Goal: Task Accomplishment & Management: Manage account settings

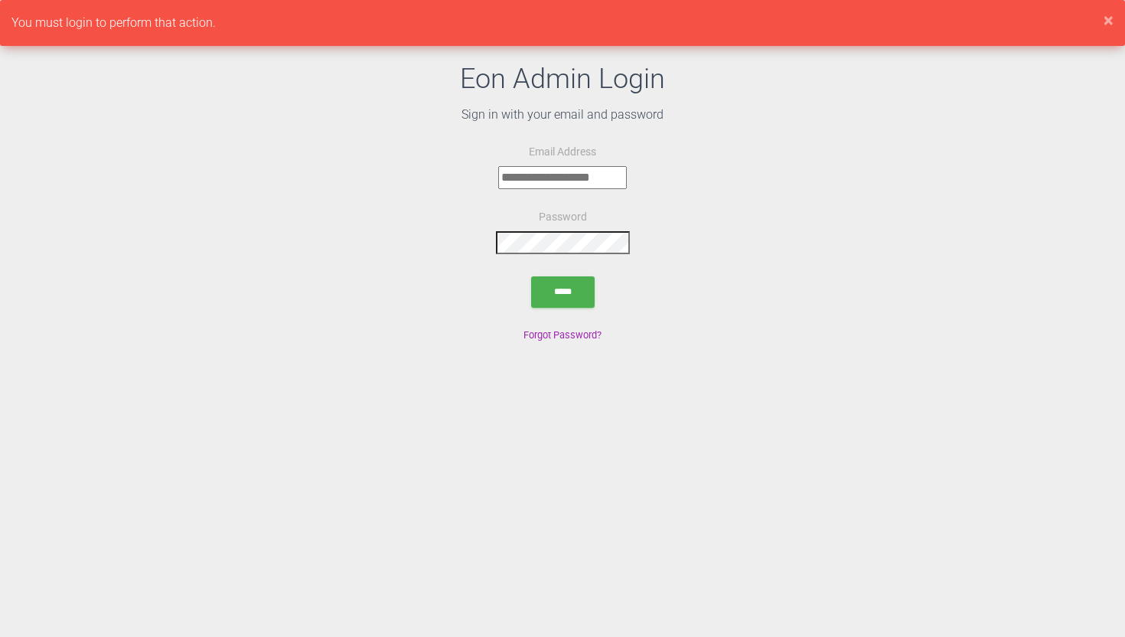
click at [533, 180] on input "email" at bounding box center [562, 177] width 129 height 23
type input "**********"
click at [561, 303] on input "submit" at bounding box center [563, 291] width 64 height 31
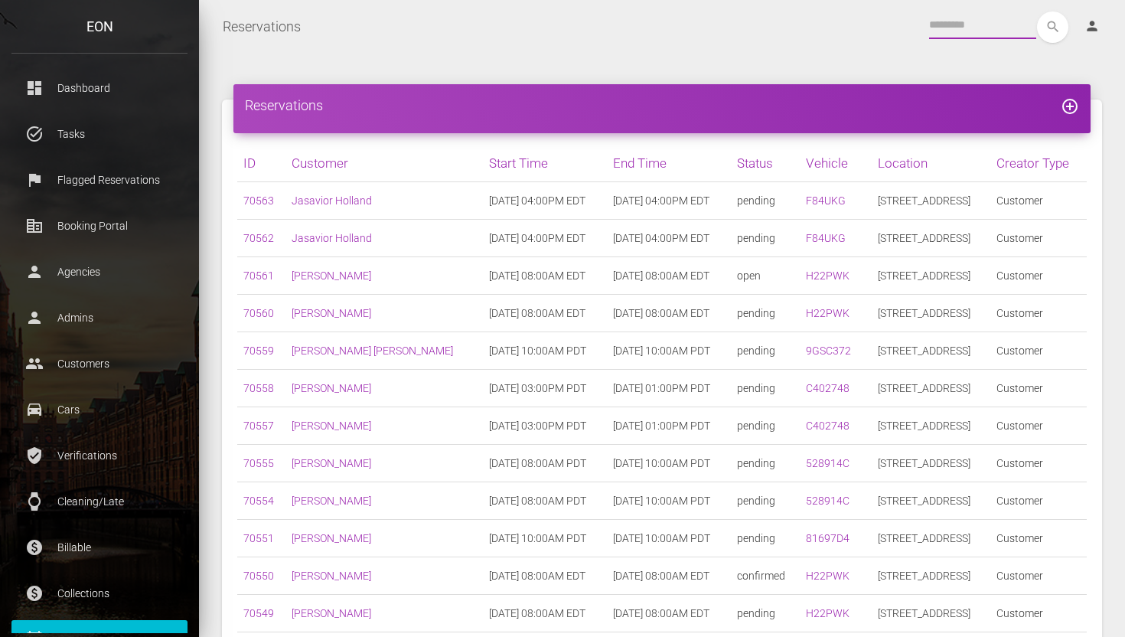
click at [980, 15] on input "text" at bounding box center [982, 25] width 107 height 28
paste input "*****"
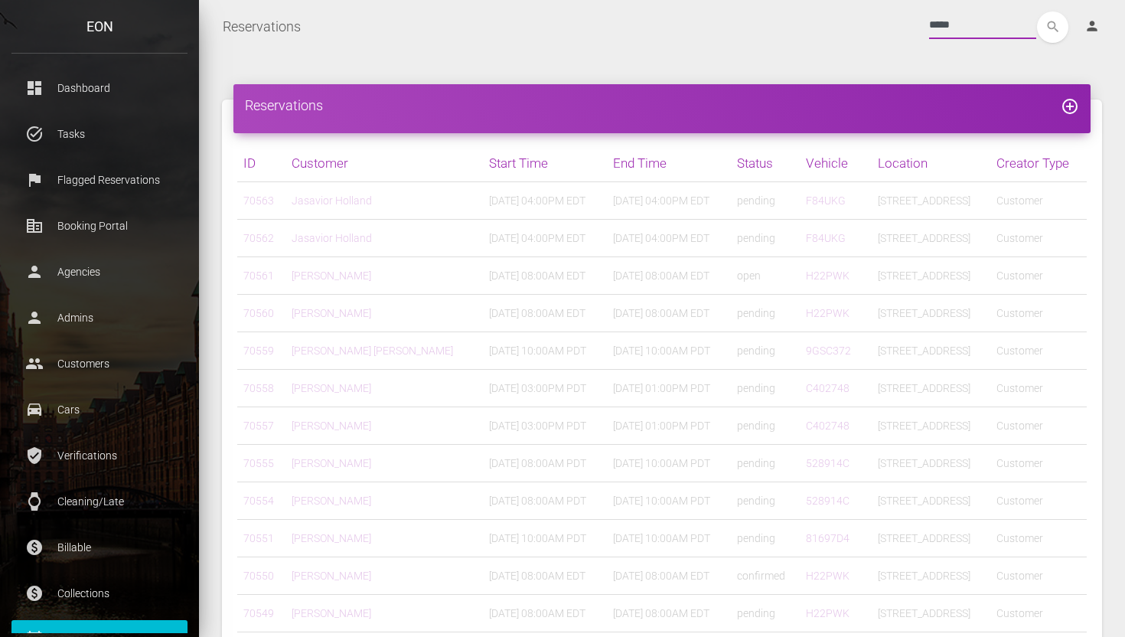
type input "*****"
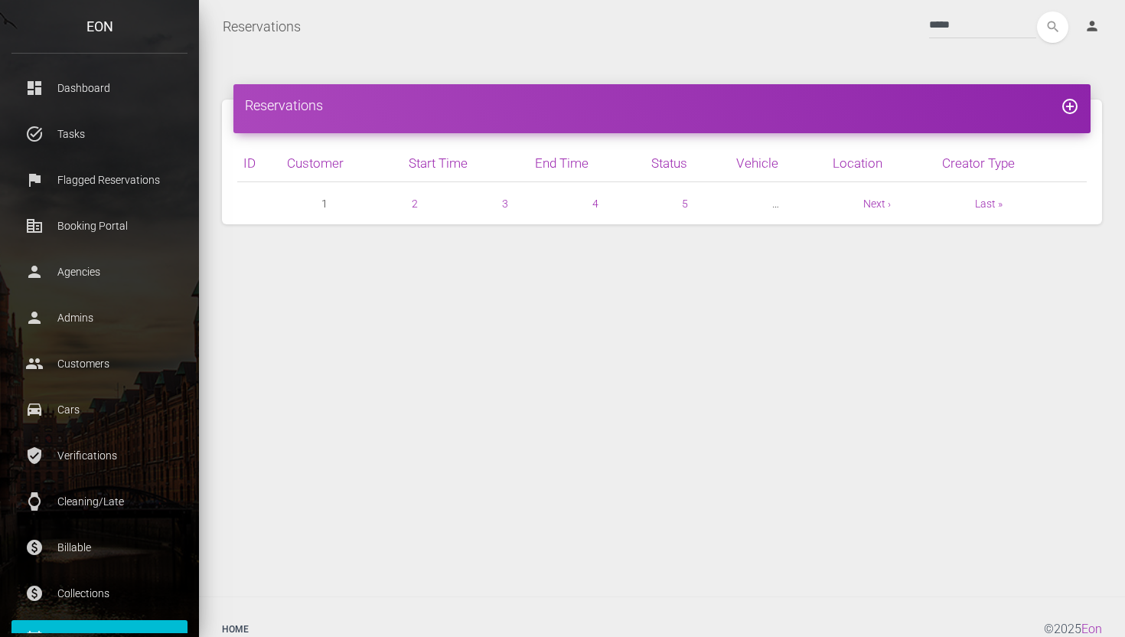
click at [1048, 42] on div "Reservations Toggle navigation ***** search person Account Profile Settings Hos…" at bounding box center [662, 27] width 926 height 38
click at [1048, 34] on icon "search" at bounding box center [1052, 26] width 31 height 31
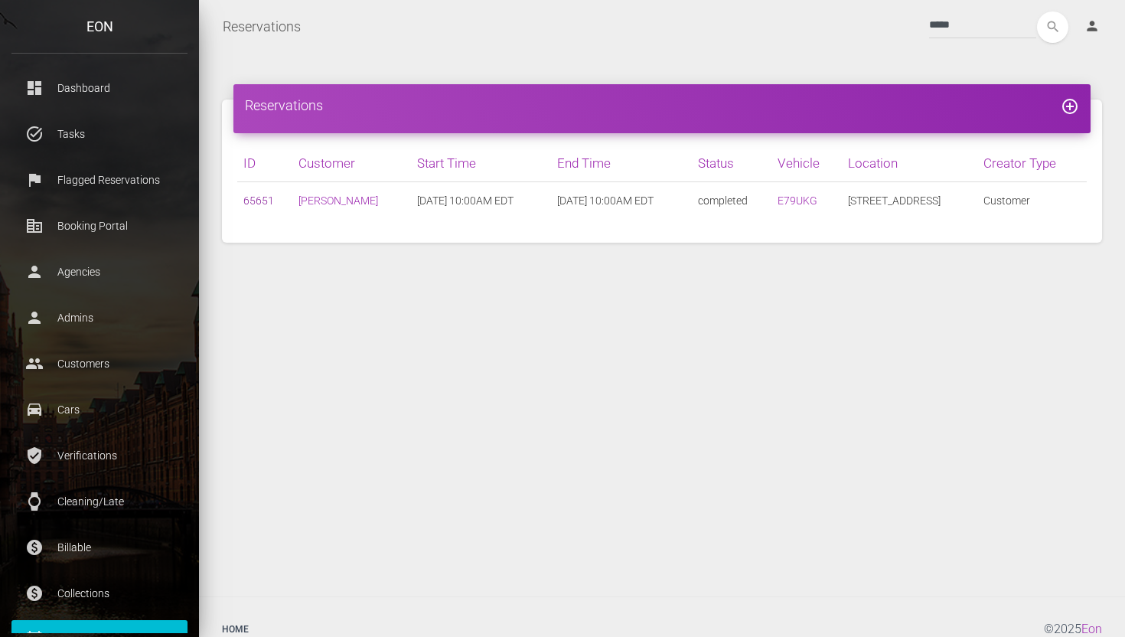
click at [264, 201] on link "65651" at bounding box center [258, 200] width 31 height 12
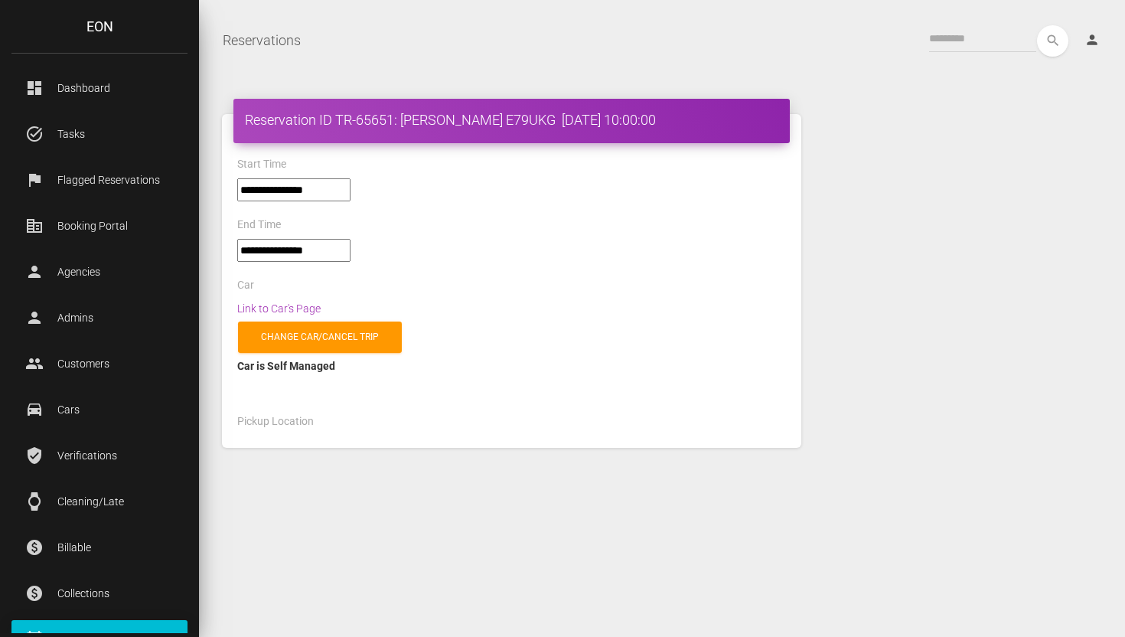
select select "*****"
select select
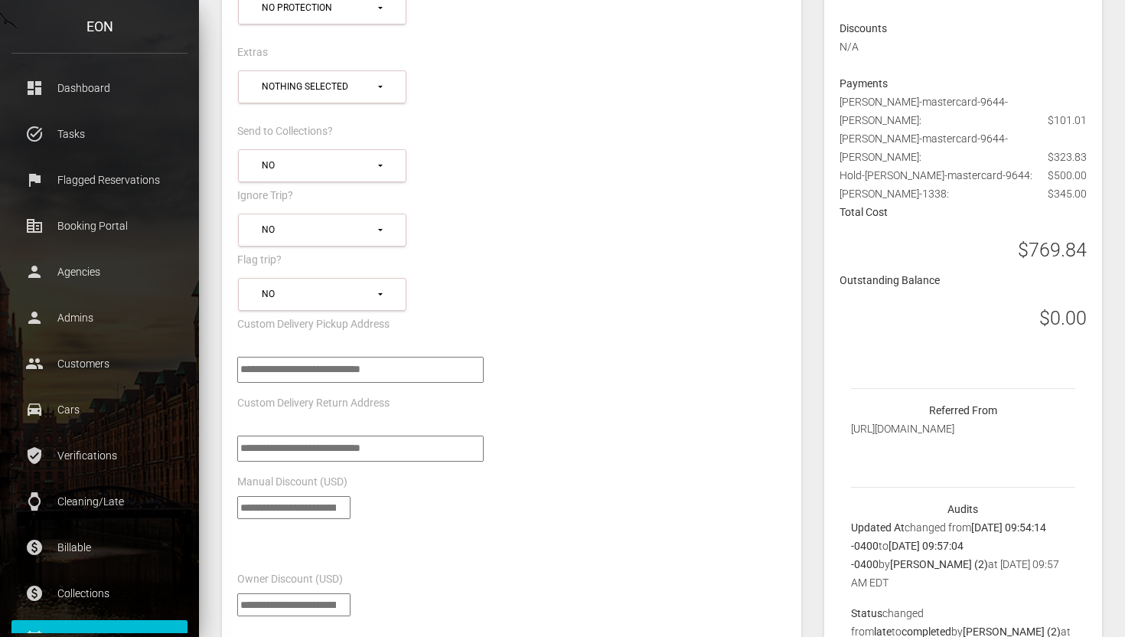
scroll to position [2312, 0]
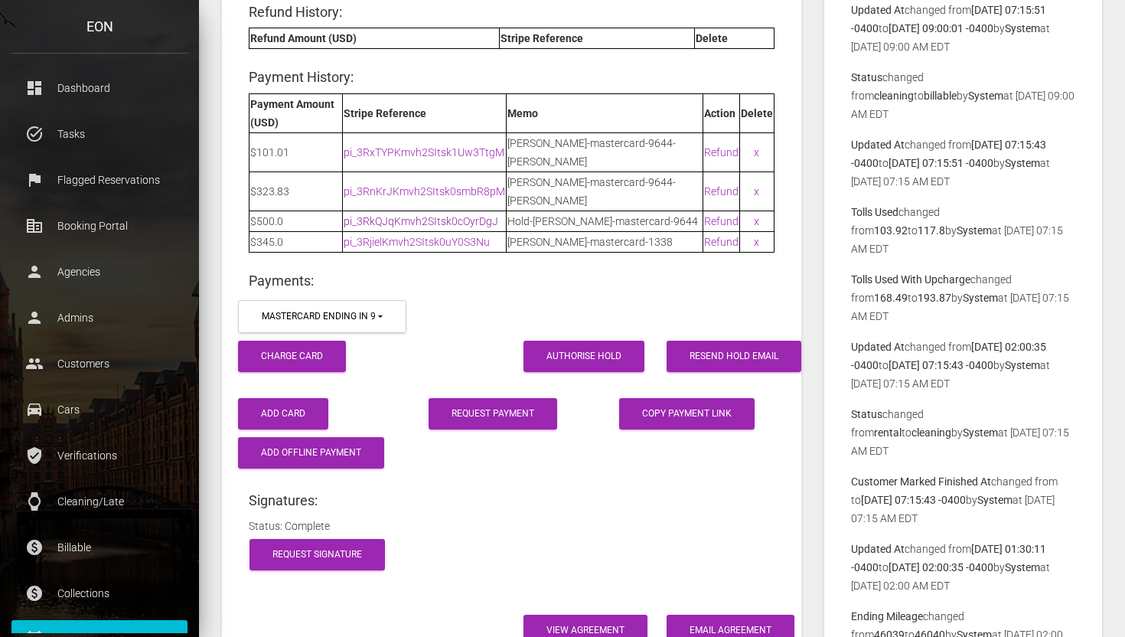
click link "pi_3RkQJqKmvh2SItsk0cOyrDgJ"
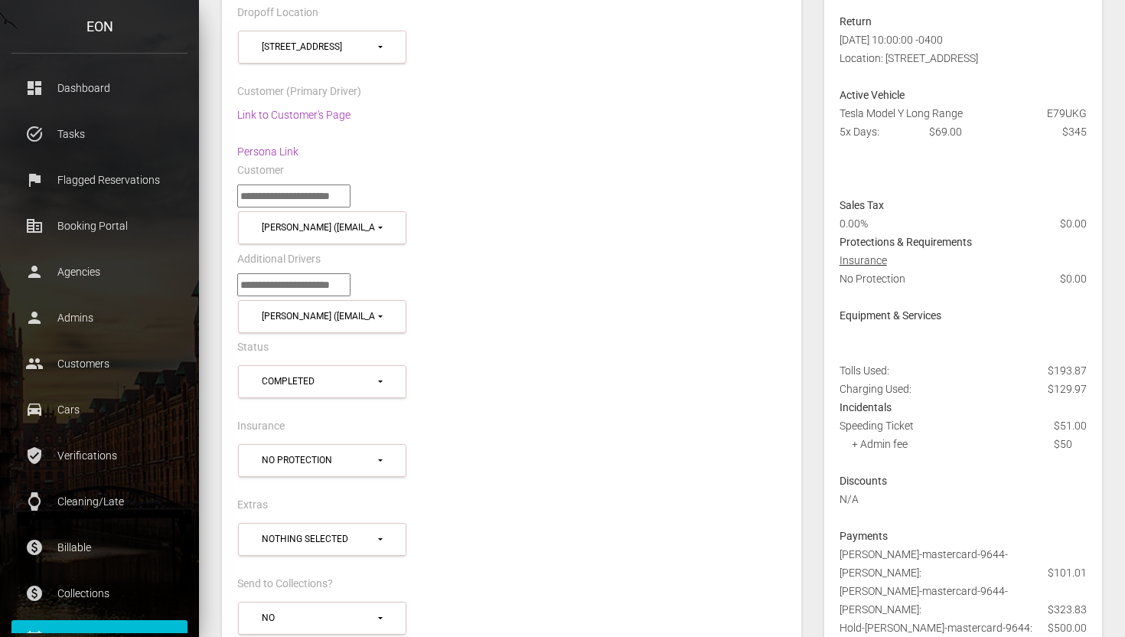
scroll to position [0, 0]
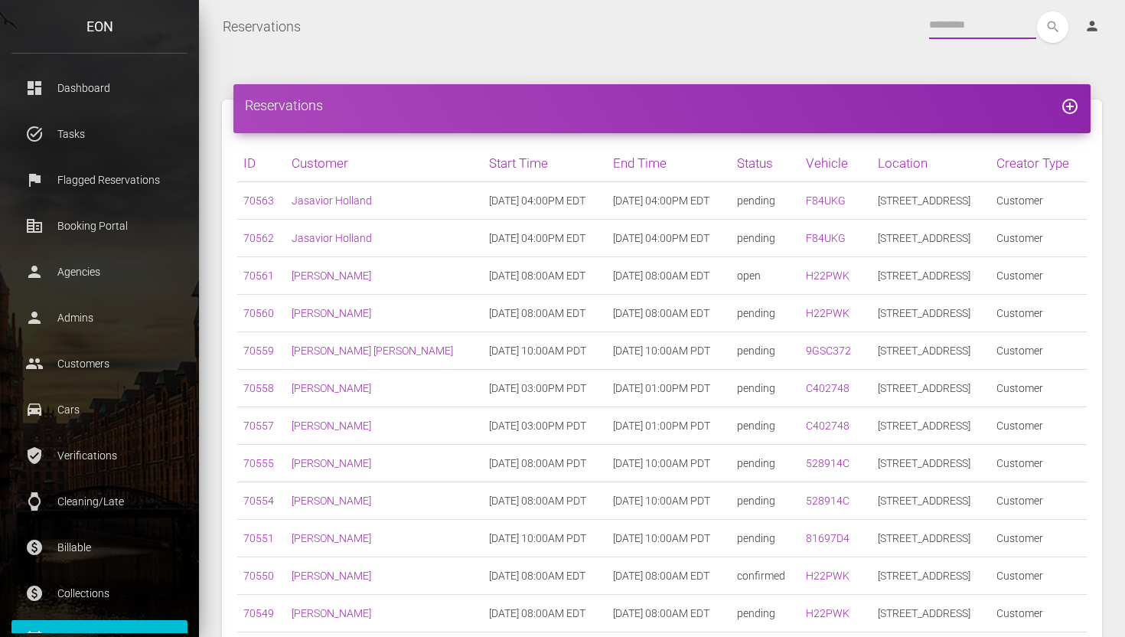
click at [977, 31] on input "text" at bounding box center [982, 25] width 107 height 28
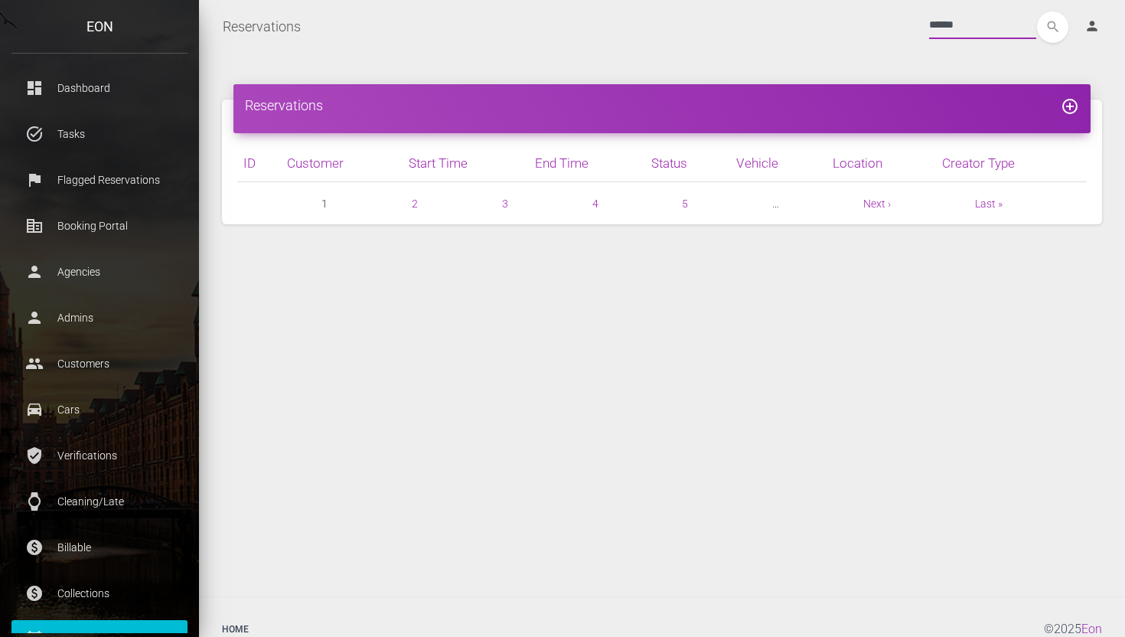
type input "******"
click at [1037, 11] on button "search" at bounding box center [1052, 26] width 31 height 31
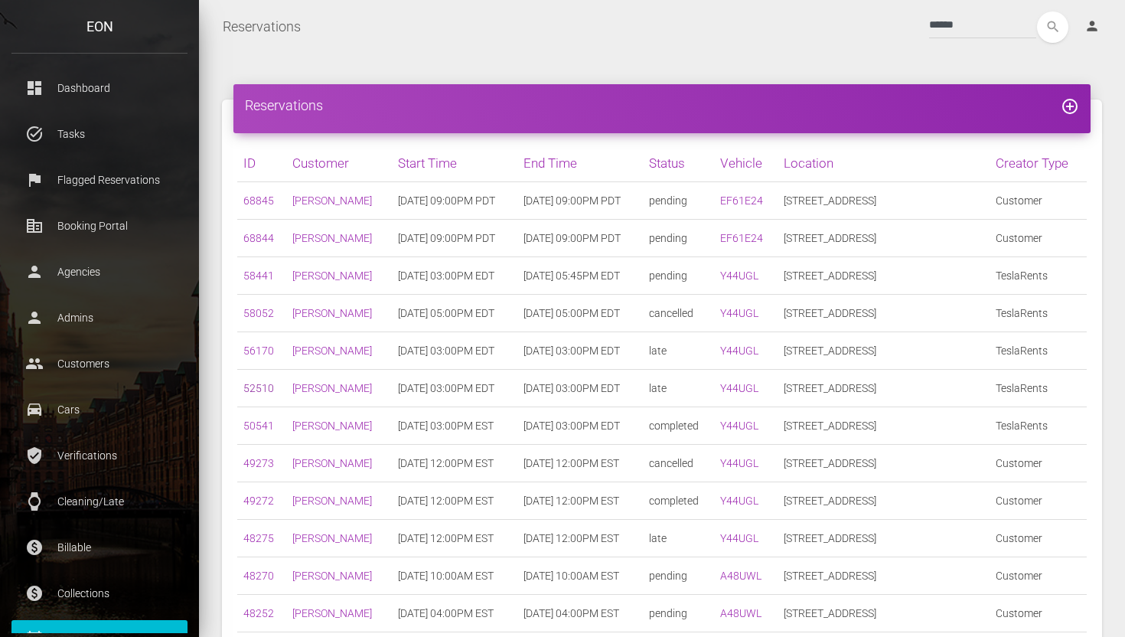
click at [254, 390] on link "52510" at bounding box center [258, 388] width 31 height 12
click at [252, 422] on link "50541" at bounding box center [258, 425] width 31 height 12
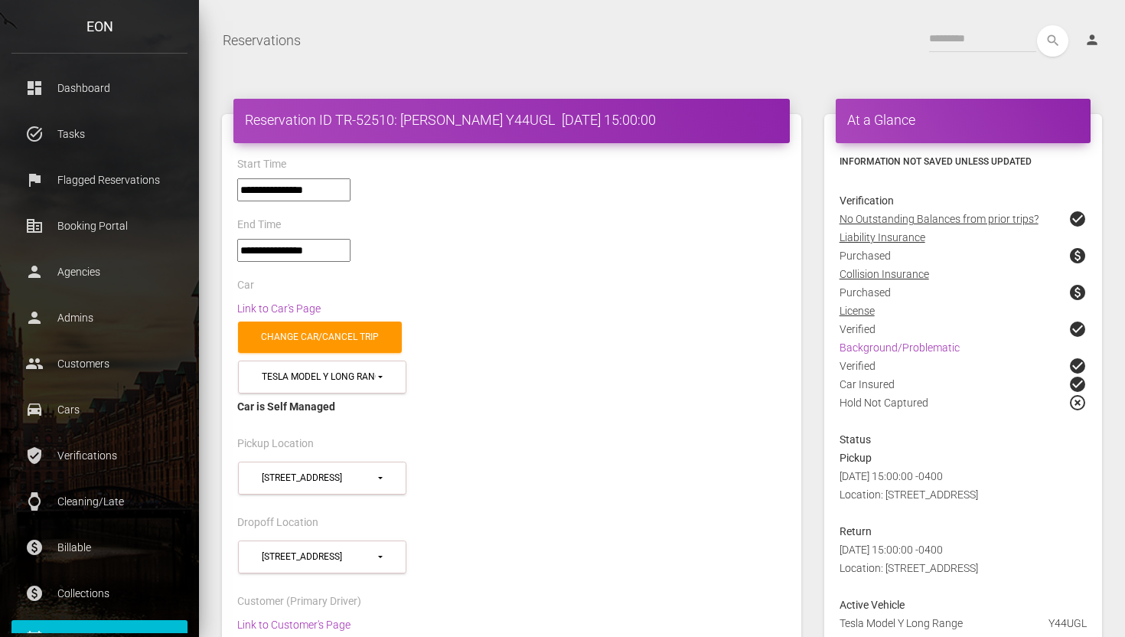
select select "*****"
select select
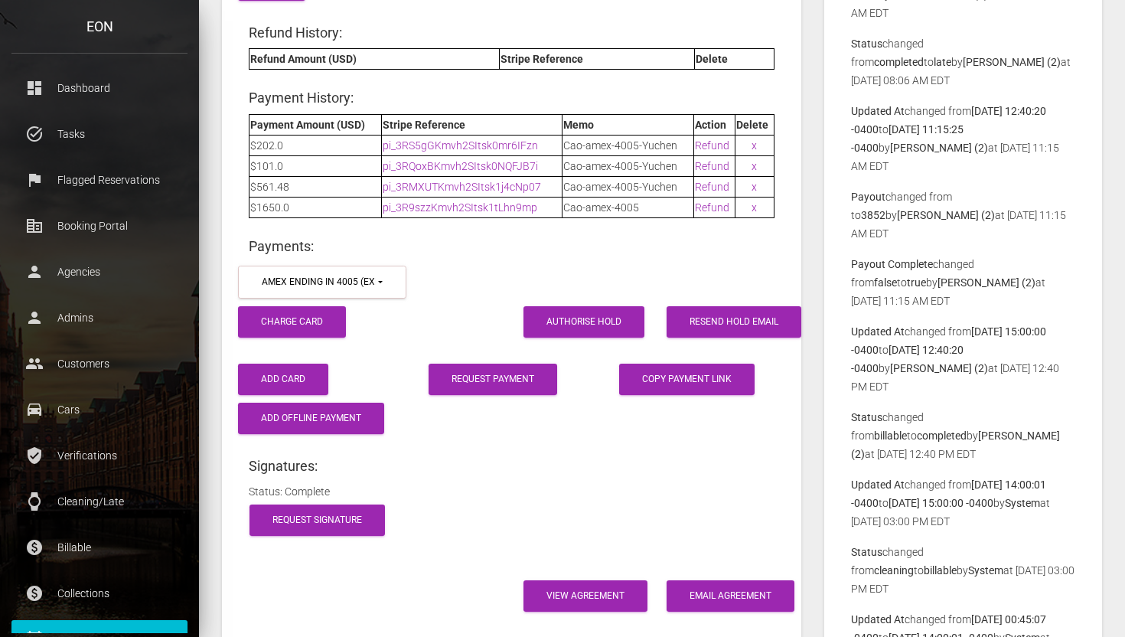
scroll to position [2364, 0]
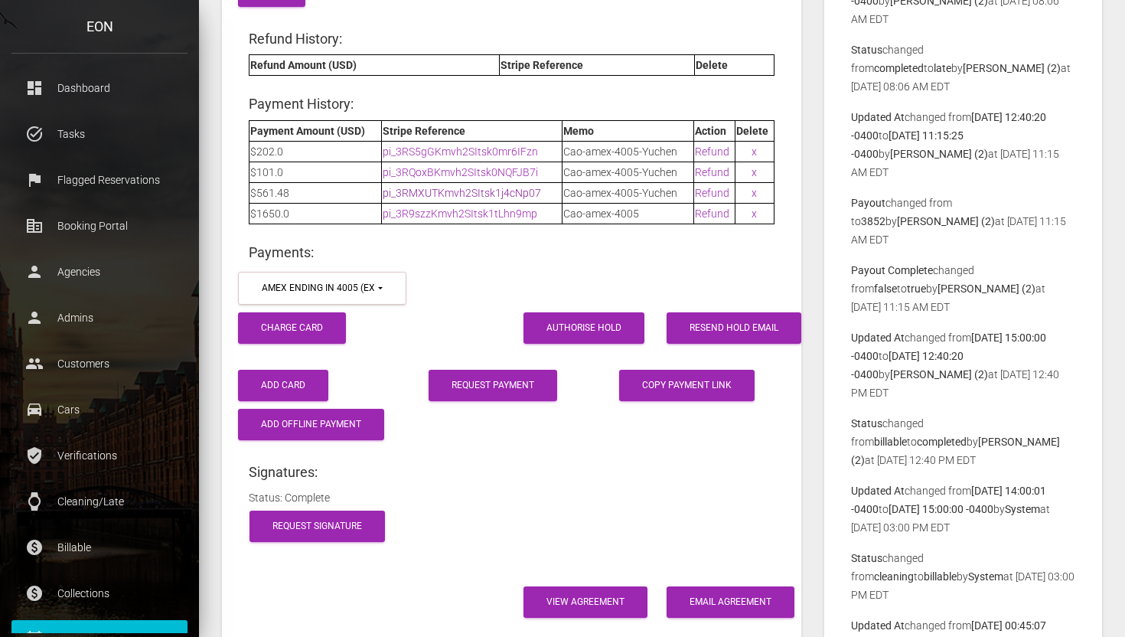
click at [440, 187] on link "pi_3RMXUTKmvh2SItsk1j4cNp07" at bounding box center [462, 193] width 158 height 12
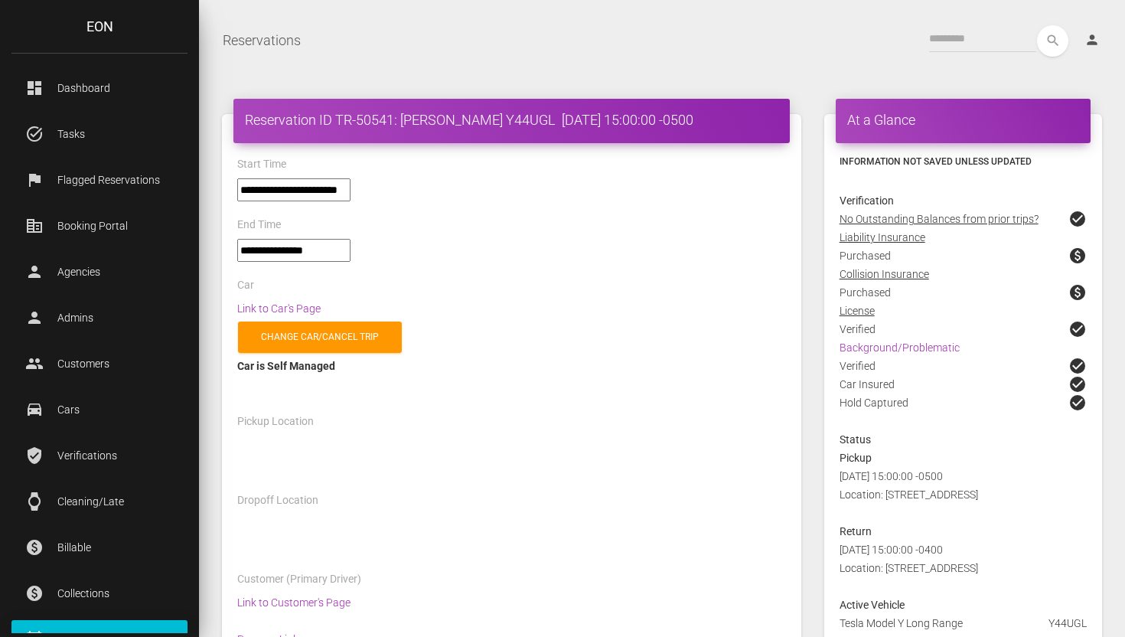
select select "*****"
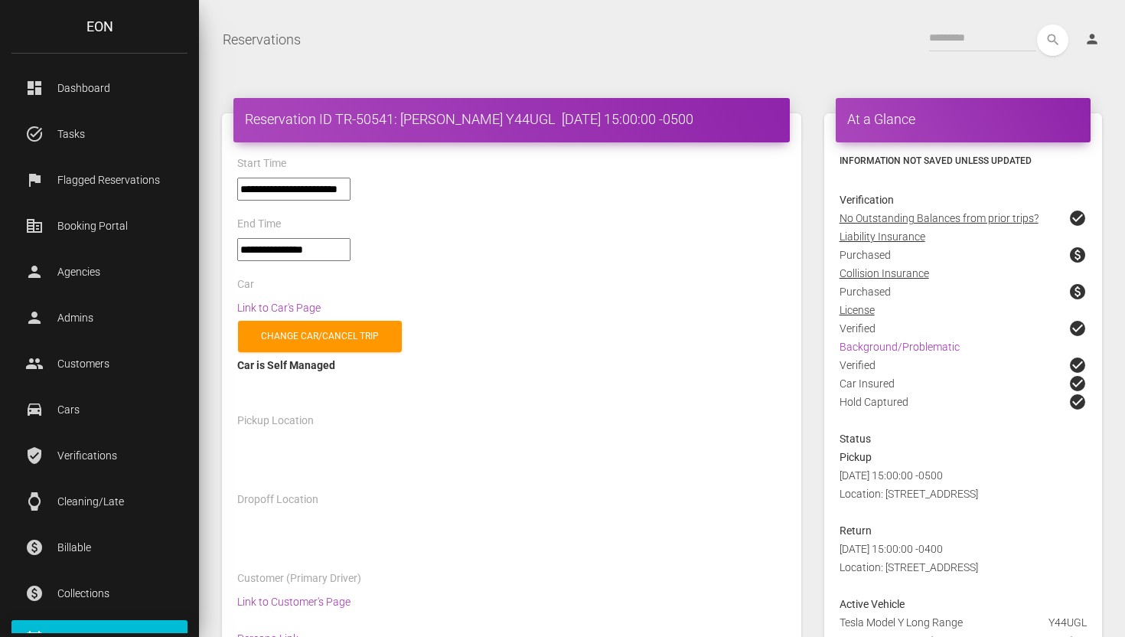
select select "*****"
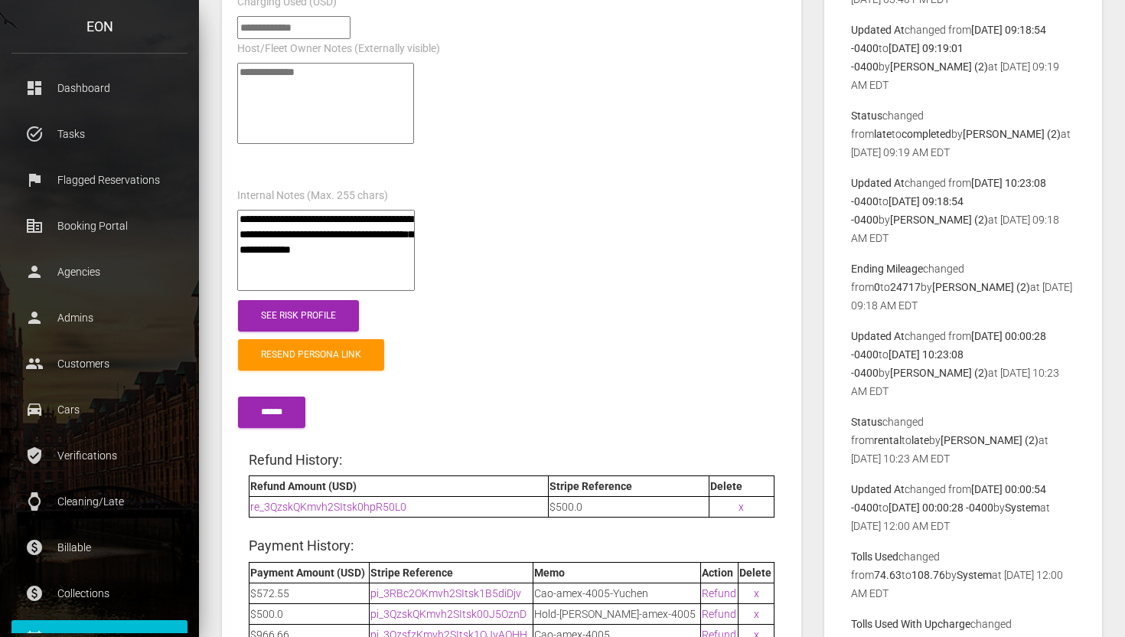
scroll to position [1987, 0]
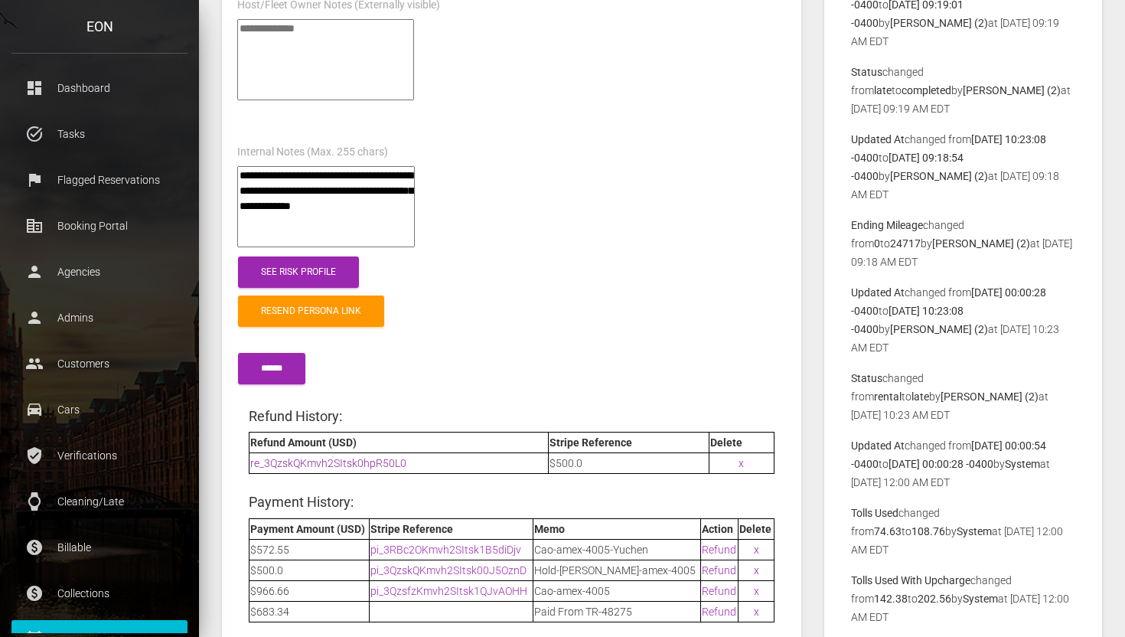
click at [383, 457] on link "re_3QzskQKmvh2SItsk0hpR50L0" at bounding box center [328, 463] width 156 height 12
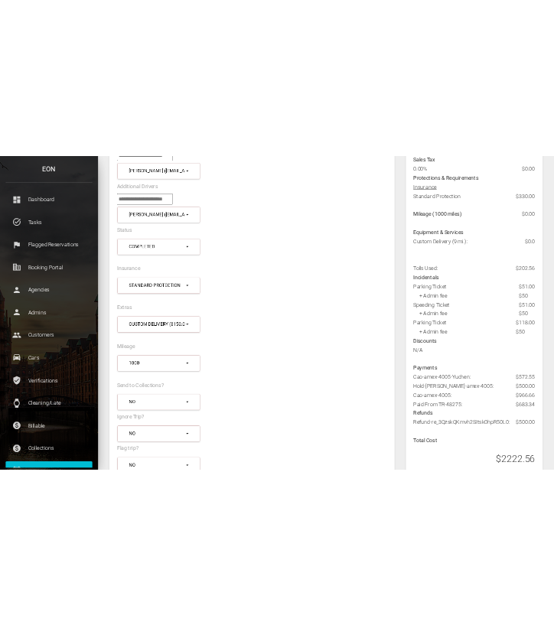
scroll to position [723, 0]
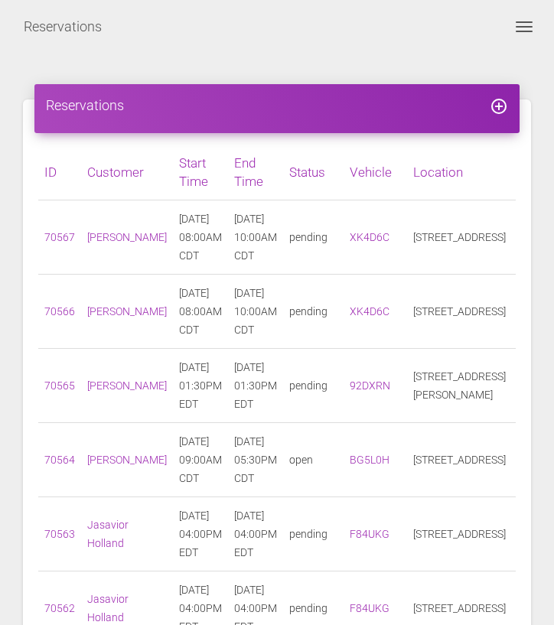
click at [518, 26] on span "Toggle navigation" at bounding box center [524, 27] width 17 height 2
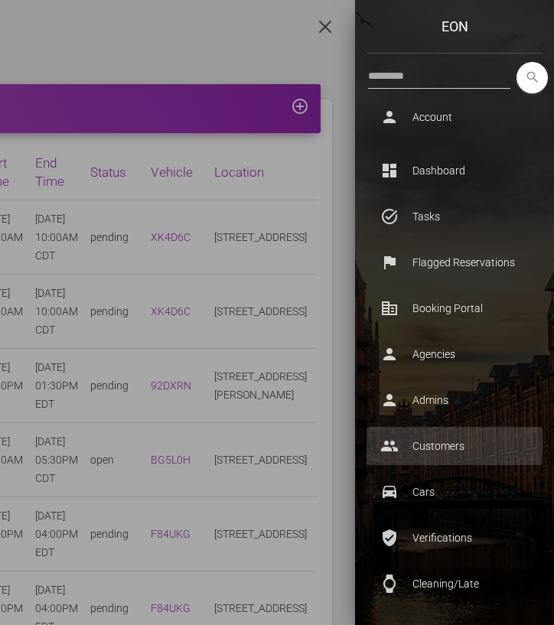
click at [461, 444] on p "Customers" at bounding box center [454, 446] width 153 height 23
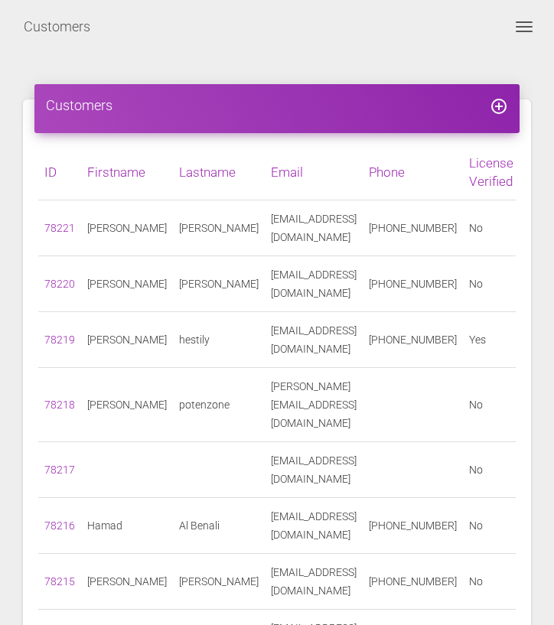
click at [528, 21] on span "Toggle navigation" at bounding box center [524, 22] width 17 height 2
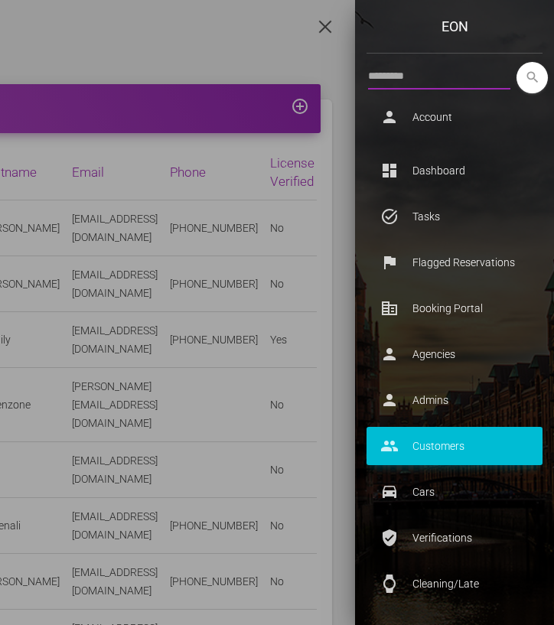
click at [393, 89] on input "text" at bounding box center [439, 76] width 142 height 28
paste input "**********"
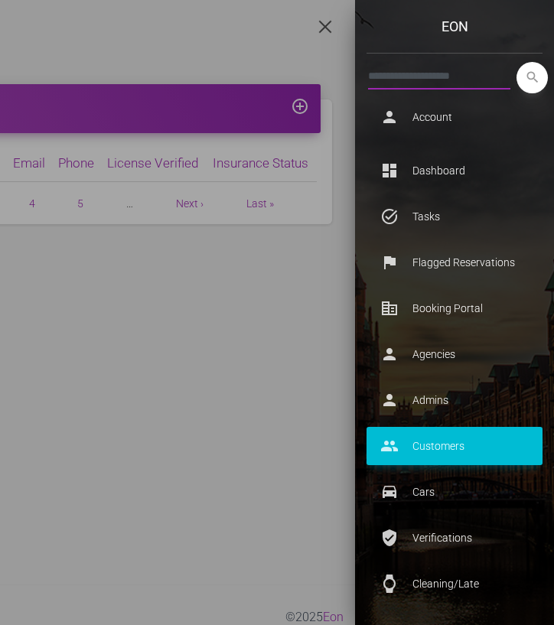
type input "**********"
click at [544, 86] on icon "search" at bounding box center [532, 77] width 31 height 31
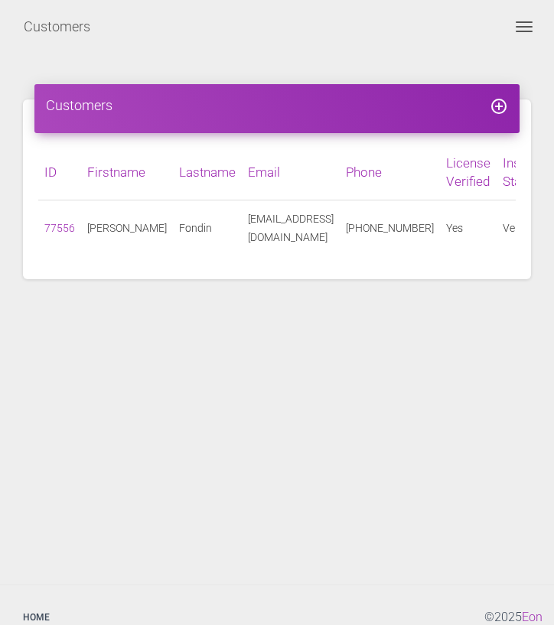
click at [530, 38] on div "**********" at bounding box center [277, 27] width 554 height 38
click at [530, 28] on button "Toggle navigation" at bounding box center [524, 27] width 37 height 18
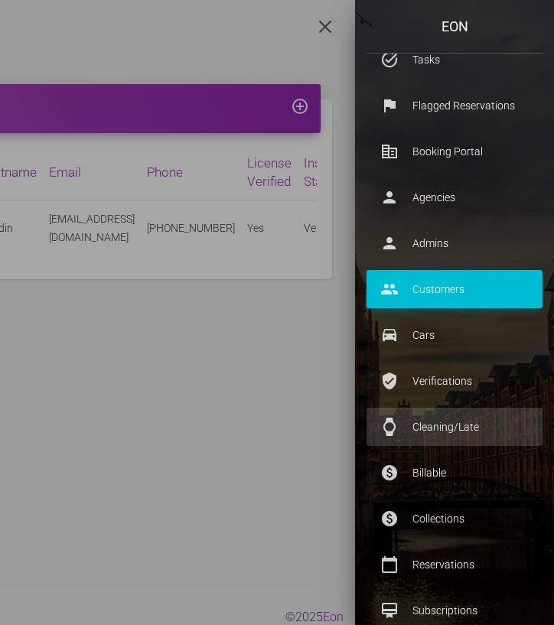
scroll to position [158, 0]
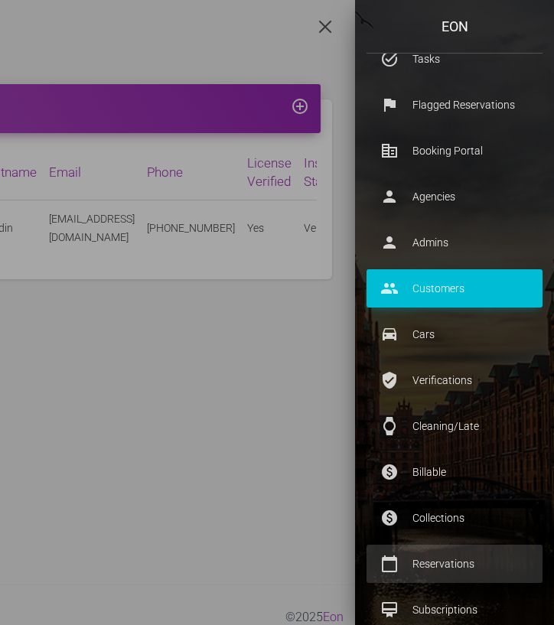
click at [440, 566] on p "Reservations" at bounding box center [454, 564] width 153 height 23
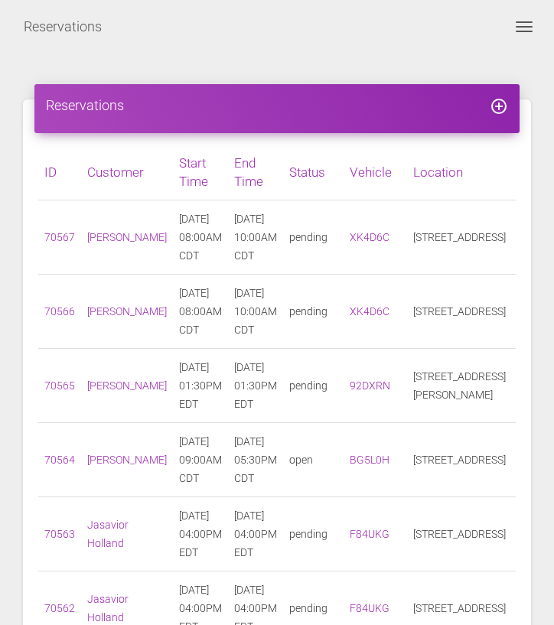
click at [527, 30] on button "Toggle navigation" at bounding box center [524, 27] width 37 height 18
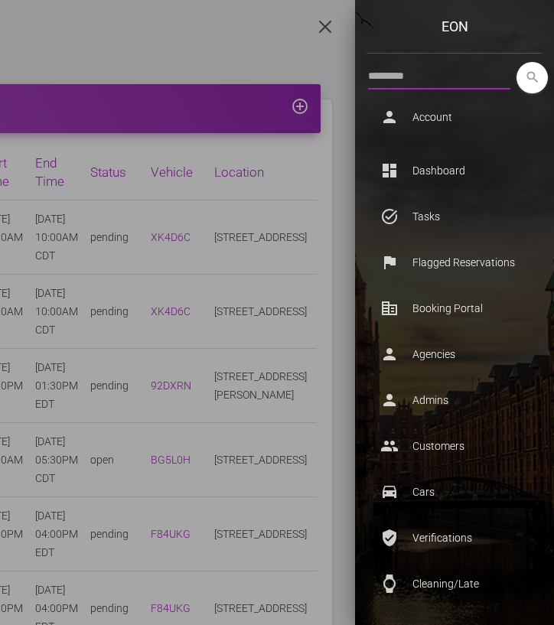
click at [439, 81] on input "text" at bounding box center [439, 76] width 142 height 28
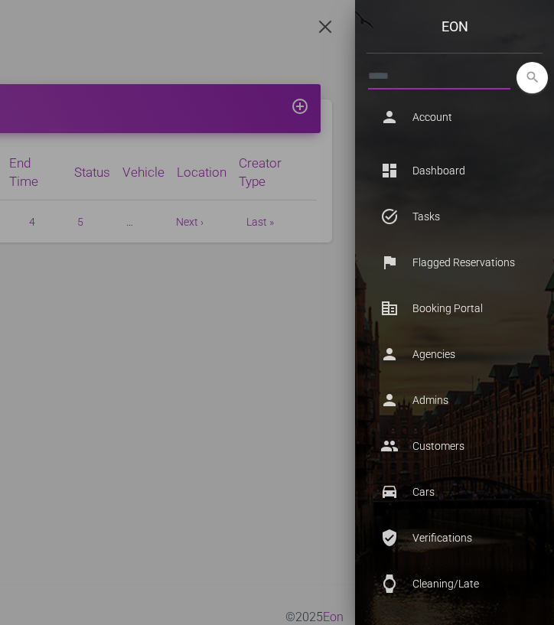
type input "*****"
click at [517, 62] on button "search" at bounding box center [532, 77] width 31 height 31
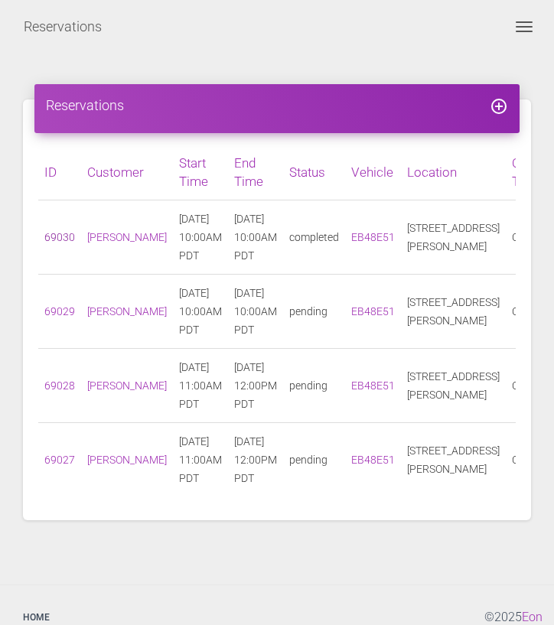
click at [54, 237] on link "69030" at bounding box center [59, 237] width 31 height 12
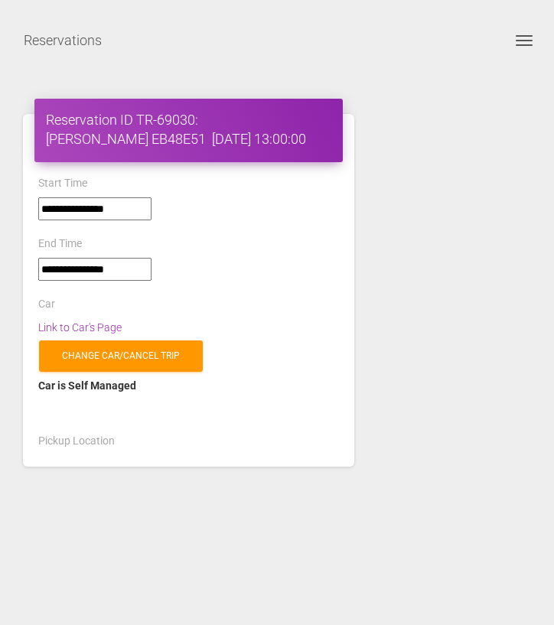
select select "*****"
select select
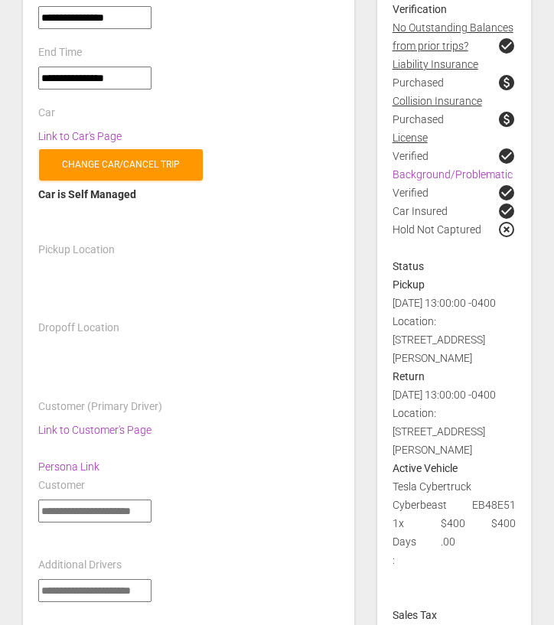
select select "*****"
select select
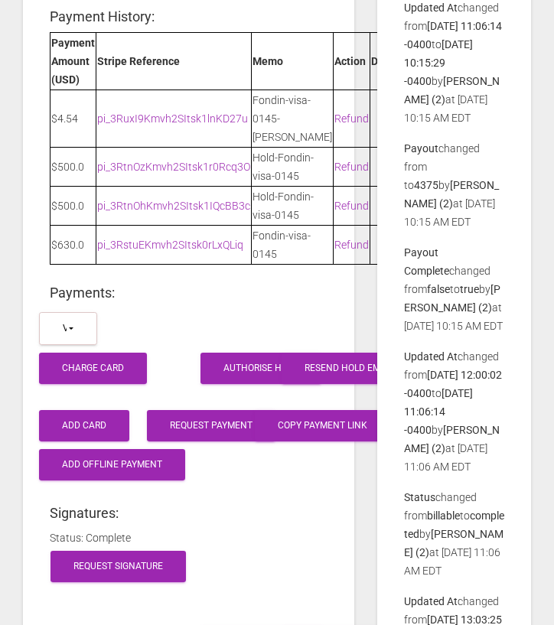
scroll to position [2248, 0]
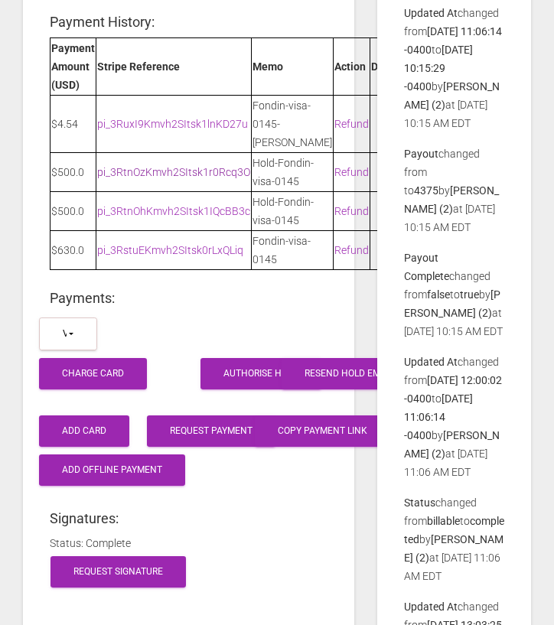
click at [162, 178] on link "pi_3RtnOzKmvh2SItsk1r0Rcq3O" at bounding box center [173, 172] width 153 height 12
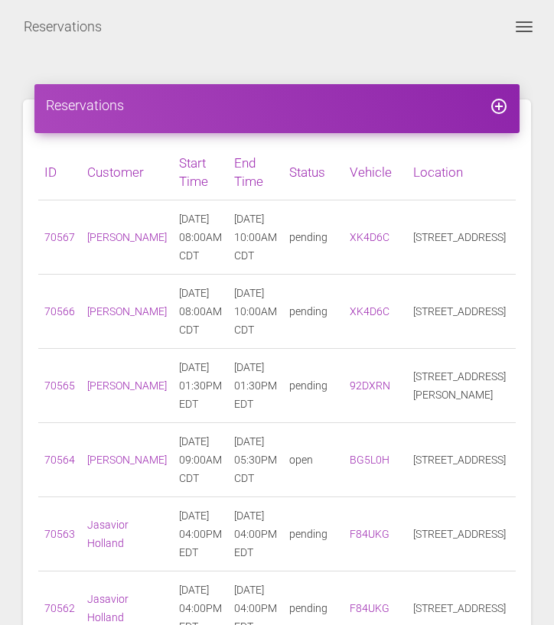
click at [524, 21] on span "Toggle navigation" at bounding box center [524, 22] width 17 height 2
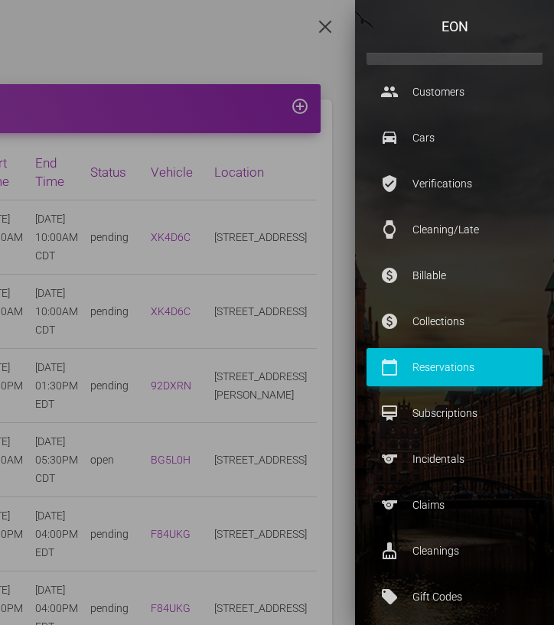
scroll to position [550, 0]
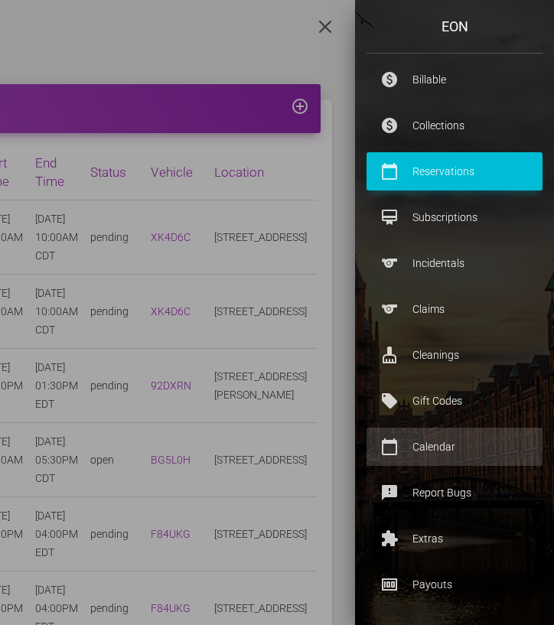
click at [482, 455] on p "Calendar" at bounding box center [454, 446] width 153 height 23
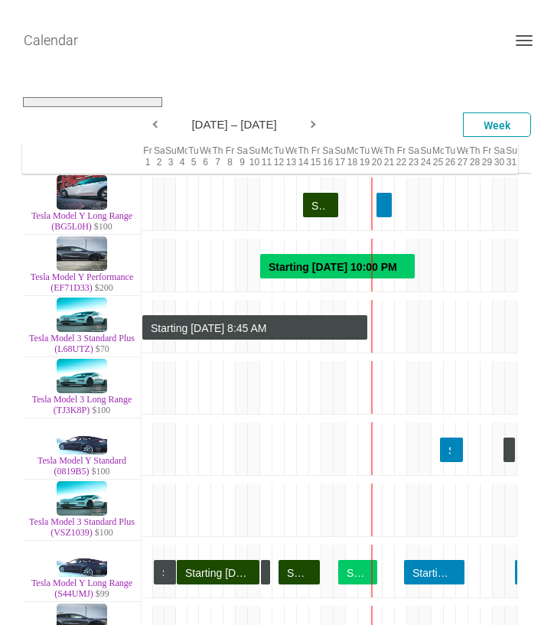
click at [134, 103] on select "**********" at bounding box center [92, 102] width 139 height 10
select select "**********"
click at [23, 97] on select "**********" at bounding box center [92, 102] width 139 height 10
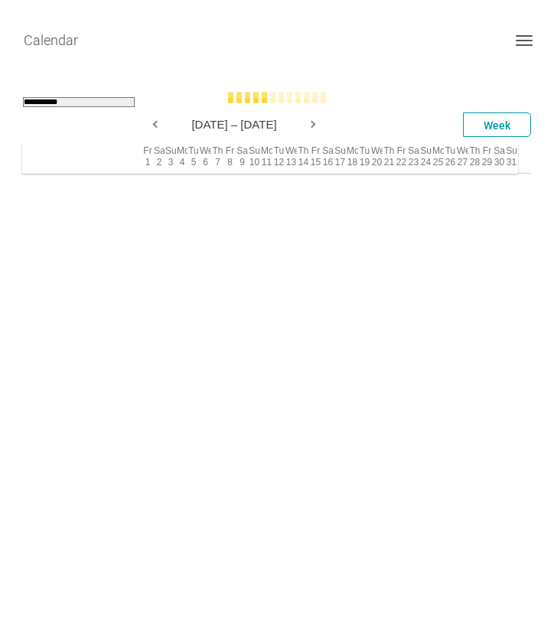
select select "**********"
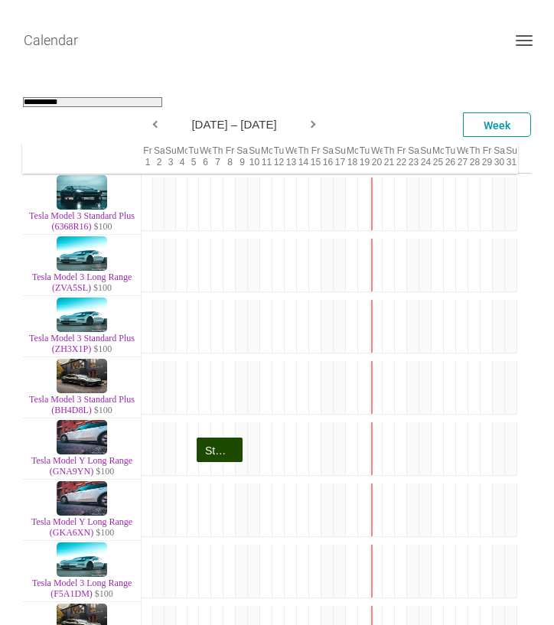
click at [515, 43] on button "Toggle navigation" at bounding box center [524, 40] width 37 height 18
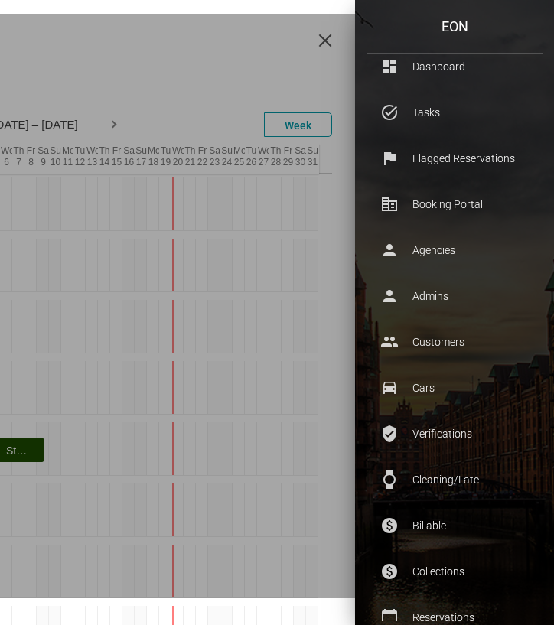
scroll to position [162, 0]
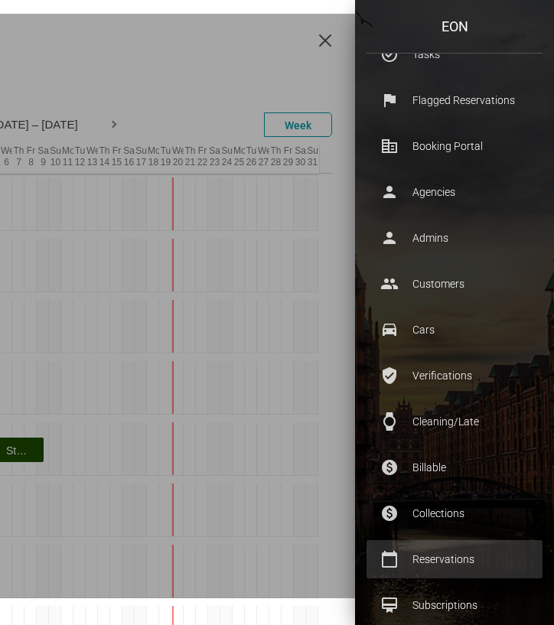
click at [433, 565] on p "Reservations" at bounding box center [454, 559] width 153 height 23
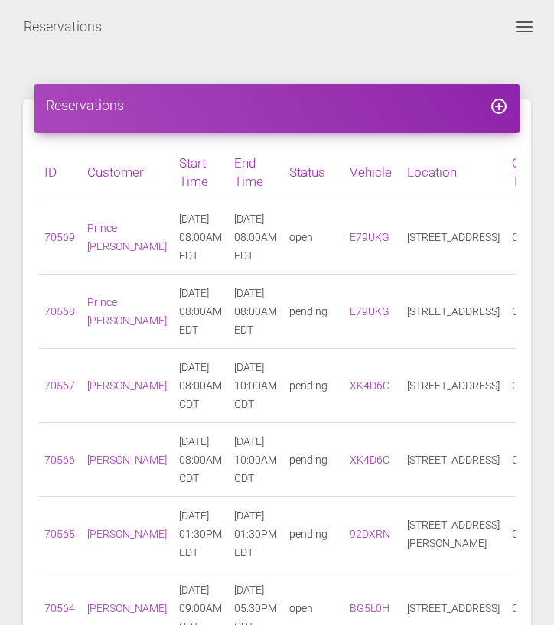
click at [520, 32] on button "Toggle navigation" at bounding box center [524, 27] width 37 height 18
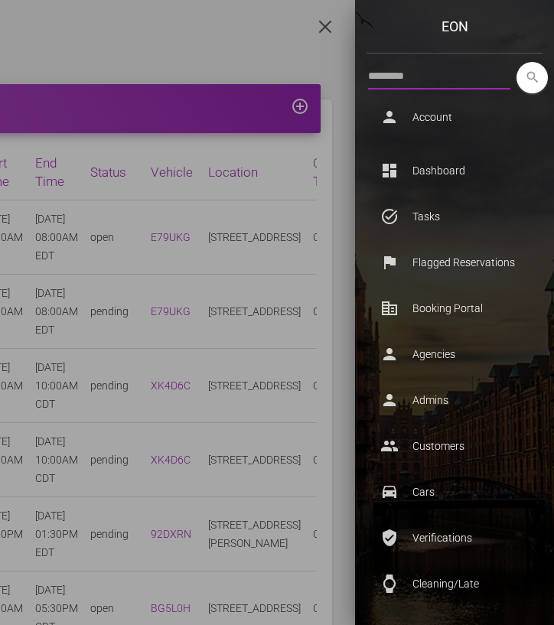
click at [474, 87] on input "text" at bounding box center [439, 76] width 142 height 28
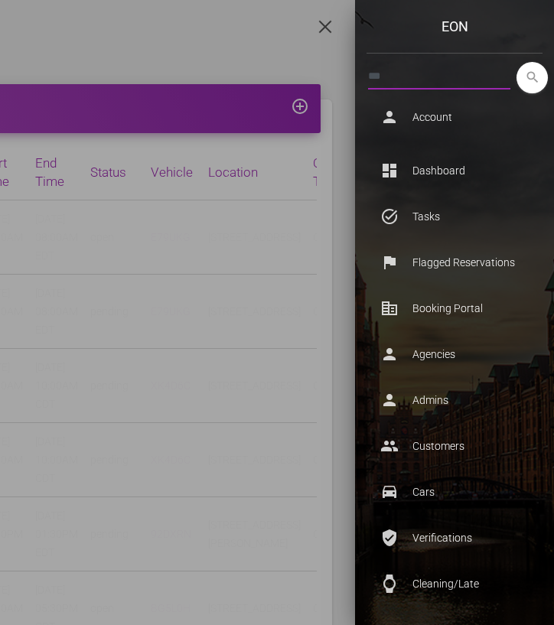
type input "***"
click at [517, 62] on button "search" at bounding box center [532, 77] width 31 height 31
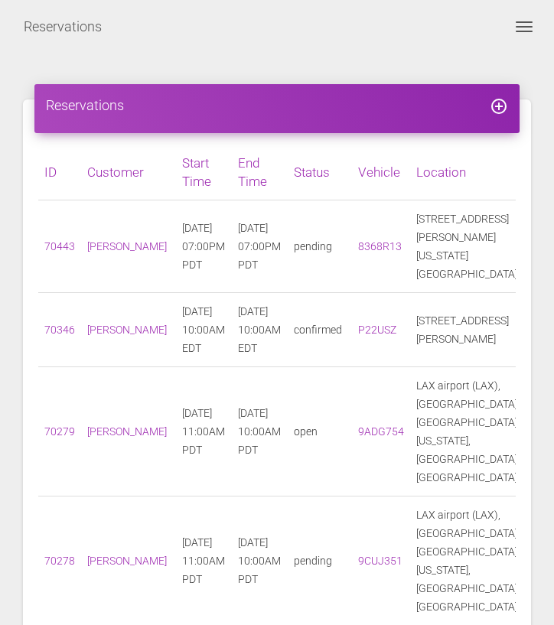
click at [527, 29] on button "Toggle navigation" at bounding box center [524, 27] width 37 height 18
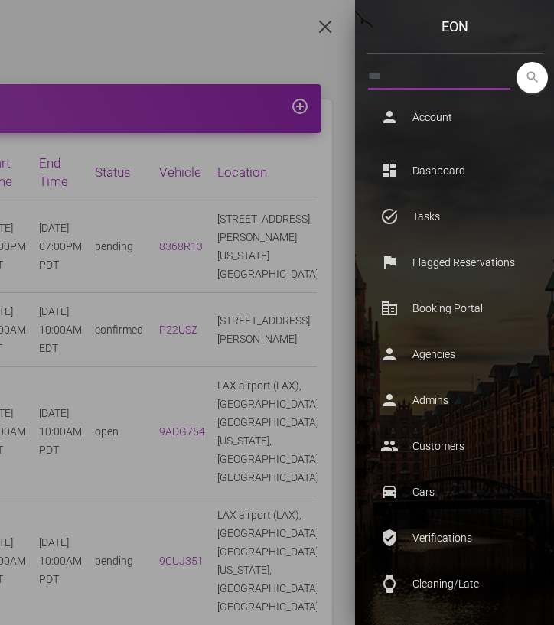
click at [467, 71] on input "***" at bounding box center [439, 76] width 142 height 28
type input "****"
click at [517, 62] on button "search" at bounding box center [532, 77] width 31 height 31
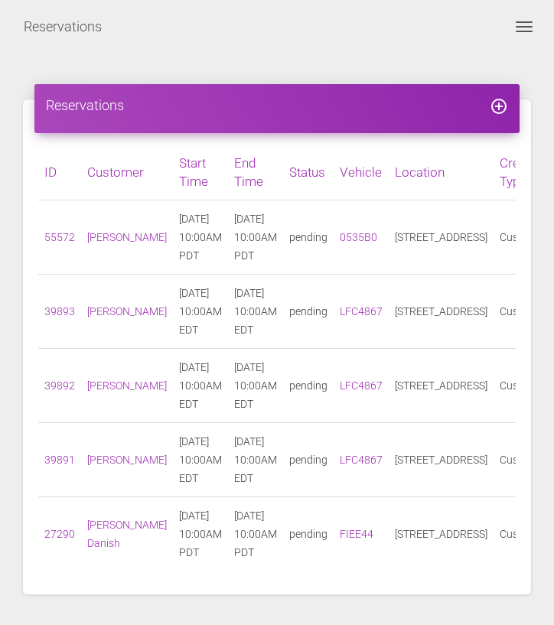
click at [515, 28] on button "Toggle navigation" at bounding box center [524, 27] width 37 height 18
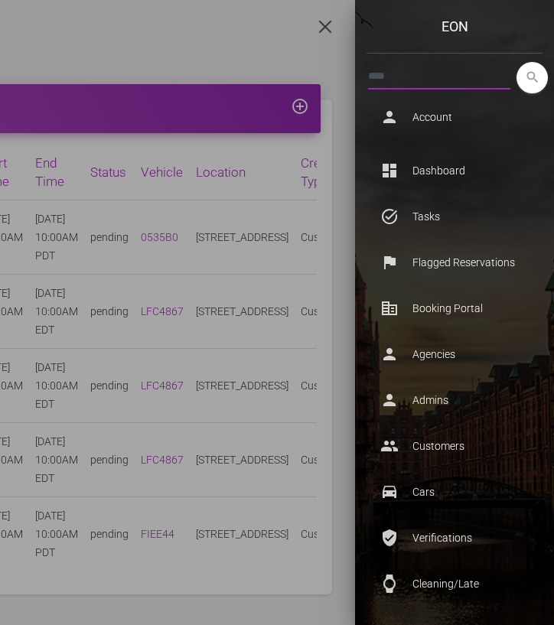
click at [481, 87] on input "****" at bounding box center [439, 76] width 142 height 28
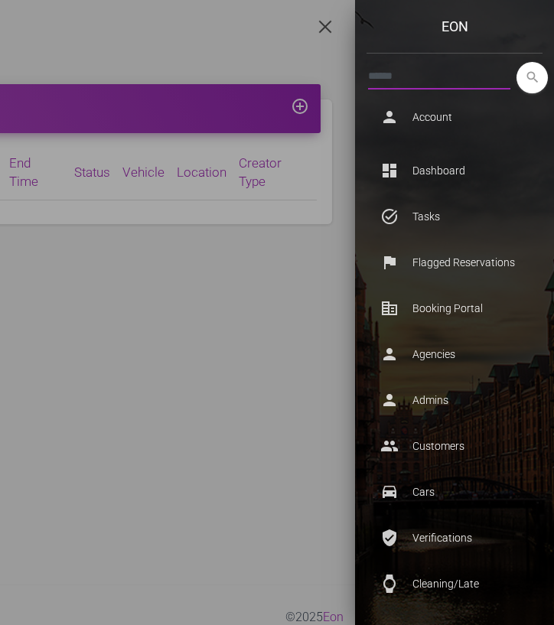
type input "******"
click at [517, 62] on button "search" at bounding box center [532, 77] width 31 height 31
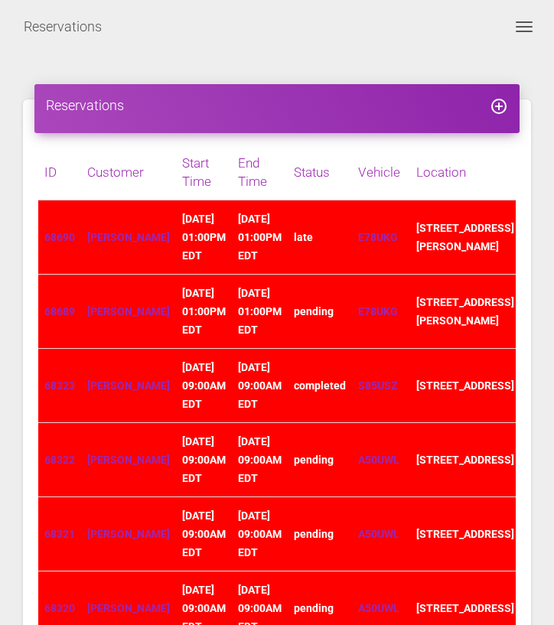
scroll to position [19, 0]
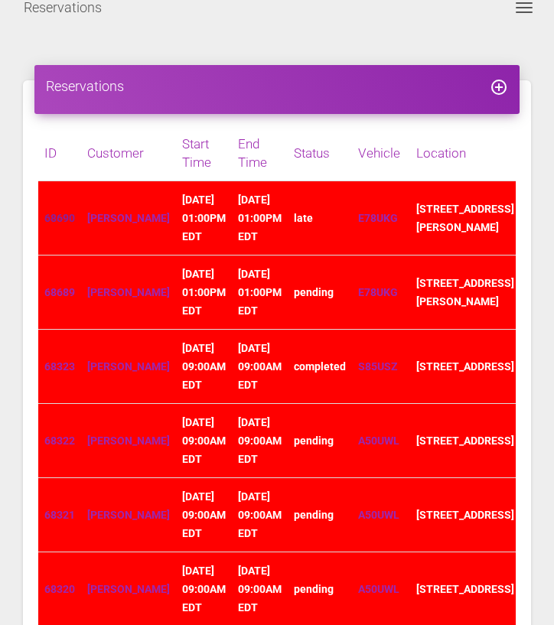
click at [55, 212] on link "68690" at bounding box center [59, 218] width 31 height 12
click at [99, 215] on link "nia murphy" at bounding box center [128, 218] width 83 height 12
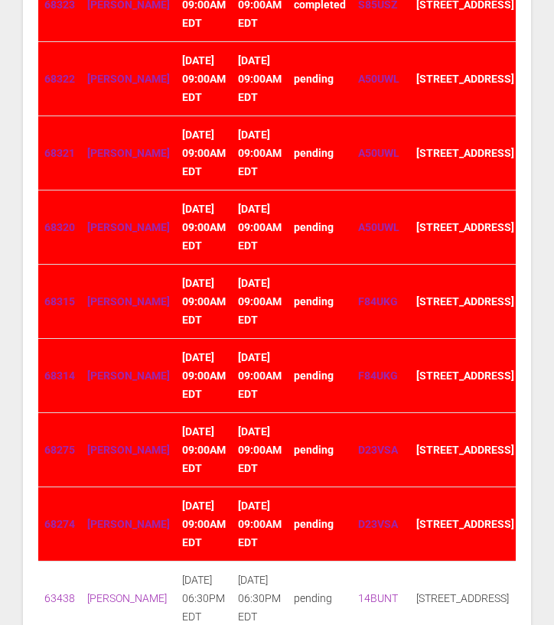
scroll to position [0, 0]
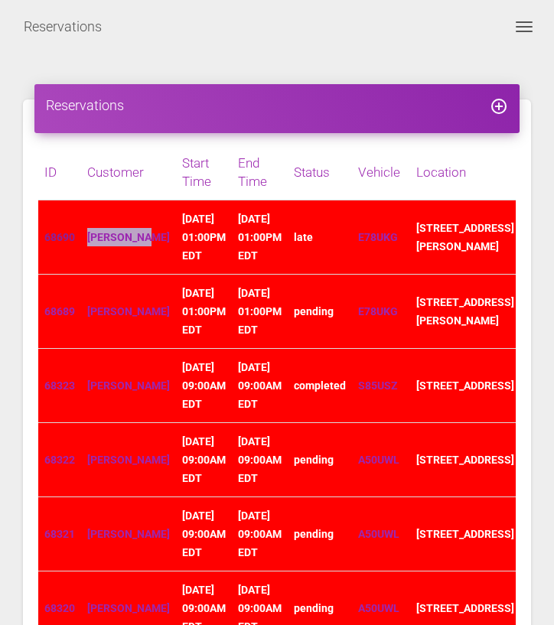
click at [62, 235] on link "68690" at bounding box center [59, 237] width 31 height 12
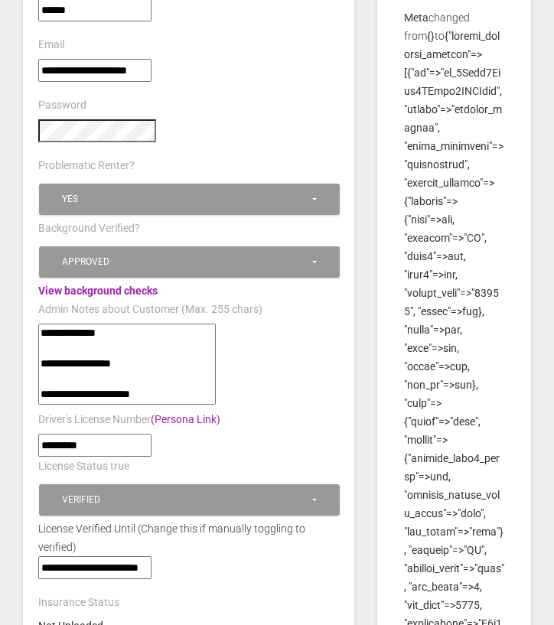
scroll to position [353, 0]
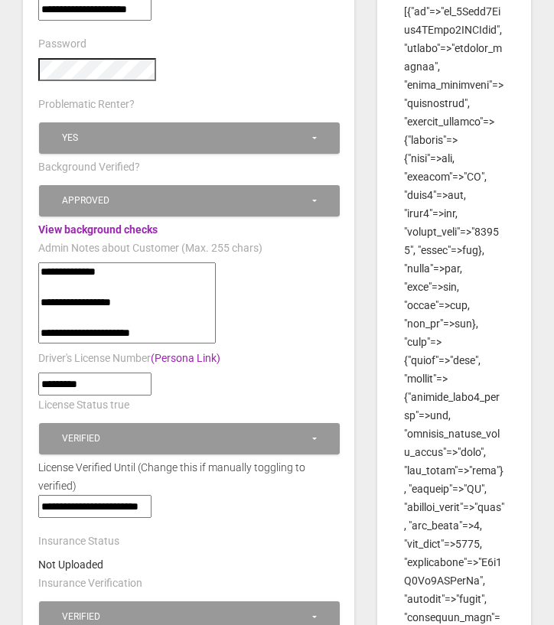
click at [210, 294] on textarea"] "**********" at bounding box center [127, 303] width 178 height 81
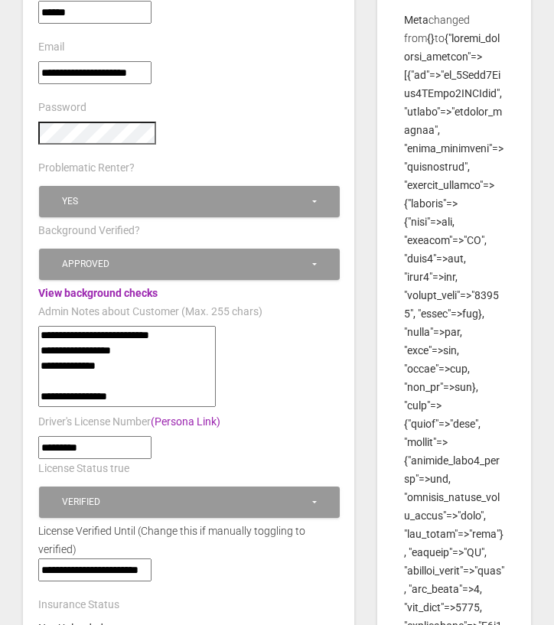
scroll to position [0, 0]
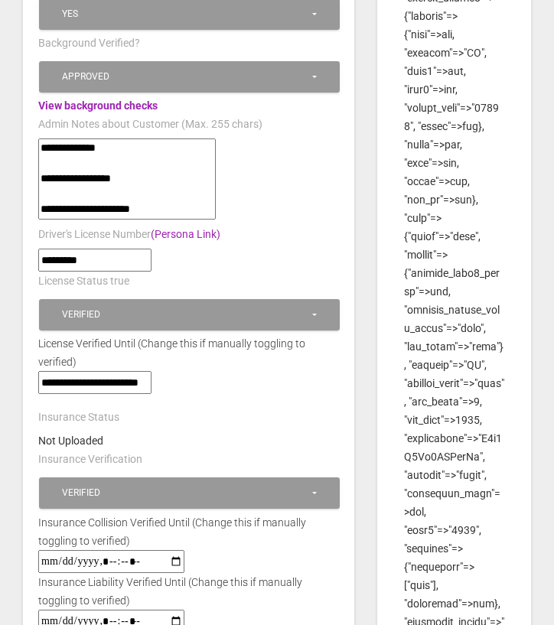
scroll to position [478, 0]
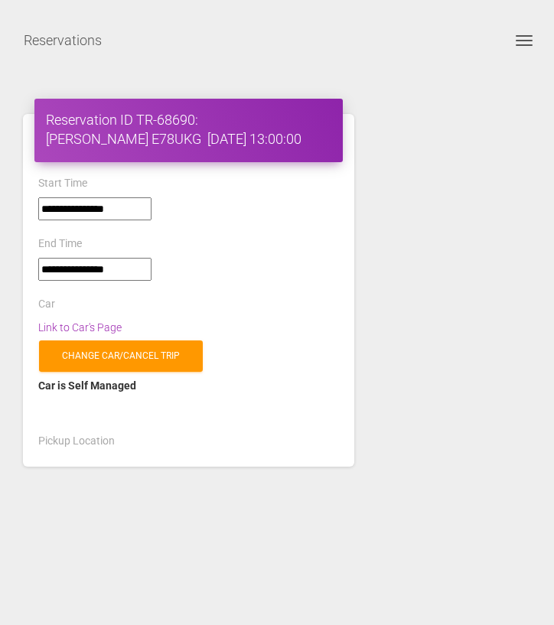
select select "*****"
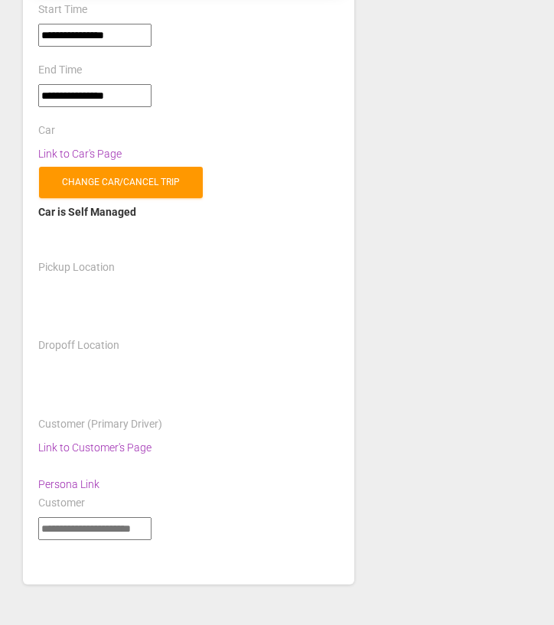
select select
select select "*****"
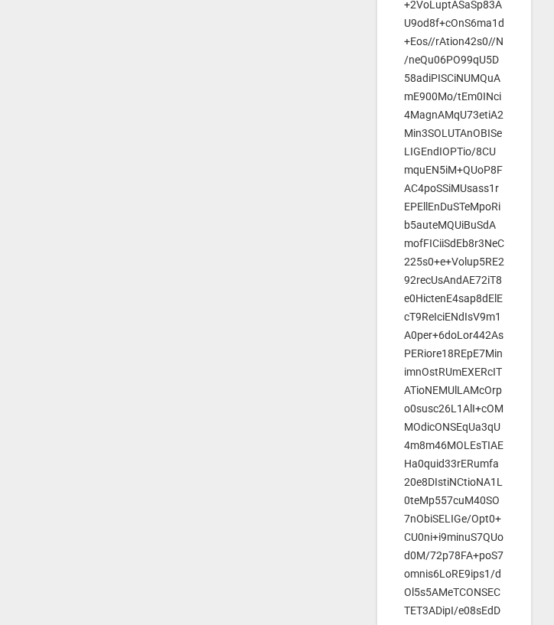
scroll to position [52741, 0]
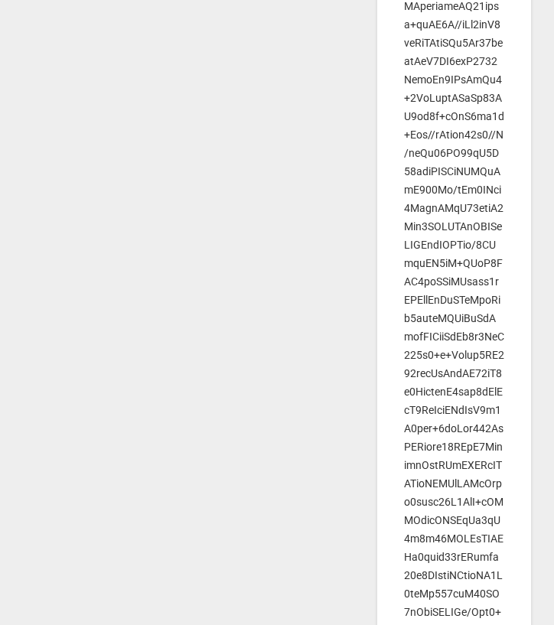
drag, startPoint x: 540, startPoint y: 201, endPoint x: 545, endPoint y: 162, distance: 39.3
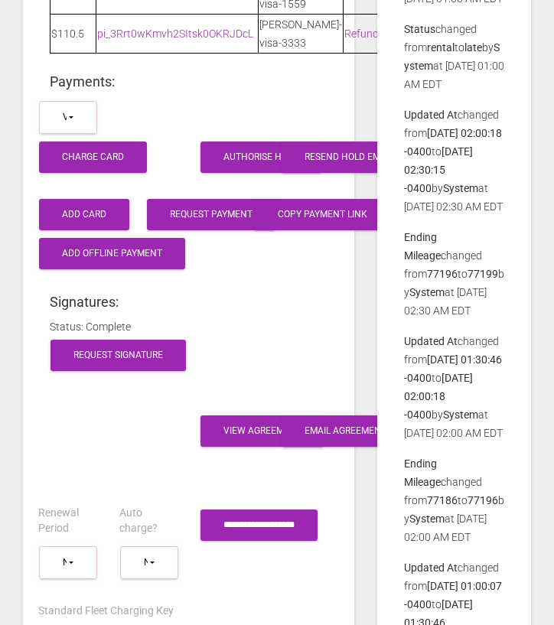
scroll to position [2533, 0]
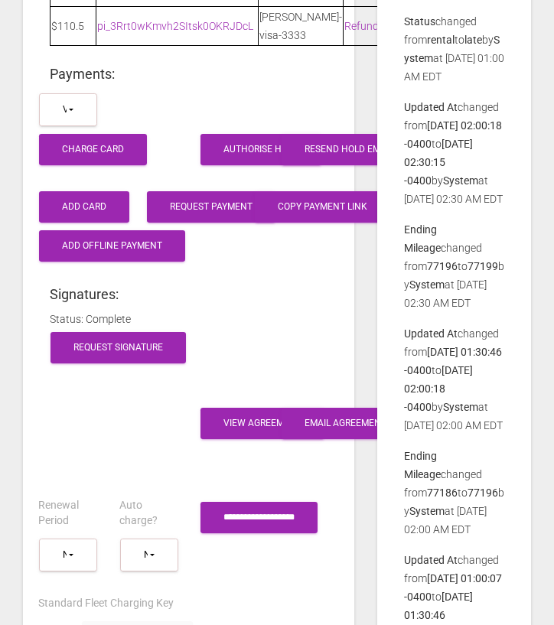
click at [271, 443] on div "Email Agreement" at bounding box center [309, 423] width 81 height 39
click at [247, 439] on link "View Agreement" at bounding box center [263, 423] width 124 height 31
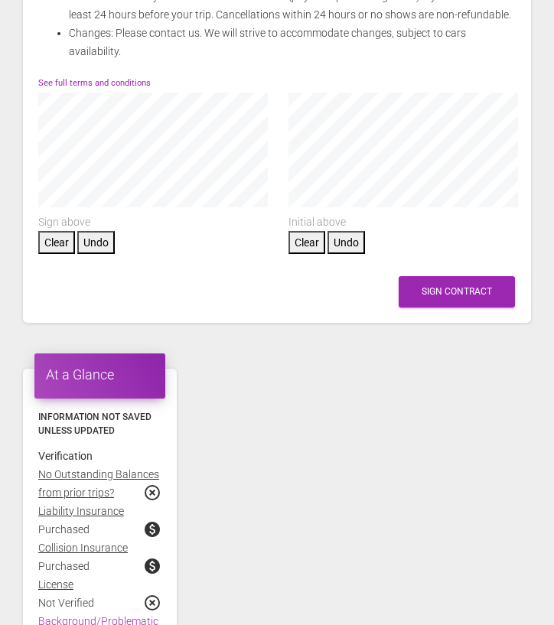
scroll to position [380, 0]
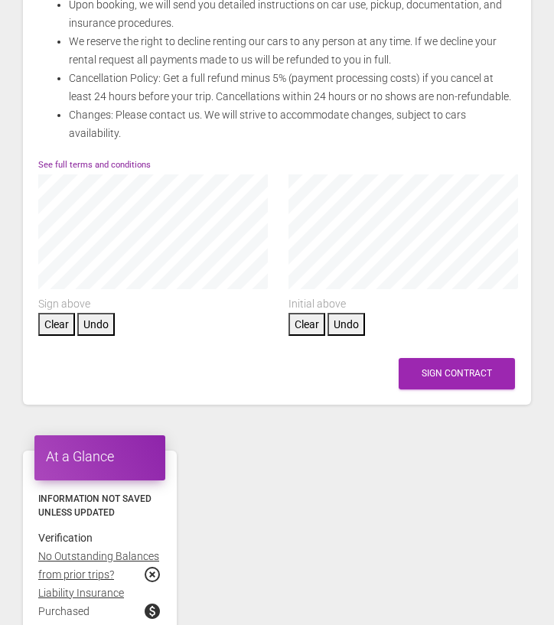
click at [115, 163] on link "See full terms and conditions" at bounding box center [94, 165] width 113 height 10
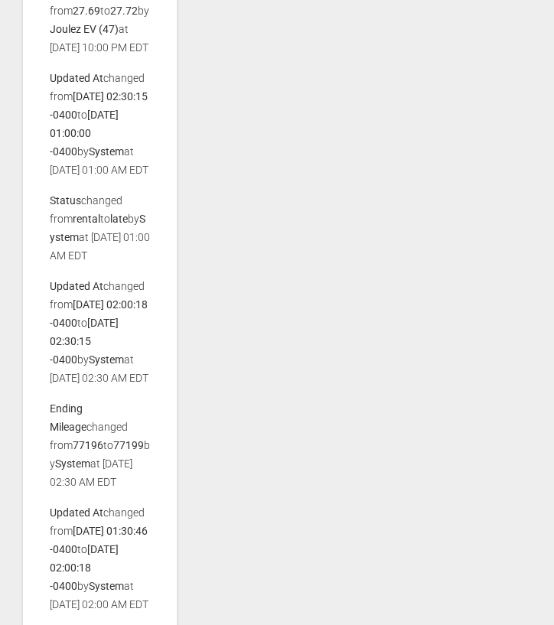
scroll to position [3113, 0]
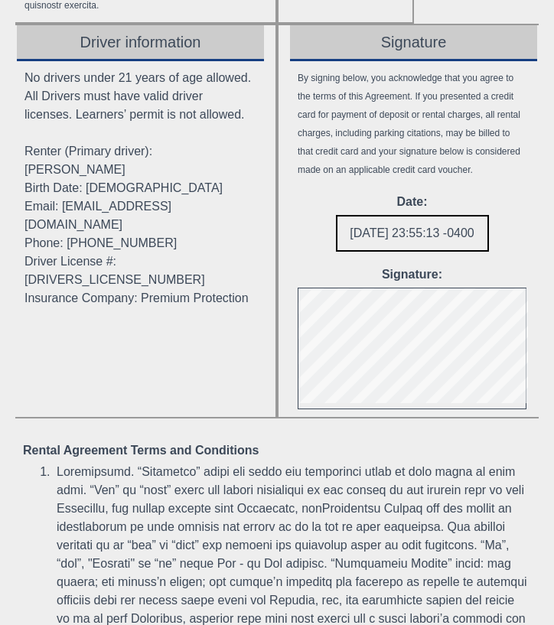
scroll to position [2554, 0]
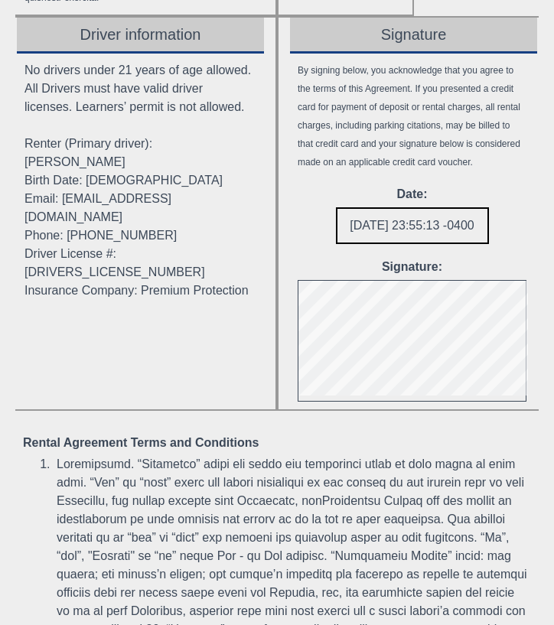
drag, startPoint x: 77, startPoint y: 181, endPoint x: 241, endPoint y: 188, distance: 164.7
click at [241, 188] on div "No drivers under 21 years of age allowed. All Drivers must have valid driver li…" at bounding box center [140, 181] width 247 height 254
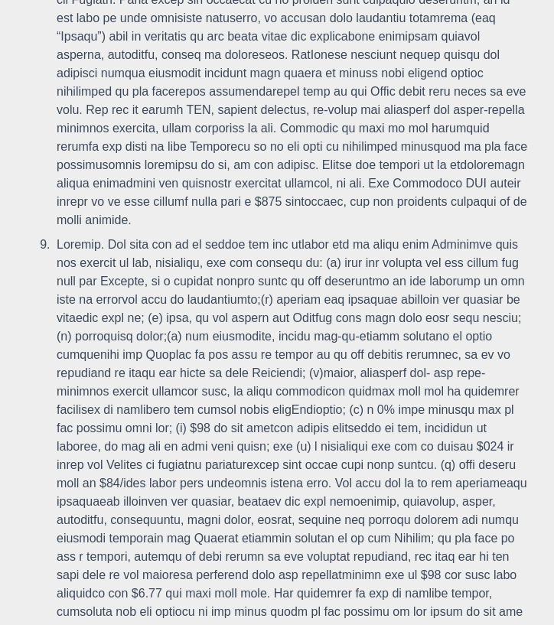
scroll to position [4330, 0]
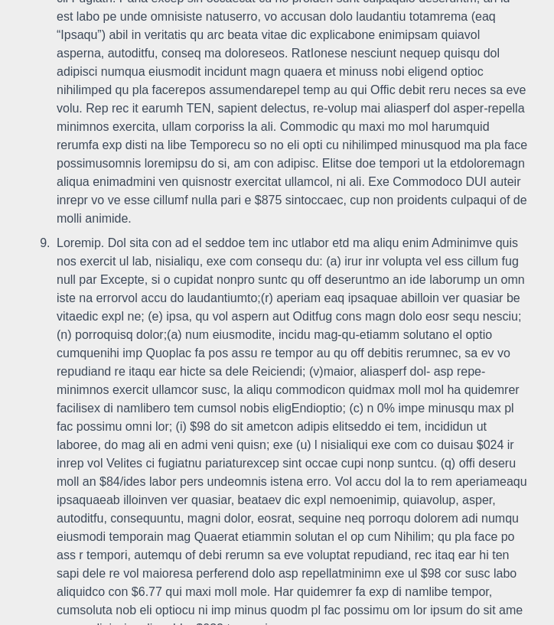
click at [378, 231] on li at bounding box center [293, 90] width 478 height 282
click at [367, 231] on li at bounding box center [293, 90] width 478 height 282
drag, startPoint x: 248, startPoint y: 312, endPoint x: 256, endPoint y: 313, distance: 7.7
click at [256, 231] on li at bounding box center [293, 90] width 478 height 282
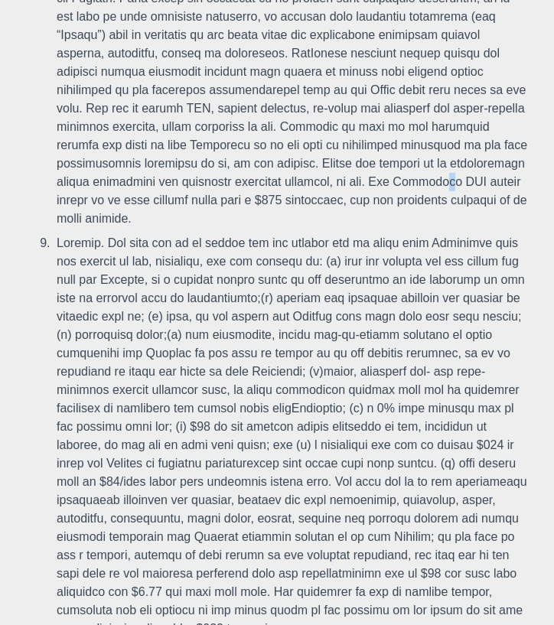
click at [256, 231] on li at bounding box center [293, 90] width 478 height 282
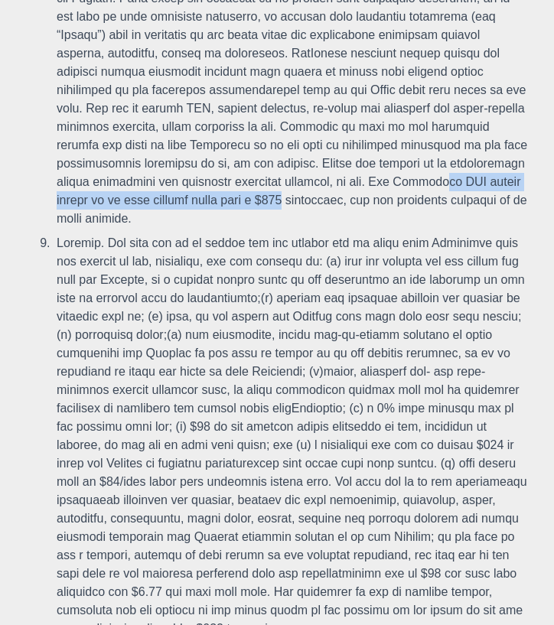
drag, startPoint x: 250, startPoint y: 312, endPoint x: 132, endPoint y: 334, distance: 120.5
click at [132, 231] on li at bounding box center [293, 90] width 478 height 282
copy li "Our Insurance CDW covers damage up to full vehicle value"
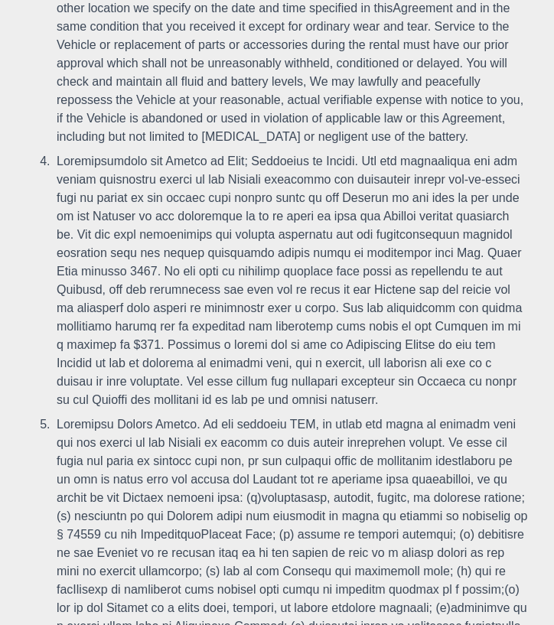
scroll to position [3432, 0]
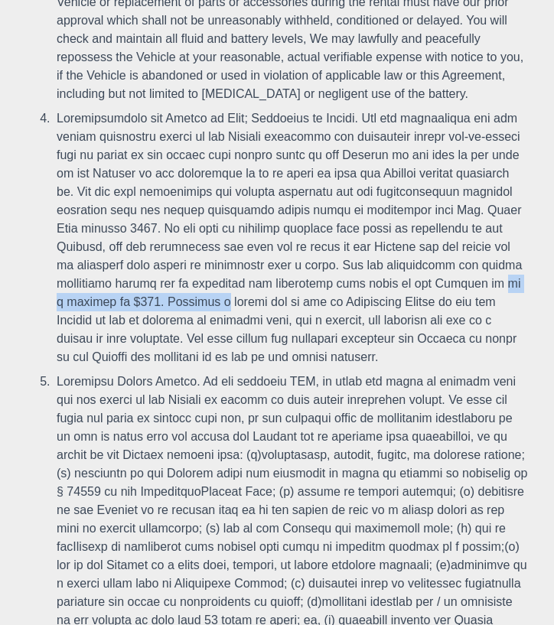
drag, startPoint x: 324, startPoint y: 396, endPoint x: 591, endPoint y: 396, distance: 266.3
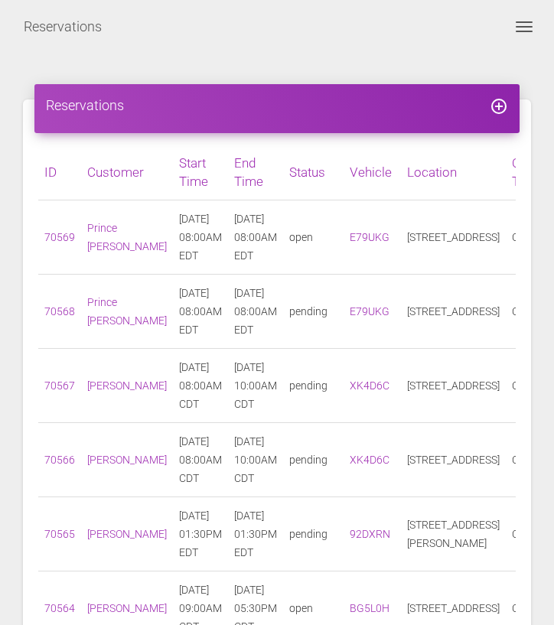
click at [518, 21] on button "Toggle navigation" at bounding box center [524, 27] width 37 height 18
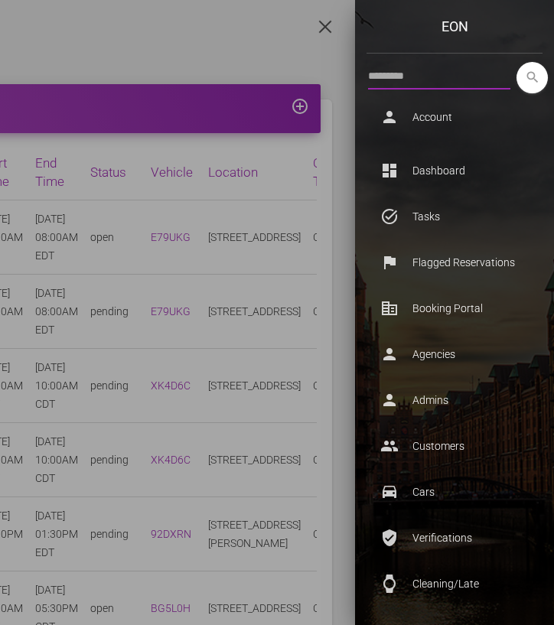
click at [442, 86] on input "text" at bounding box center [439, 76] width 142 height 28
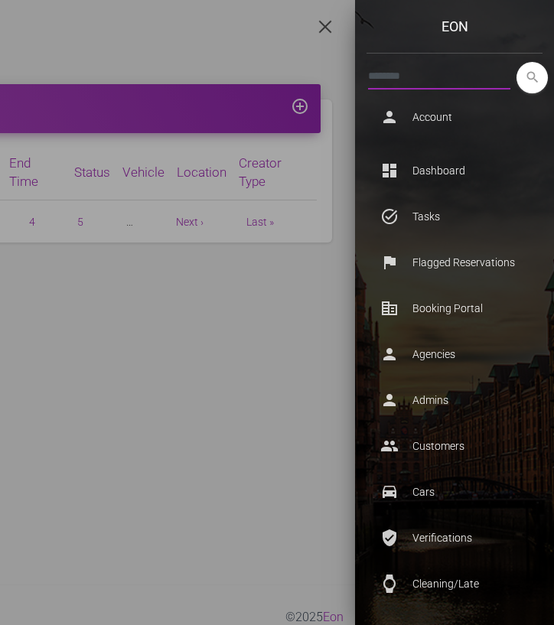
type input "********"
click at [517, 62] on button "search" at bounding box center [532, 77] width 31 height 31
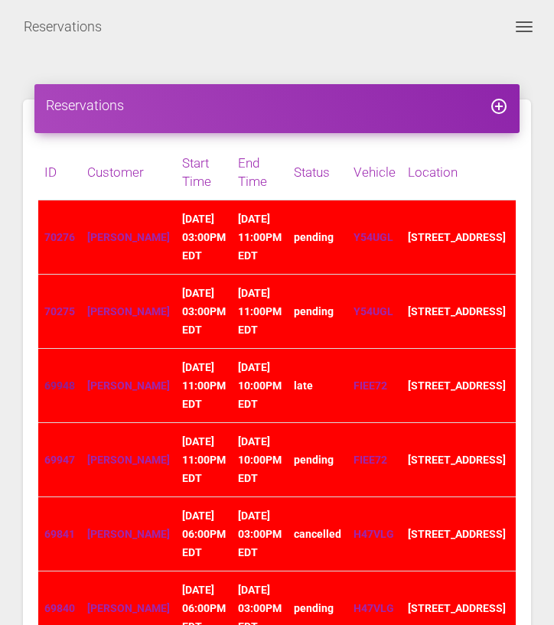
click at [57, 392] on link "69948" at bounding box center [59, 386] width 31 height 12
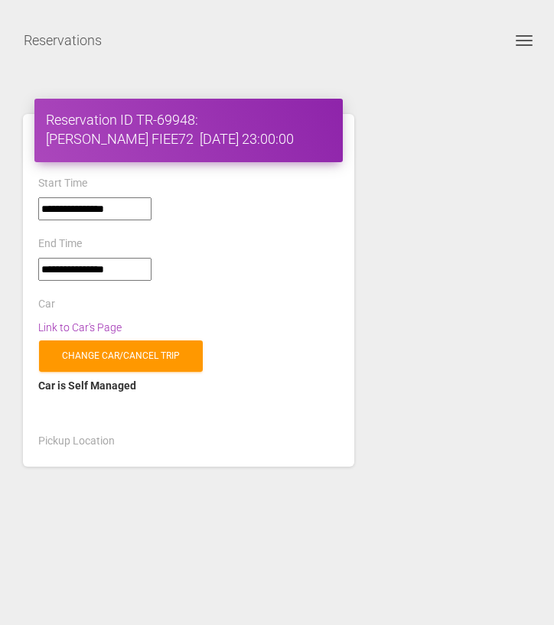
select select "*****"
select select
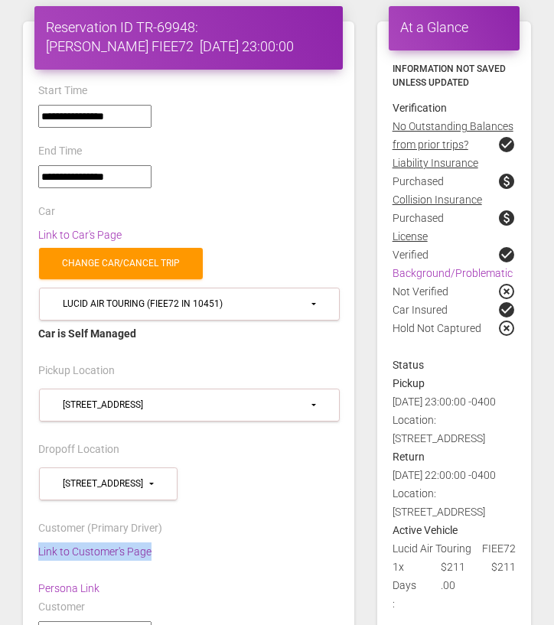
scroll to position [99, 0]
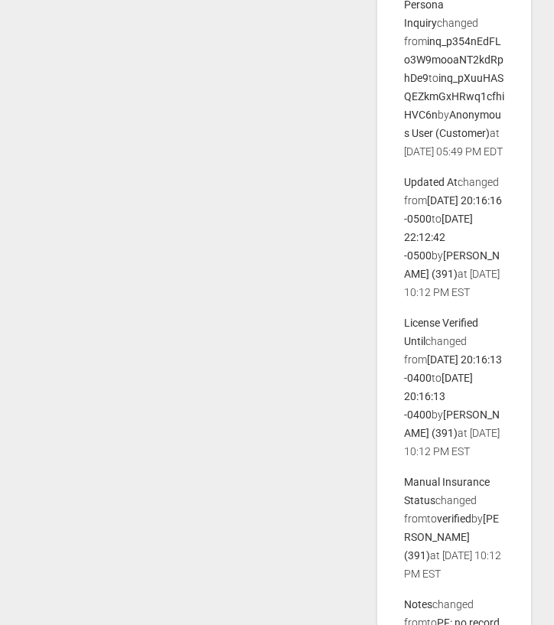
scroll to position [2879, 0]
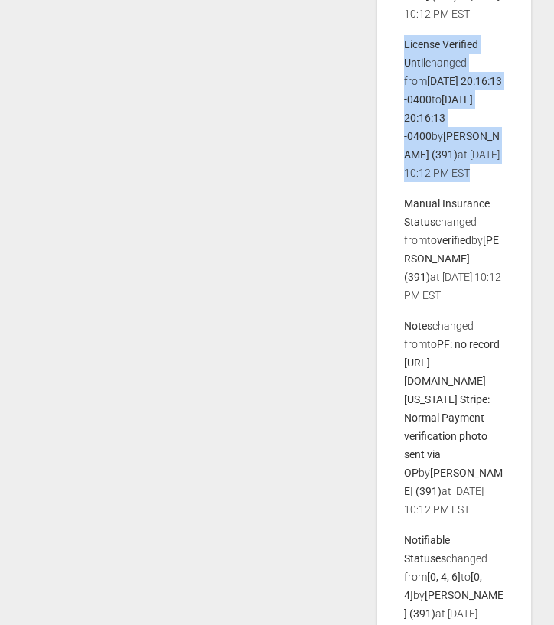
drag, startPoint x: 403, startPoint y: 302, endPoint x: 471, endPoint y: 445, distance: 159.2
click at [471, 445] on div "Updated At changed from [DATE] 10:05:47 -0400 to [DATE] 10:05:47 -0400 by [PERS…" at bounding box center [454, 194] width 123 height 5829
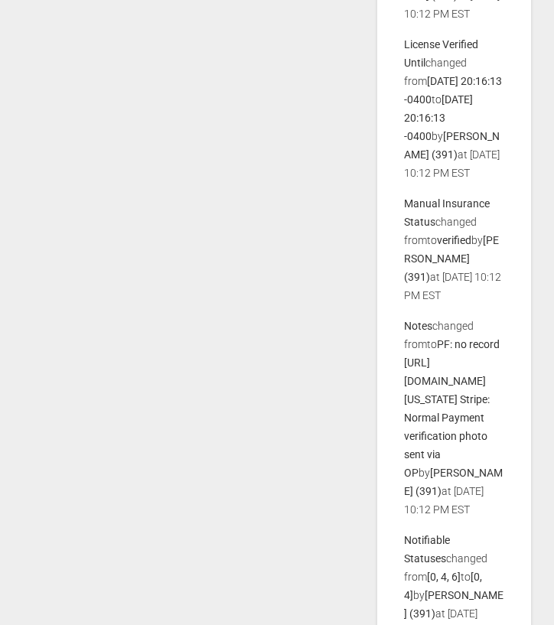
click at [328, 155] on div "**********" at bounding box center [188, 176] width 354 height 5957
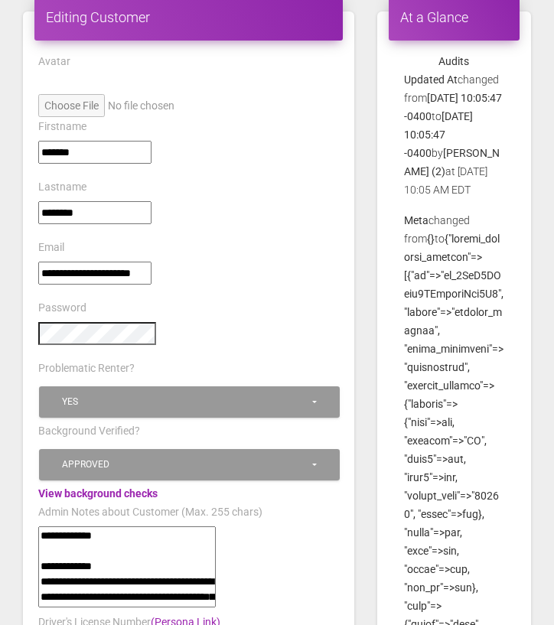
scroll to position [0, 0]
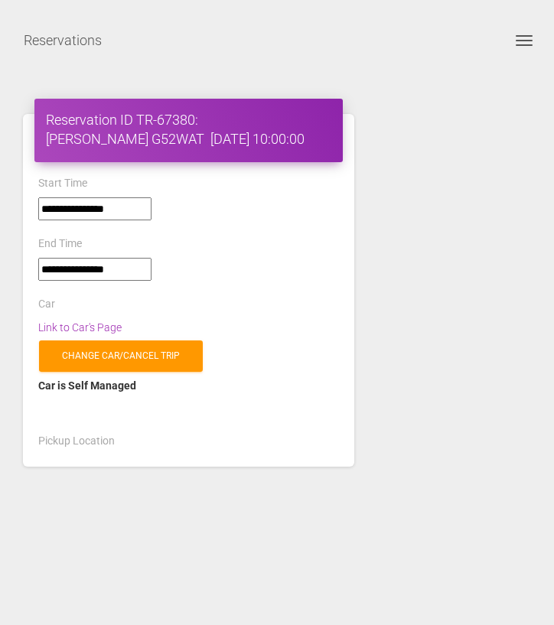
select select "*****"
select select
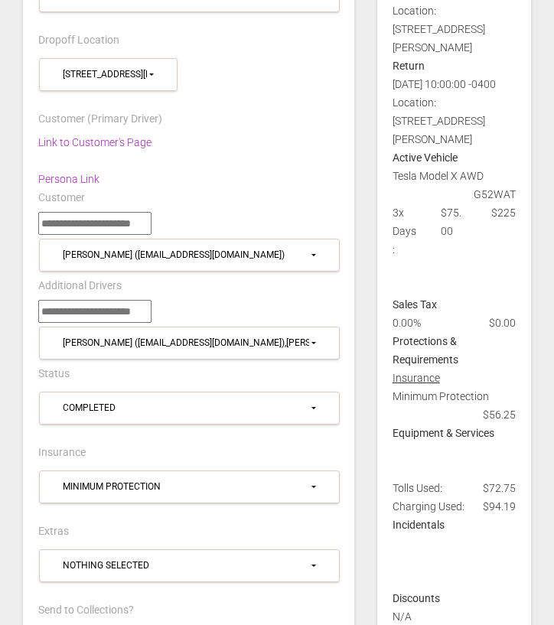
scroll to position [517, 0]
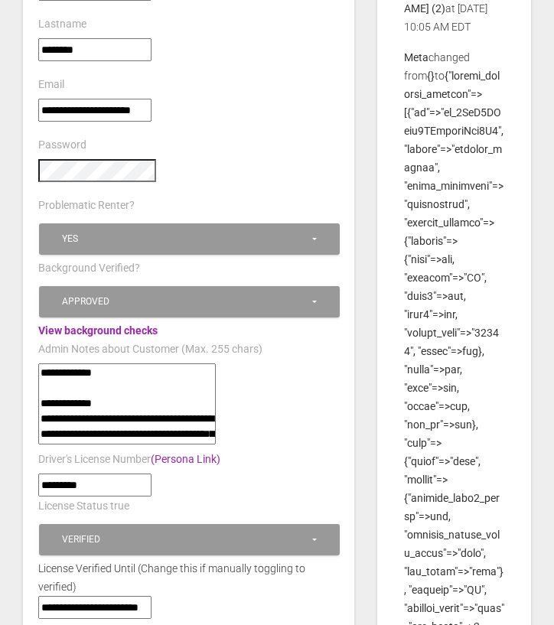
scroll to position [313, 0]
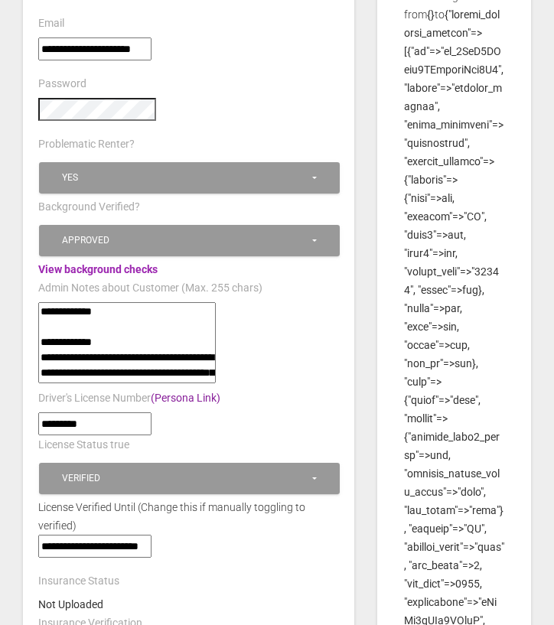
click at [175, 392] on link "(Persona Link)" at bounding box center [186, 398] width 70 height 12
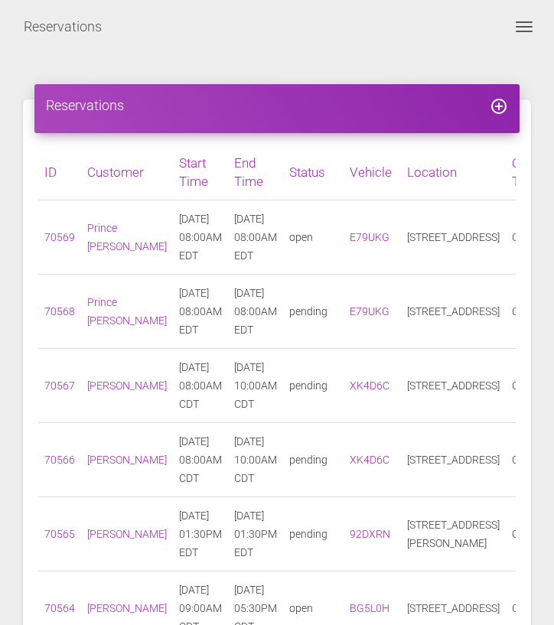
click at [522, 16] on div "Reservations Toggle navigation search person Account Profile Settings Host Righ…" at bounding box center [277, 27] width 554 height 38
click at [522, 18] on button "Toggle navigation" at bounding box center [524, 27] width 37 height 18
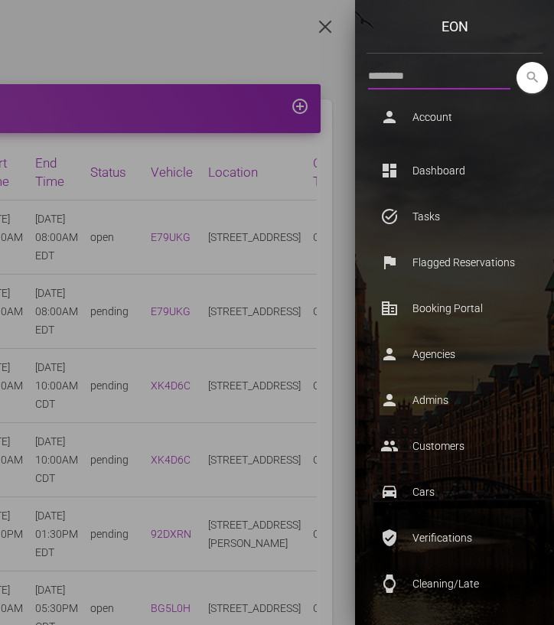
click at [488, 73] on input "text" at bounding box center [439, 76] width 142 height 28
paste input "********"
type input "********"
click at [517, 62] on button "search" at bounding box center [532, 77] width 31 height 31
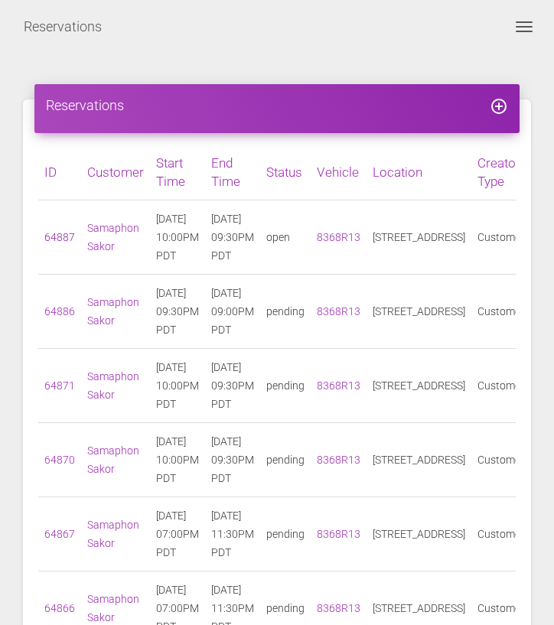
click at [51, 243] on link "64887" at bounding box center [59, 237] width 31 height 12
click at [110, 246] on td "Samaphon Sakor" at bounding box center [115, 238] width 69 height 74
click at [111, 235] on link "Samaphon Sakor" at bounding box center [113, 237] width 52 height 31
click at [114, 238] on link "Samaphon Sakor" at bounding box center [113, 237] width 52 height 31
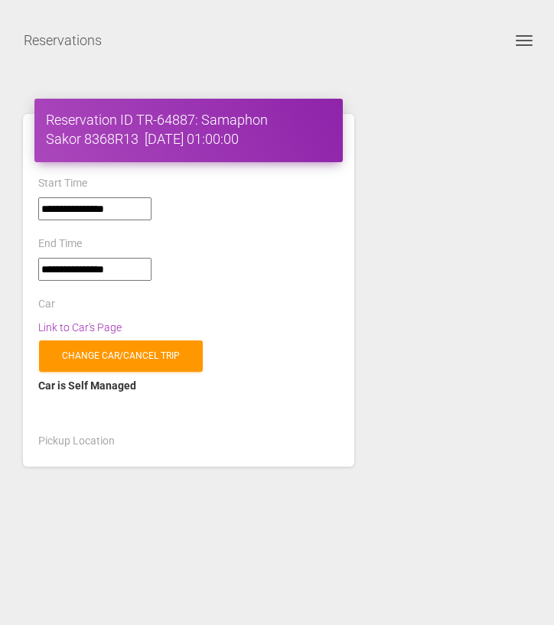
select select "*****"
select select
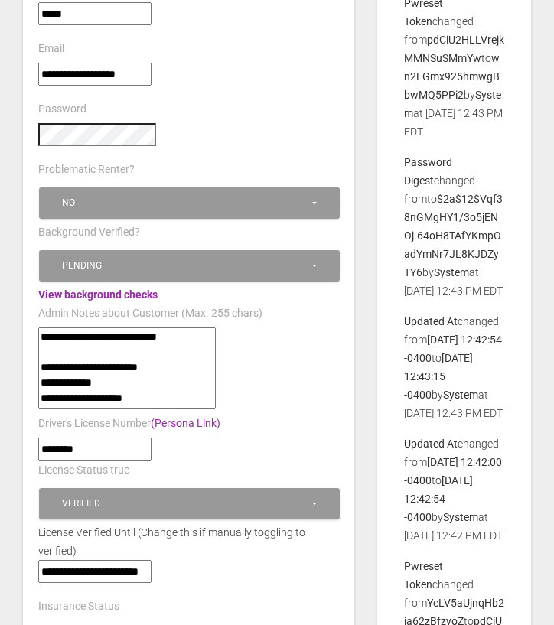
scroll to position [311, 0]
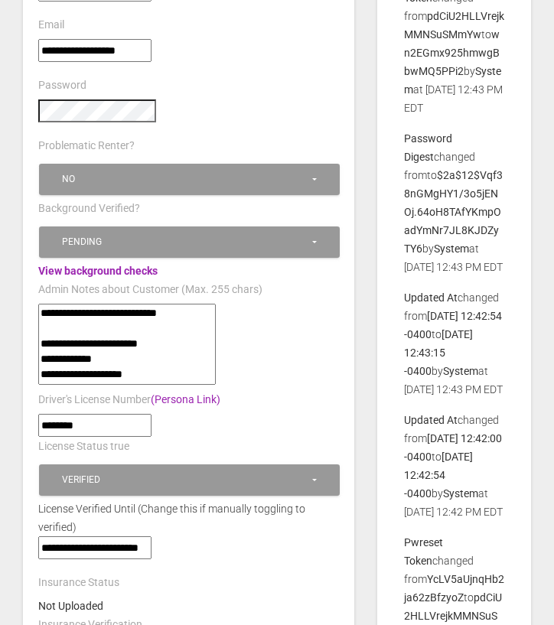
click at [190, 324] on textarea"] "**********" at bounding box center [127, 344] width 178 height 81
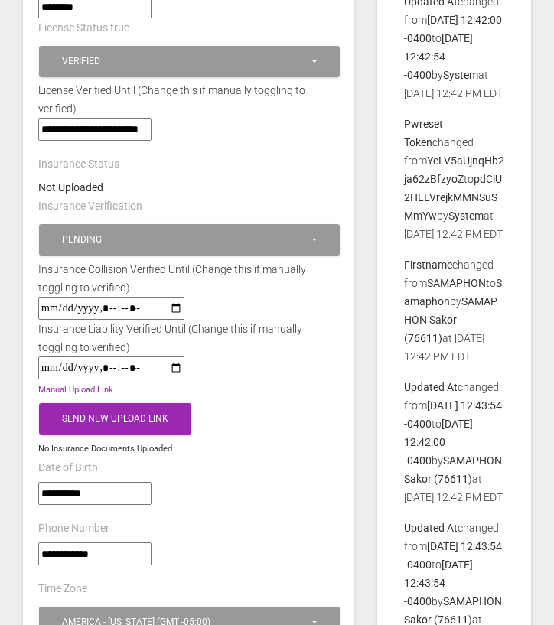
scroll to position [768, 0]
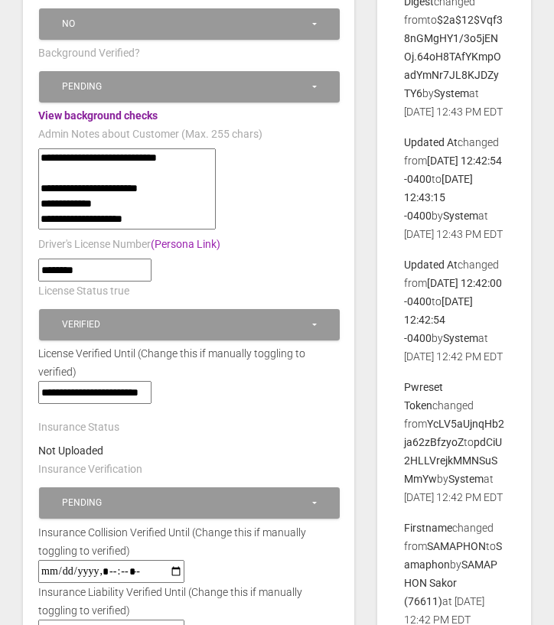
scroll to position [463, 0]
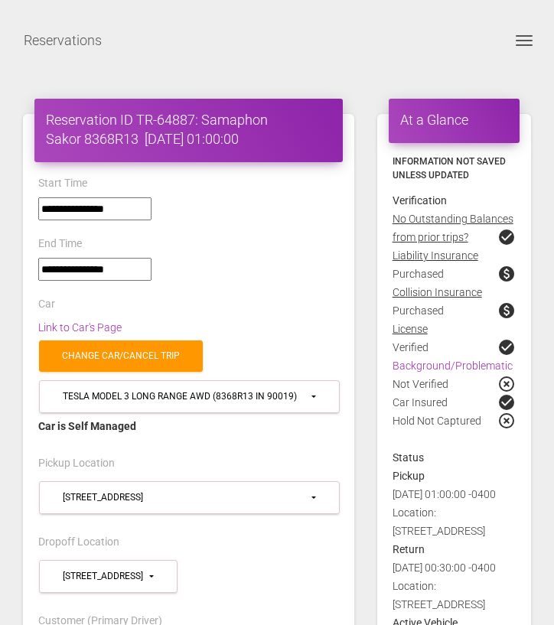
select select "*****"
select select
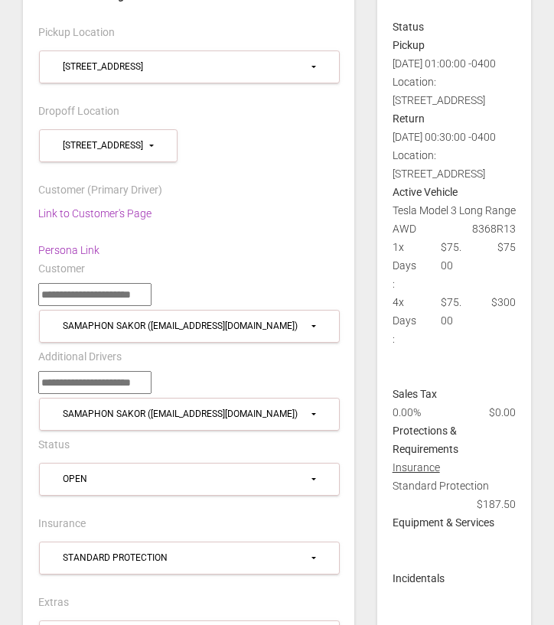
scroll to position [446, 0]
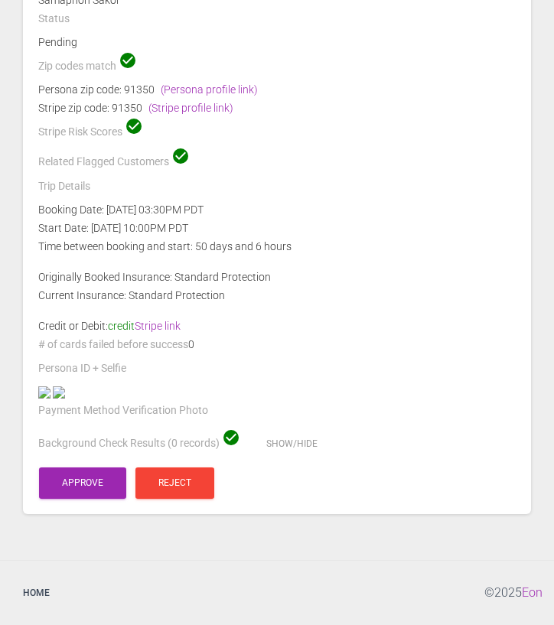
scroll to position [475, 0]
click at [86, 482] on button "Approve" at bounding box center [82, 483] width 87 height 31
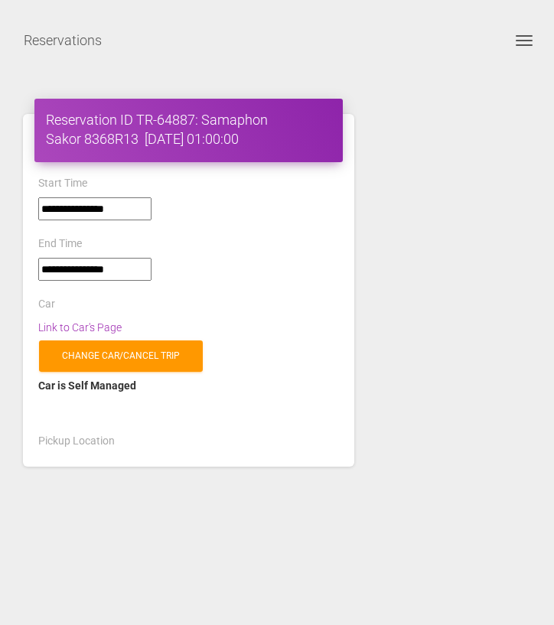
select select "*****"
select select
select select "*****"
select select
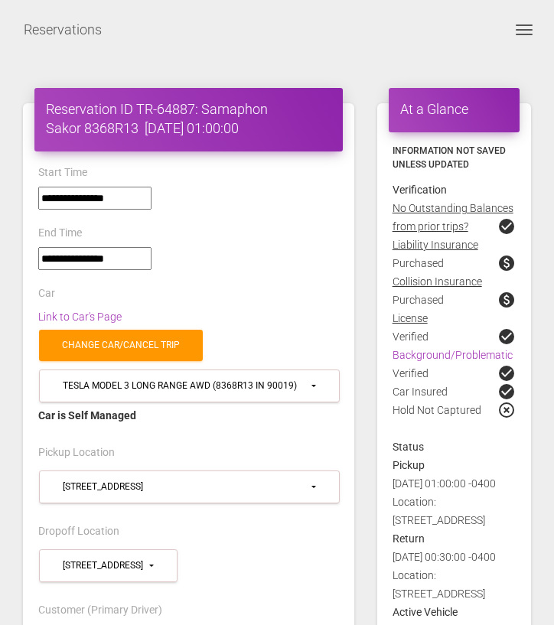
scroll to position [12, 0]
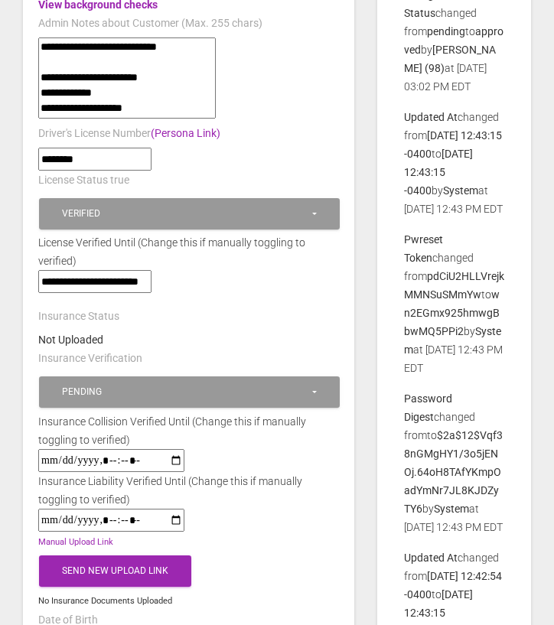
scroll to position [240, 0]
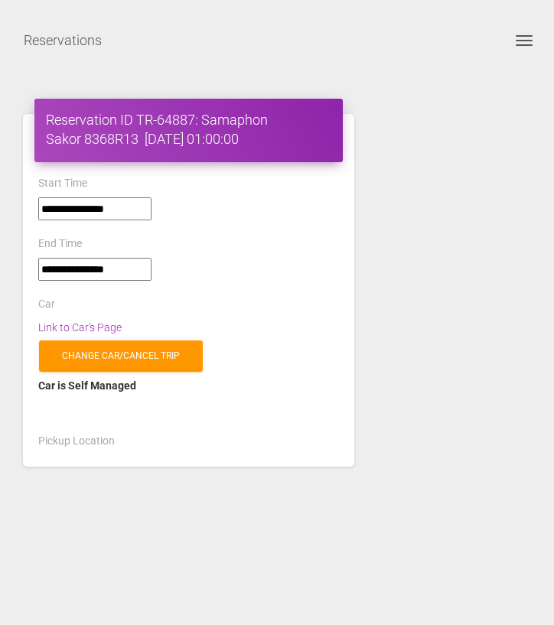
select select "*****"
select select
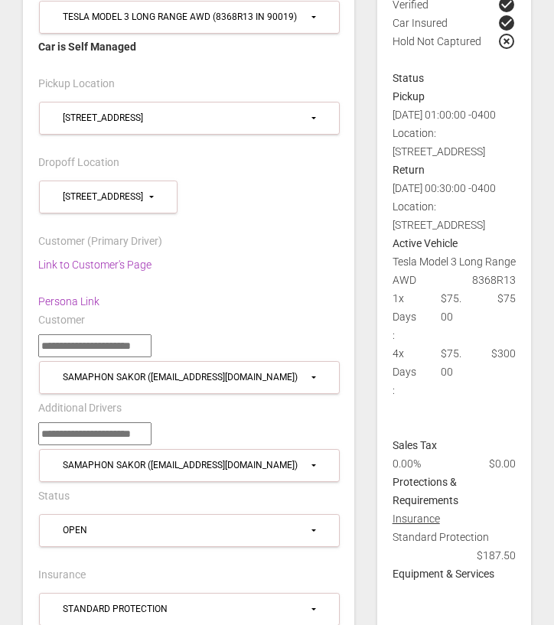
scroll to position [381, 0]
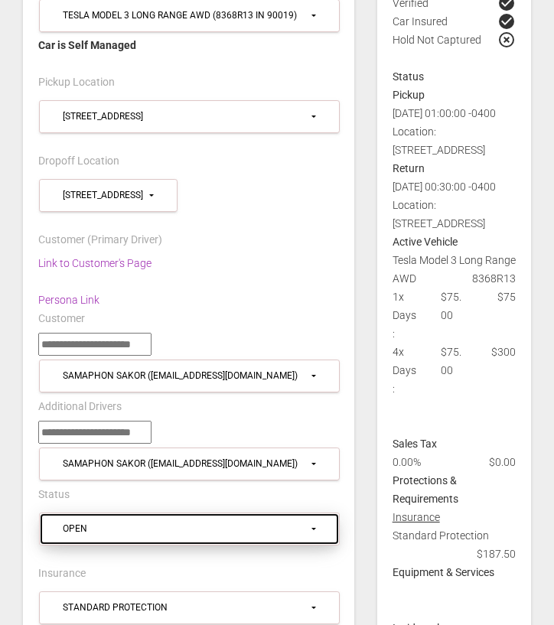
click at [288, 526] on div "Open" at bounding box center [186, 529] width 246 height 13
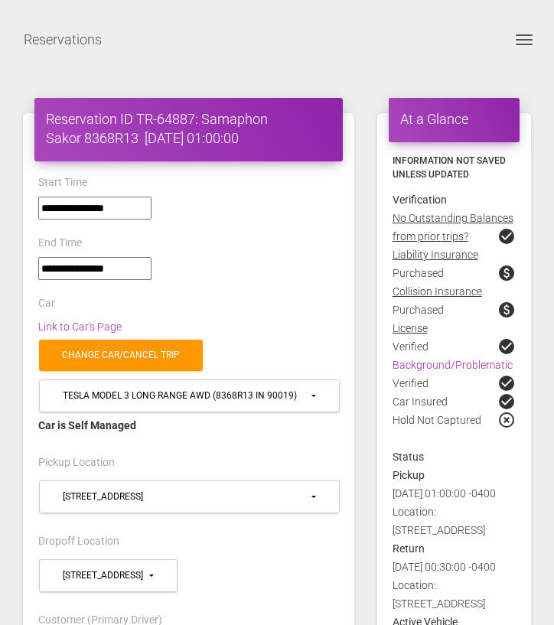
scroll to position [0, 0]
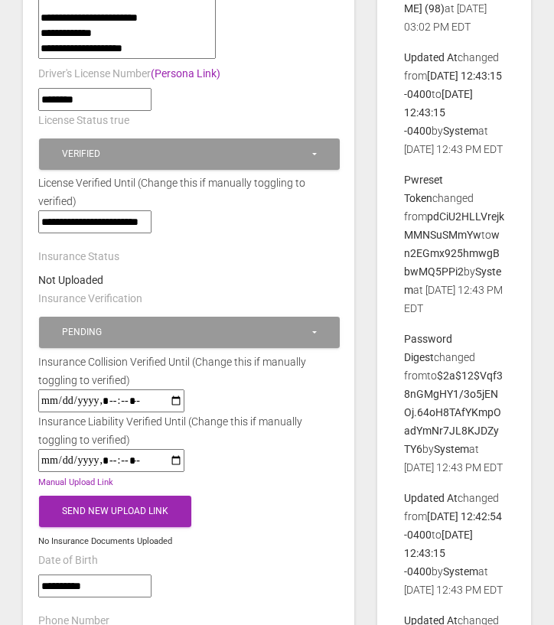
scroll to position [639, 0]
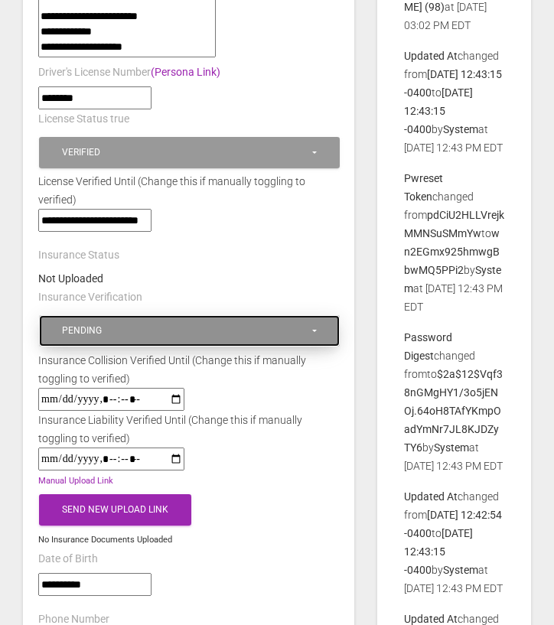
click at [129, 324] on div "Pending" at bounding box center [186, 330] width 248 height 13
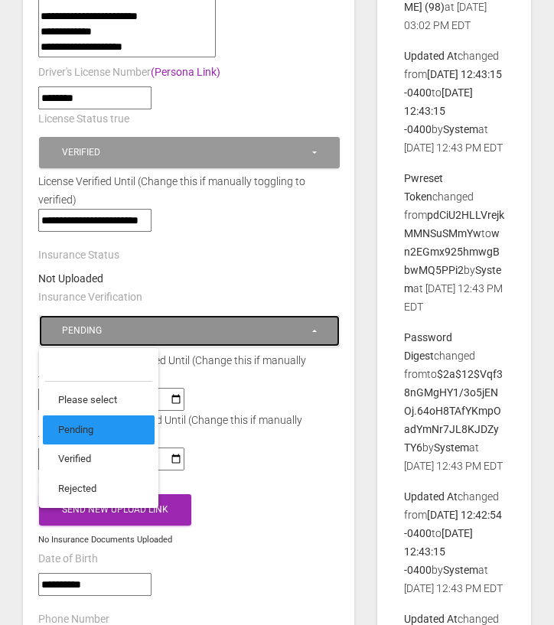
click at [129, 324] on div "Pending" at bounding box center [186, 330] width 248 height 13
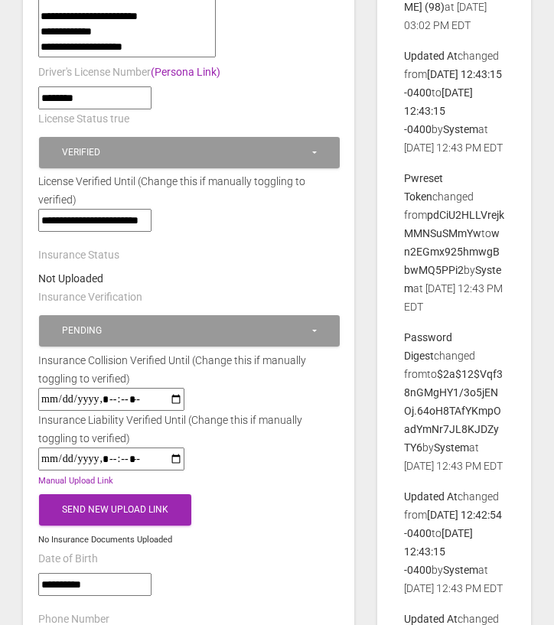
click at [212, 279] on div "Not Uploaded" at bounding box center [189, 278] width 324 height 18
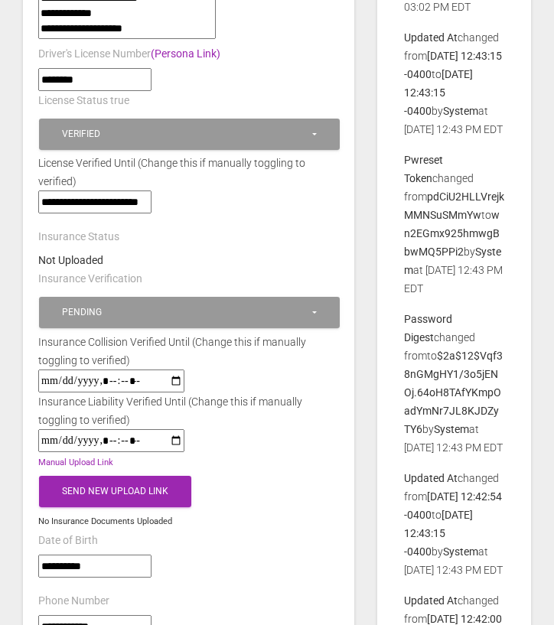
scroll to position [695, 0]
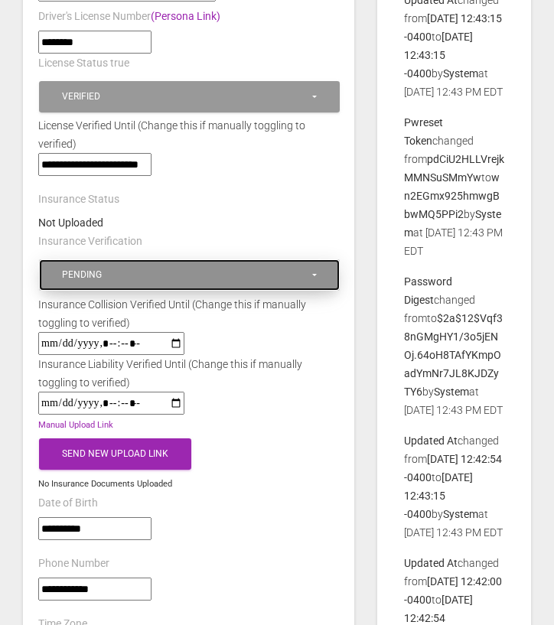
click at [222, 269] on div "Pending" at bounding box center [186, 275] width 248 height 13
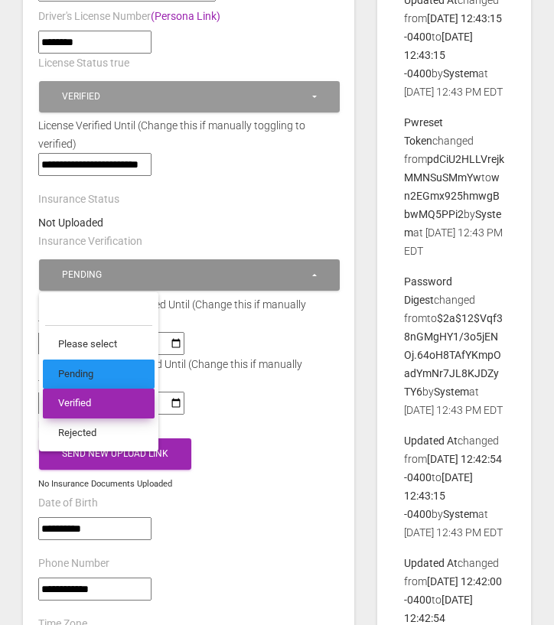
click at [99, 399] on link "Verified" at bounding box center [99, 405] width 112 height 30
select select "********"
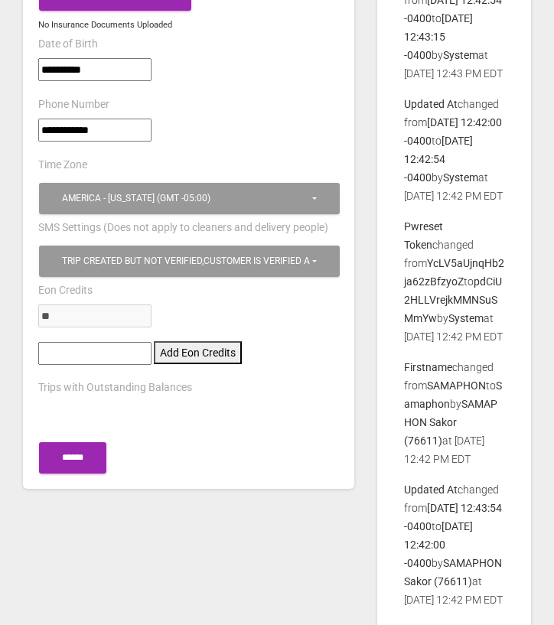
scroll to position [1224, 0]
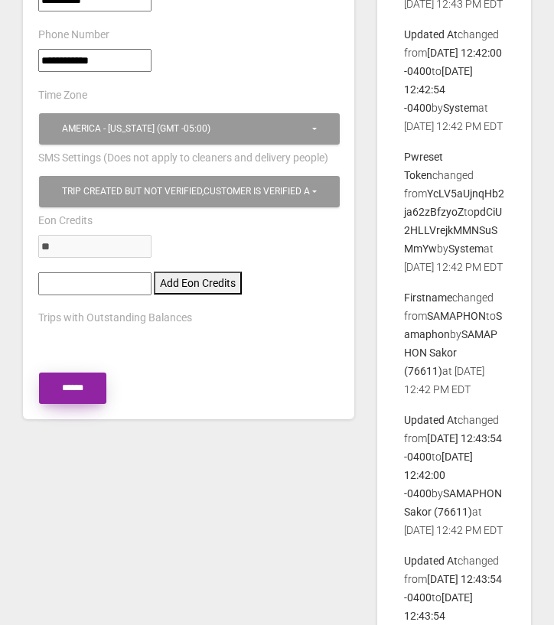
click at [94, 375] on input "******" at bounding box center [72, 388] width 67 height 31
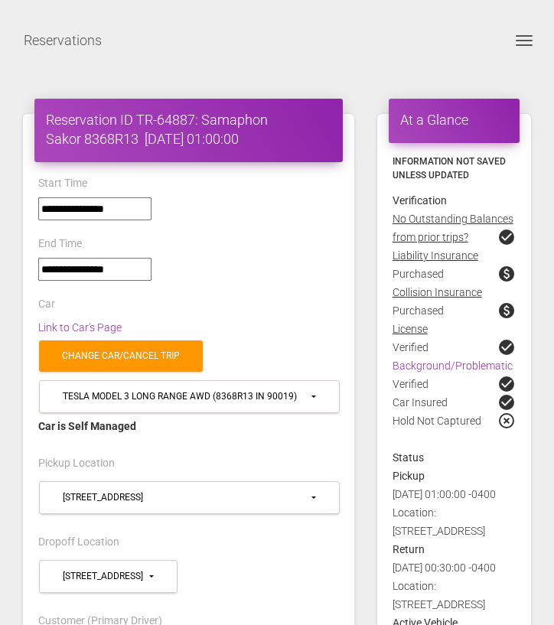
select select "*****"
select select
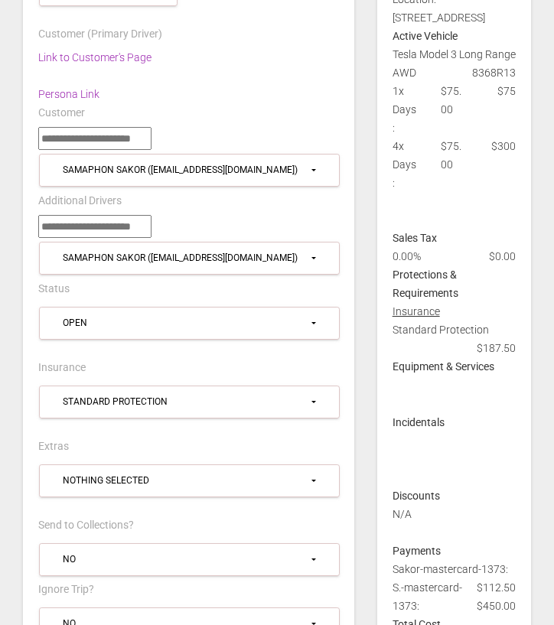
scroll to position [611, 0]
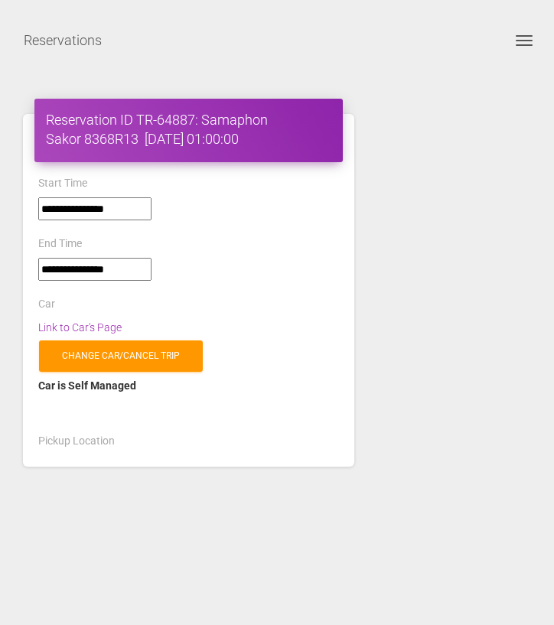
select select "*****"
select select
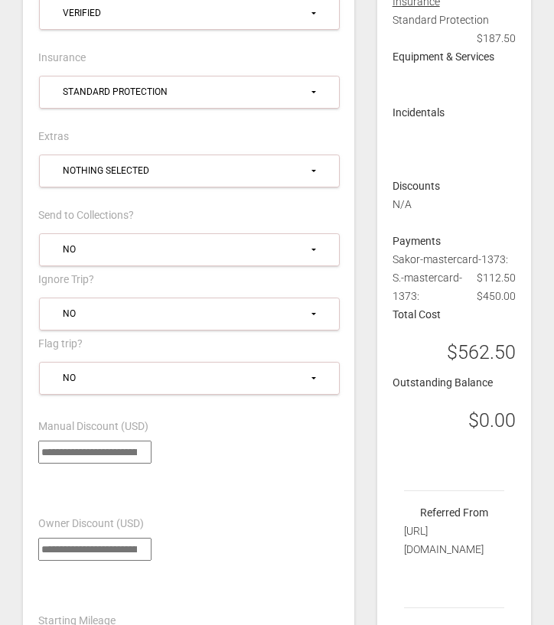
scroll to position [896, 0]
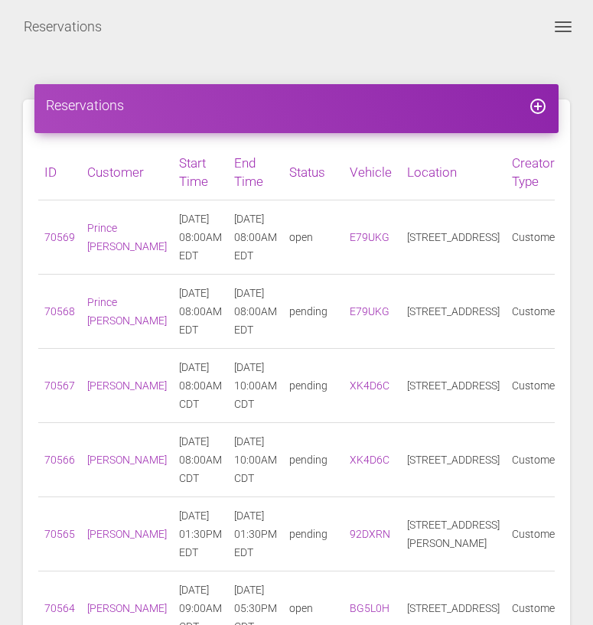
click at [567, 31] on span "Toggle navigation" at bounding box center [563, 32] width 17 height 2
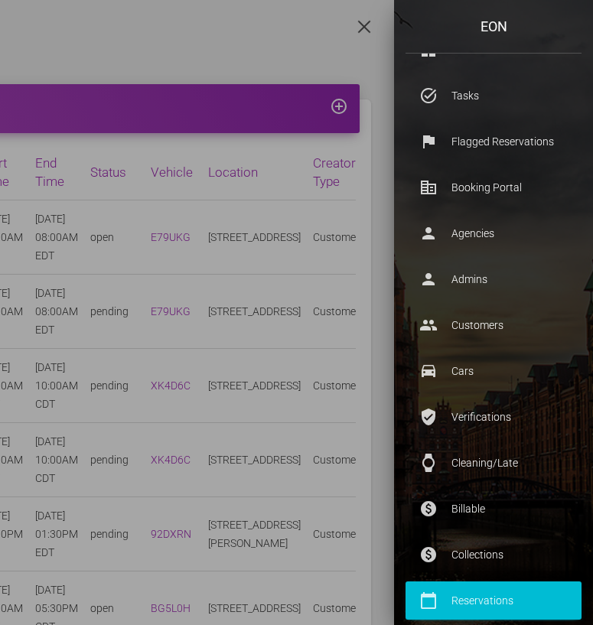
scroll to position [135, 0]
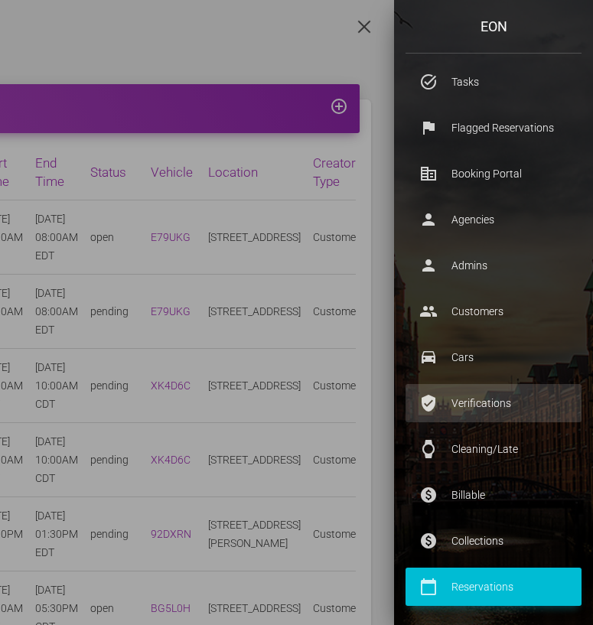
click at [493, 399] on p "Verifications" at bounding box center [493, 403] width 153 height 23
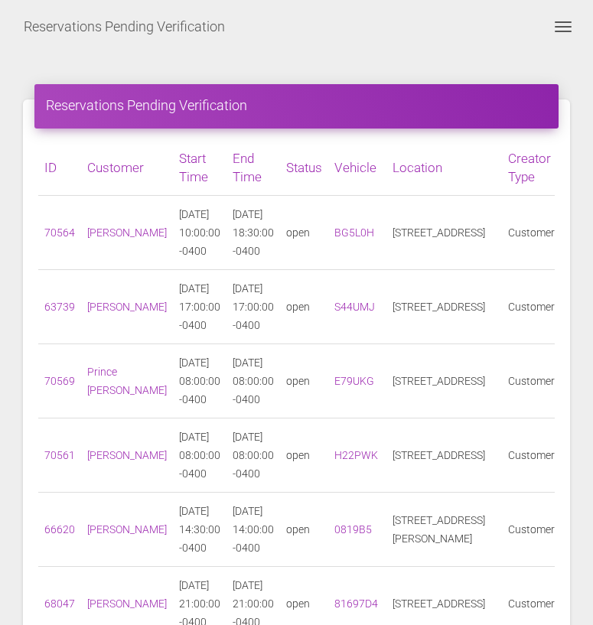
scroll to position [21, 0]
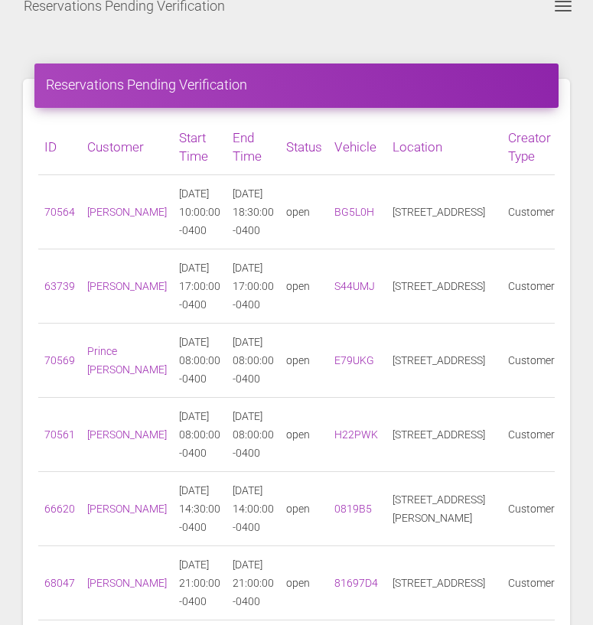
click at [53, 213] on td "70564" at bounding box center [59, 212] width 43 height 74
click at [54, 218] on link "70564" at bounding box center [59, 212] width 31 height 12
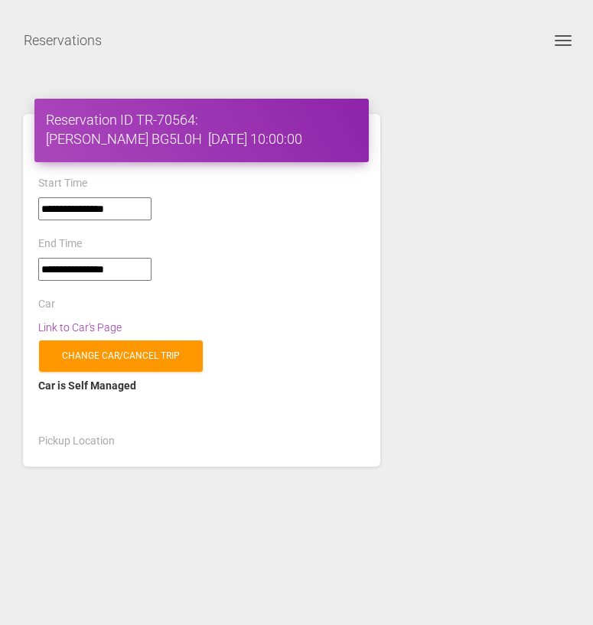
select select "*****"
select select
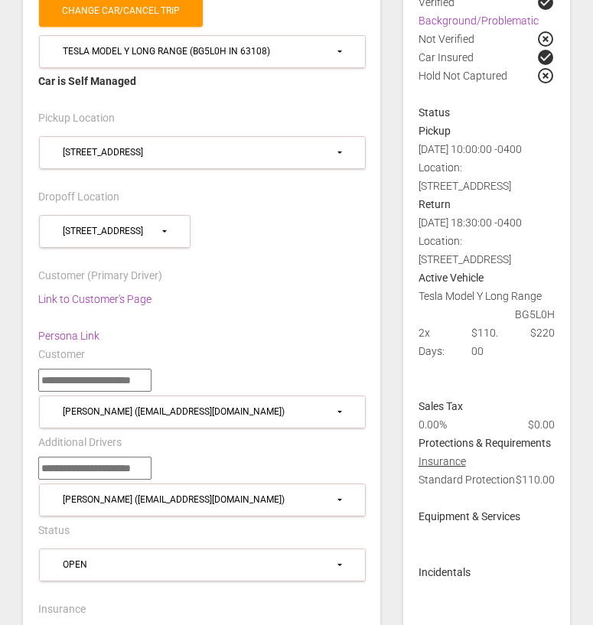
scroll to position [376, 0]
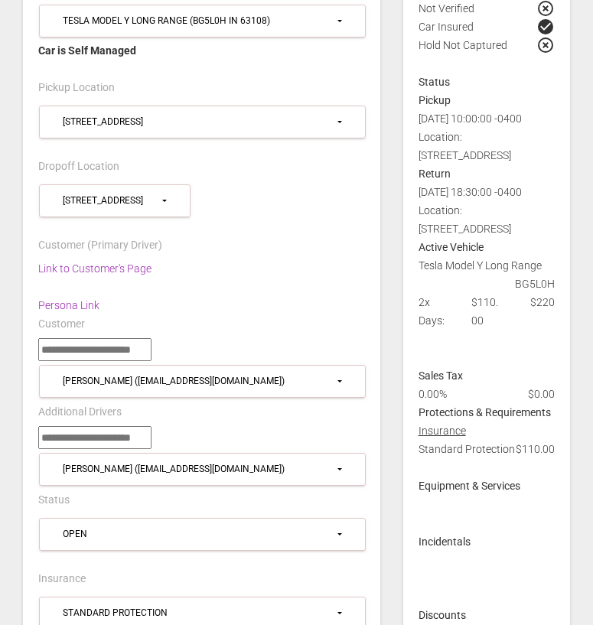
click at [428, 445] on div "Standard Protection $110.00" at bounding box center [486, 458] width 159 height 37
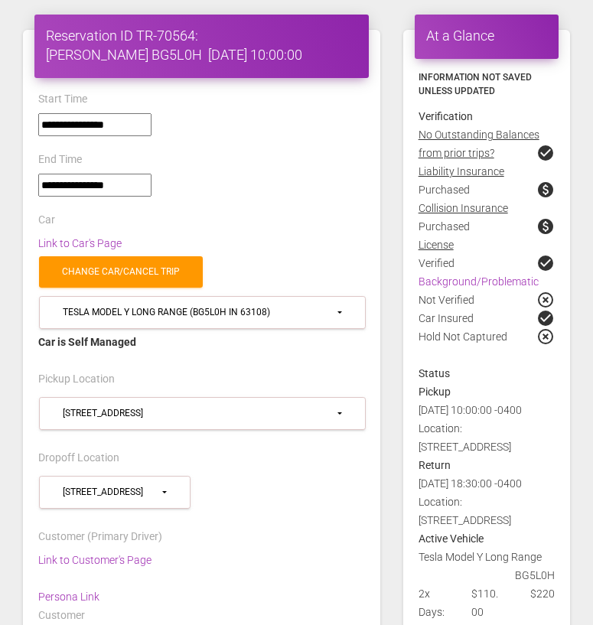
scroll to position [50, 0]
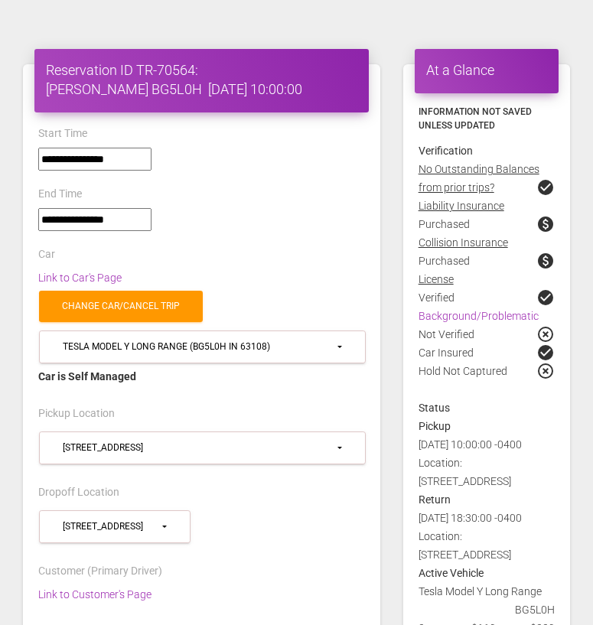
click at [442, 334] on div "Not Verified highlight_off" at bounding box center [486, 334] width 159 height 18
click at [438, 299] on div "Verified check_circle" at bounding box center [486, 298] width 159 height 18
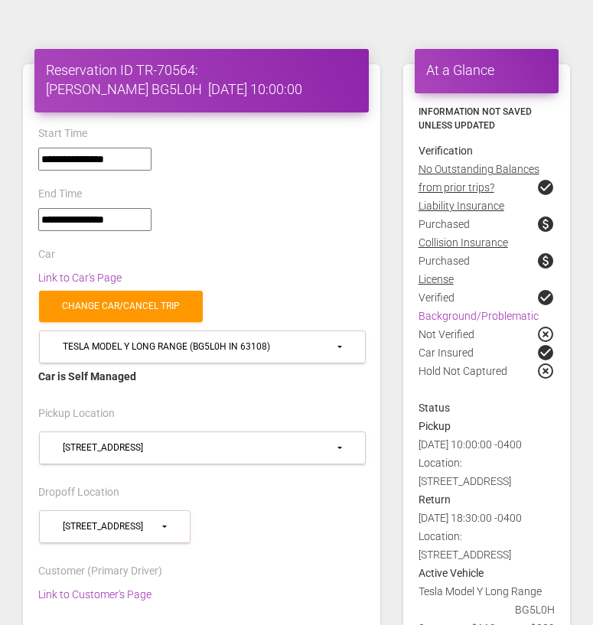
click at [438, 299] on div "Verified check_circle" at bounding box center [486, 298] width 159 height 18
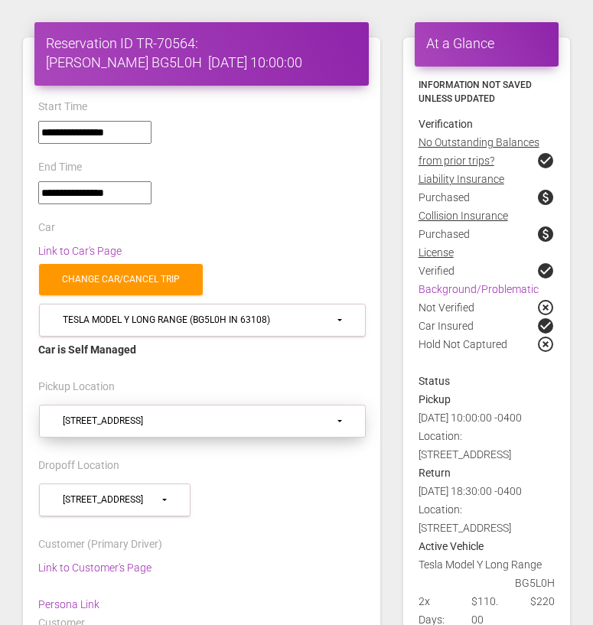
scroll to position [80, 0]
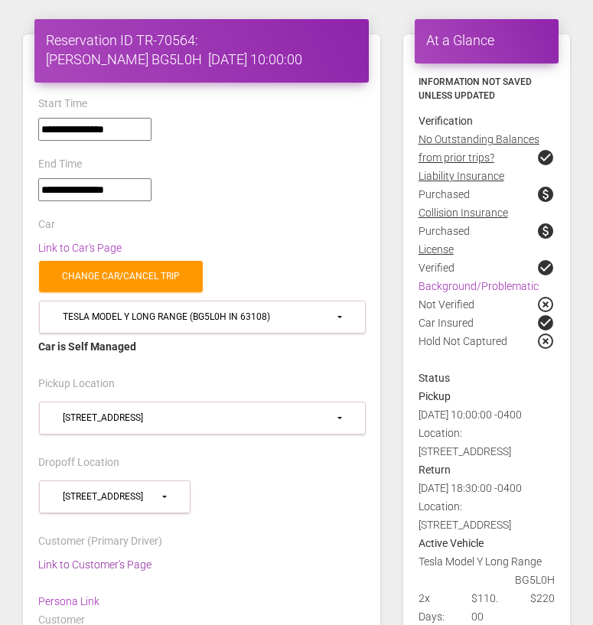
click at [120, 562] on link "Link to Customer's Page" at bounding box center [94, 565] width 113 height 12
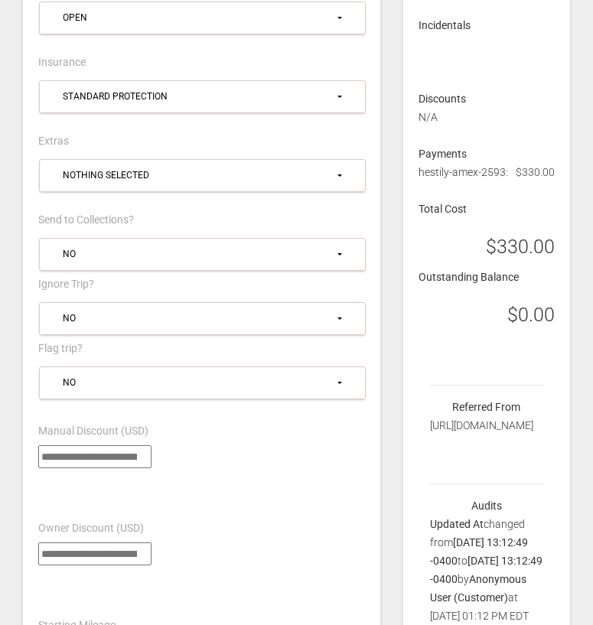
scroll to position [853, 0]
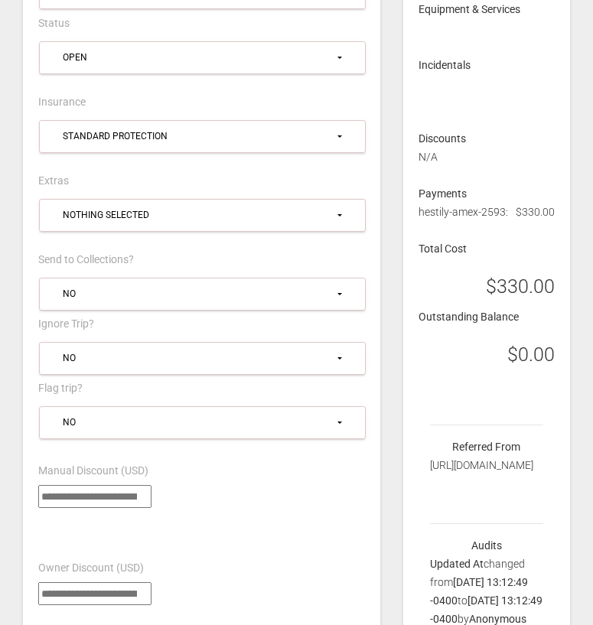
click at [491, 211] on div "hestily-amex-2593: $330.00" at bounding box center [486, 221] width 159 height 37
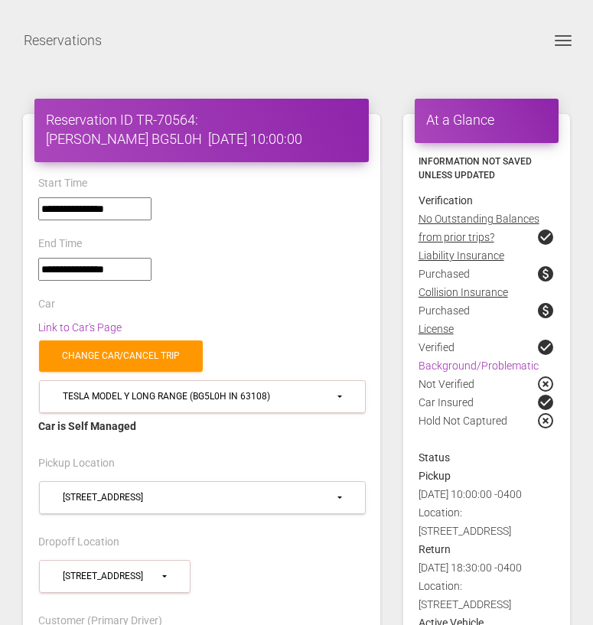
click at [306, 126] on h4 "Reservation ID TR-70564: eric hestily BG5L0H 2025-08-20 10:00:00" at bounding box center [201, 129] width 311 height 38
copy h4 "BG5L0H"
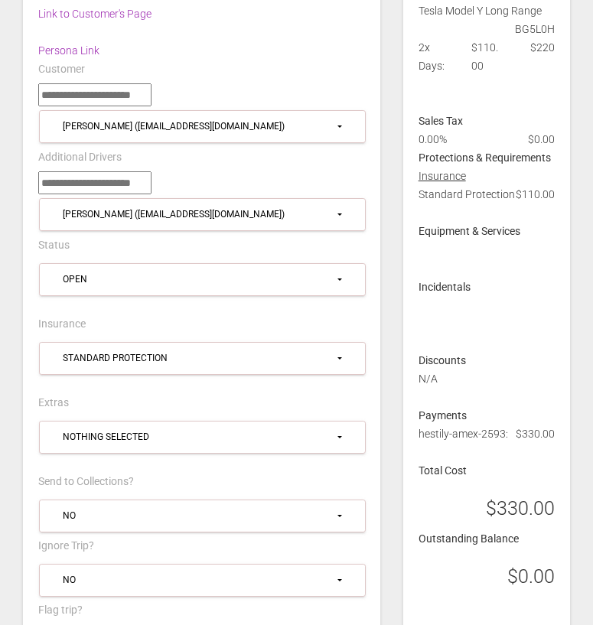
scroll to position [959, 0]
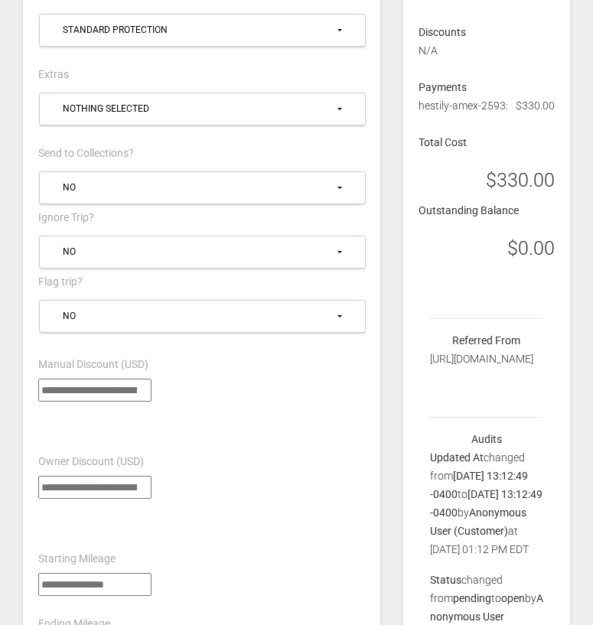
click at [496, 107] on div "hestily-amex-2593: $330.00" at bounding box center [486, 114] width 159 height 37
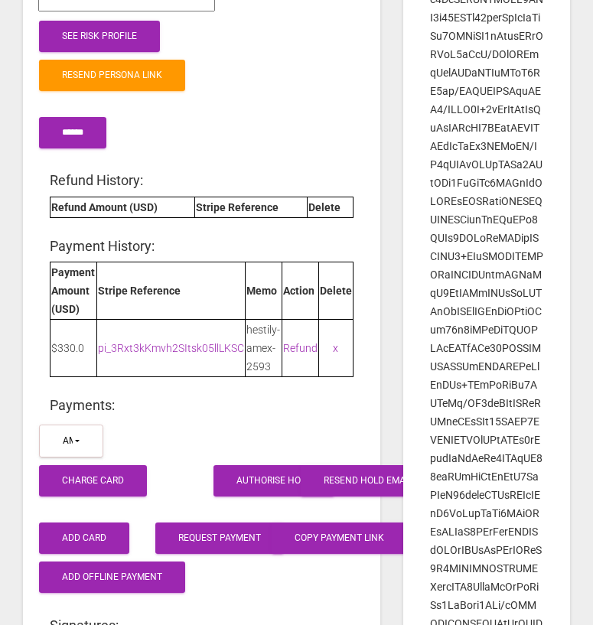
scroll to position [2027, 0]
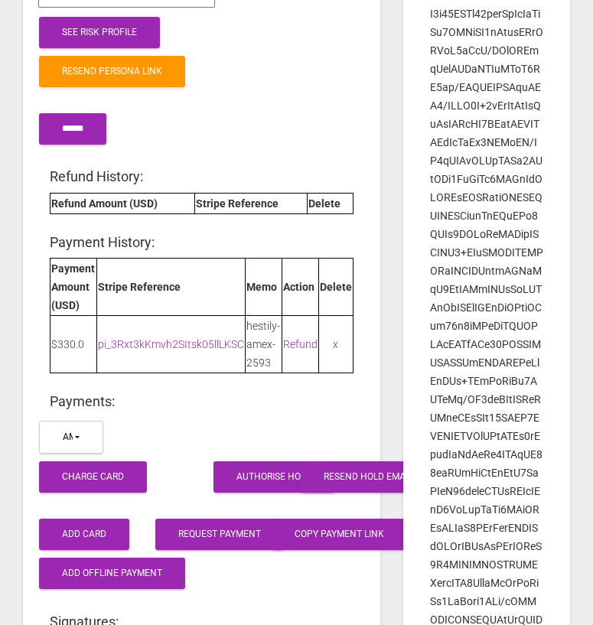
click at [264, 350] on td "hestily-amex-2593" at bounding box center [263, 343] width 37 height 57
click at [343, 62] on div "Resend Persona Link" at bounding box center [202, 71] width 350 height 39
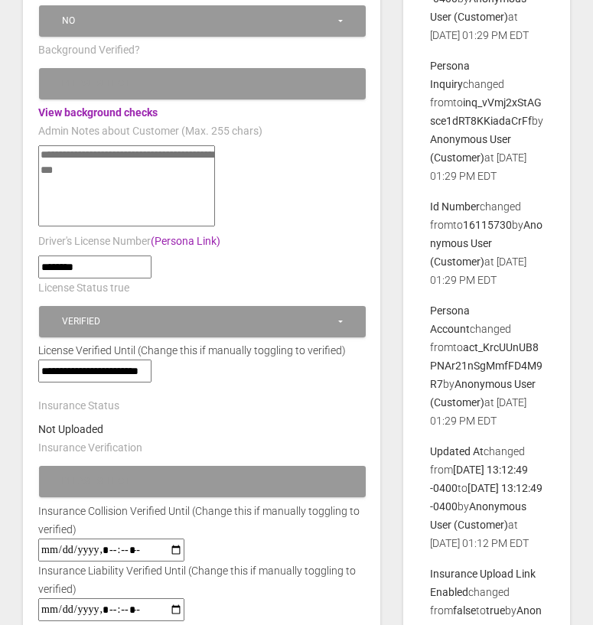
scroll to position [477, 0]
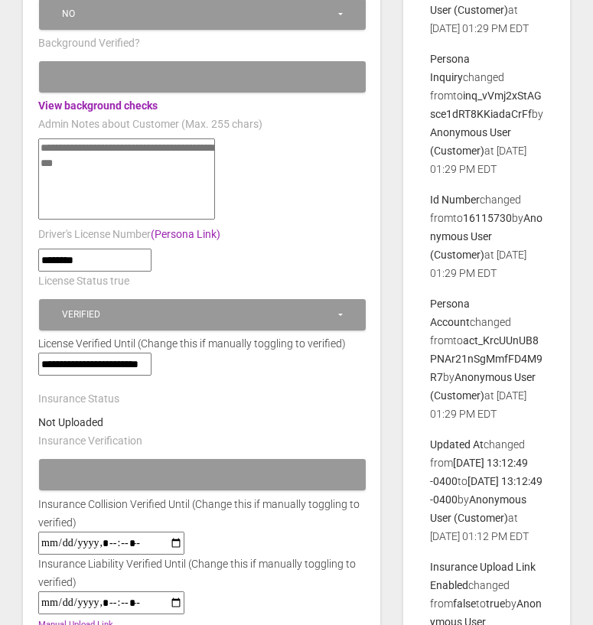
click at [109, 190] on textarea"] at bounding box center [126, 179] width 177 height 81
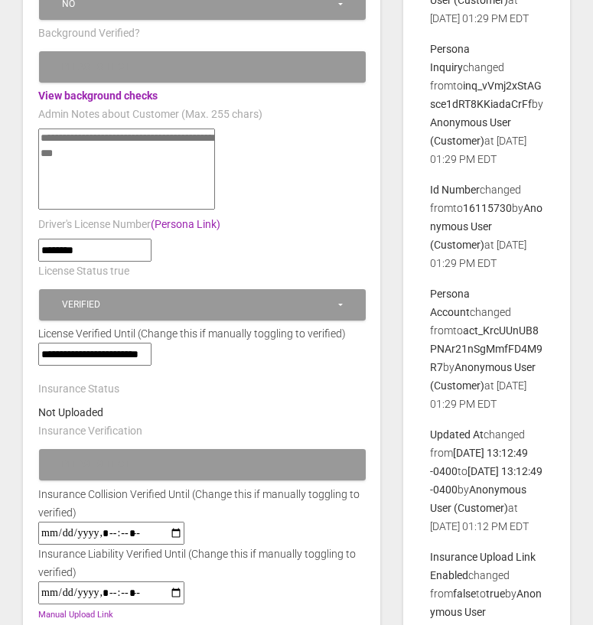
scroll to position [485, 0]
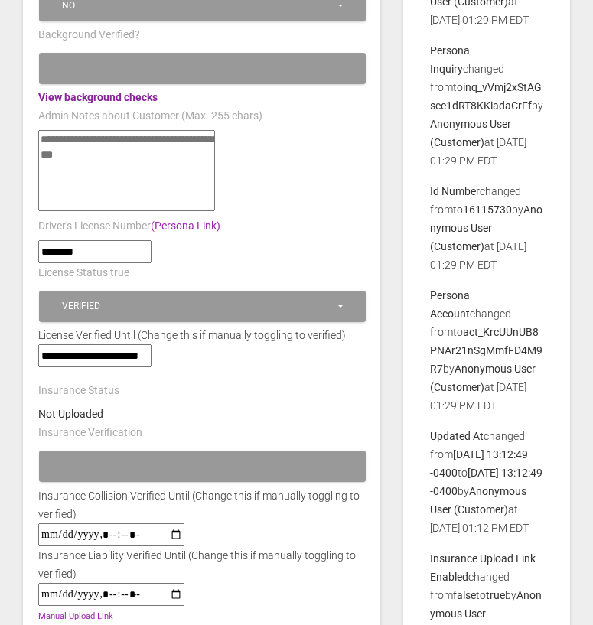
click at [133, 95] on link "View background checks" at bounding box center [97, 97] width 119 height 12
click at [331, 240] on div "********" at bounding box center [202, 251] width 350 height 23
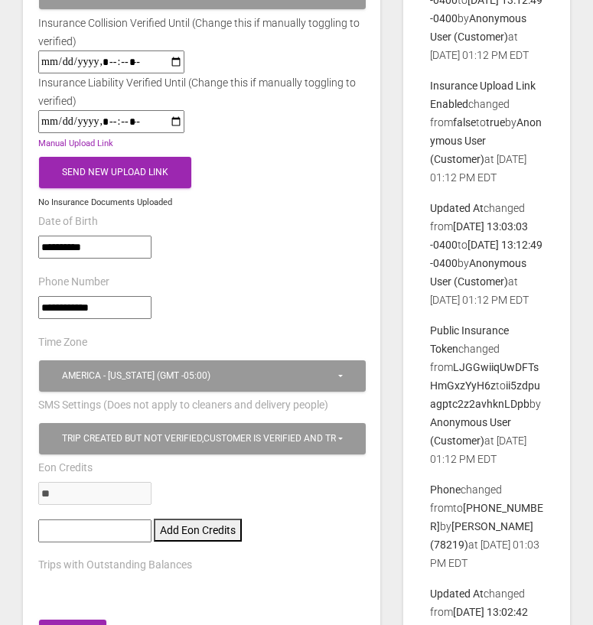
scroll to position [957, 0]
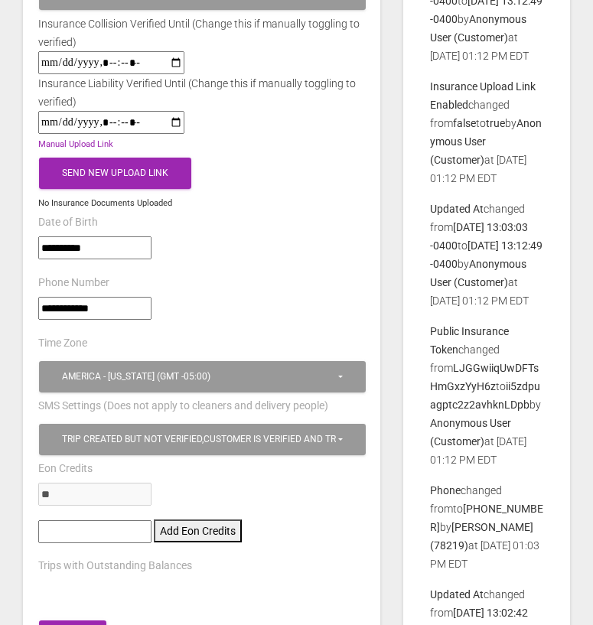
click at [132, 244] on input"] "**********" at bounding box center [94, 247] width 113 height 23
click at [262, 198] on div "Manual Upload Link Send New Upload Link No Insurance Documents Uploaded" at bounding box center [202, 173] width 350 height 79
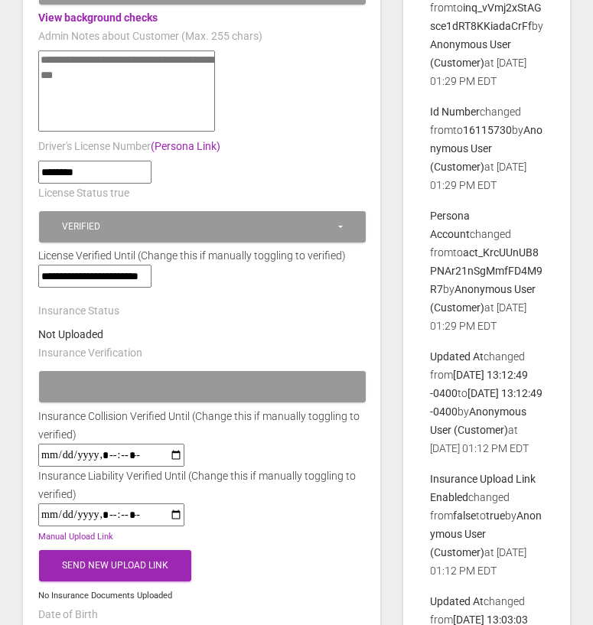
scroll to position [564, 0]
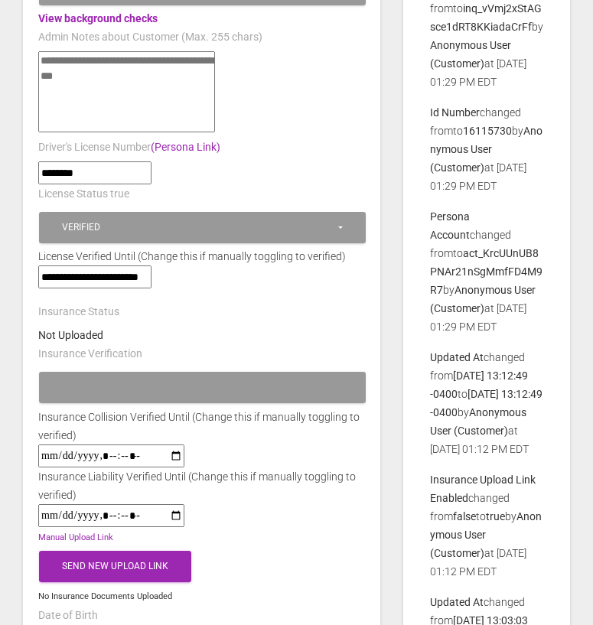
click at [133, 168] on input"] "********" at bounding box center [94, 172] width 113 height 23
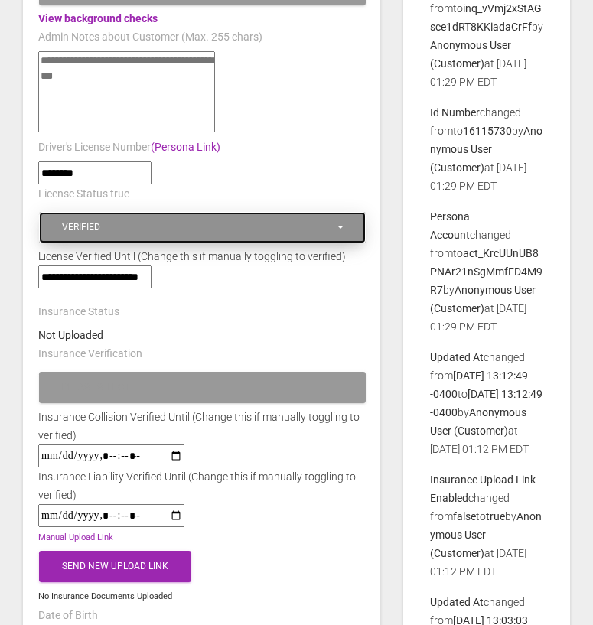
click at [124, 221] on div "Verified" at bounding box center [199, 227] width 274 height 13
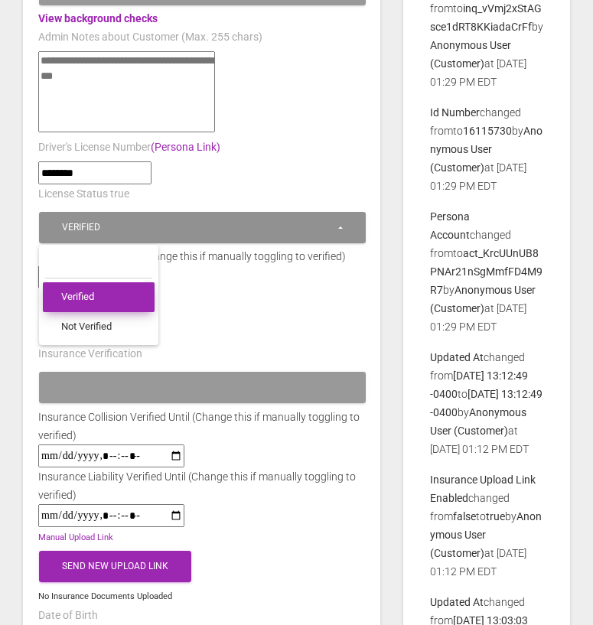
click at [88, 295] on span "Verified" at bounding box center [77, 297] width 33 height 15
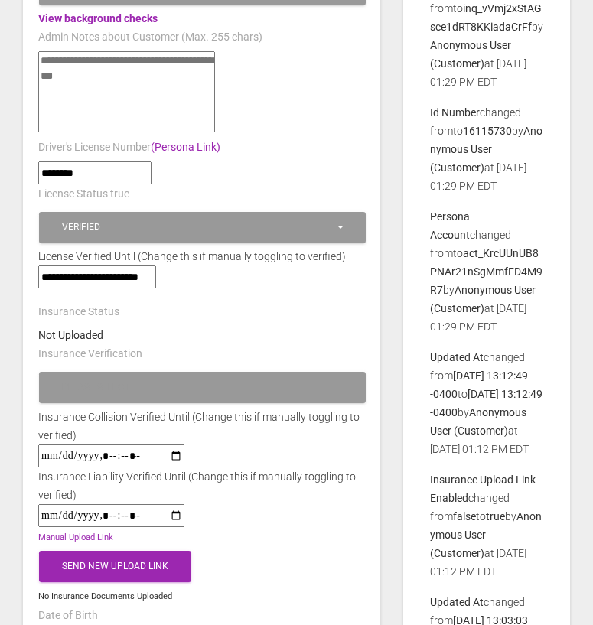
scroll to position [0, 0]
drag, startPoint x: 44, startPoint y: 267, endPoint x: 20, endPoint y: 289, distance: 32.5
click at [19, 289] on div "**********" at bounding box center [201, 600] width 380 height 2174
click at [20, 289] on div "**********" at bounding box center [201, 600] width 380 height 2174
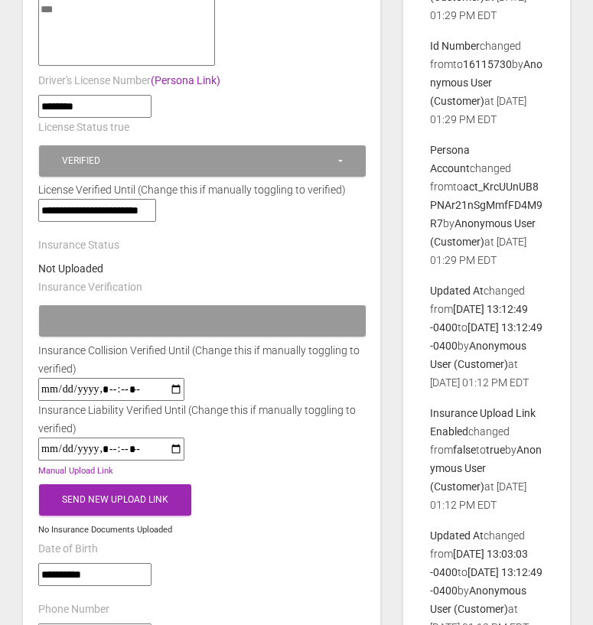
scroll to position [686, 0]
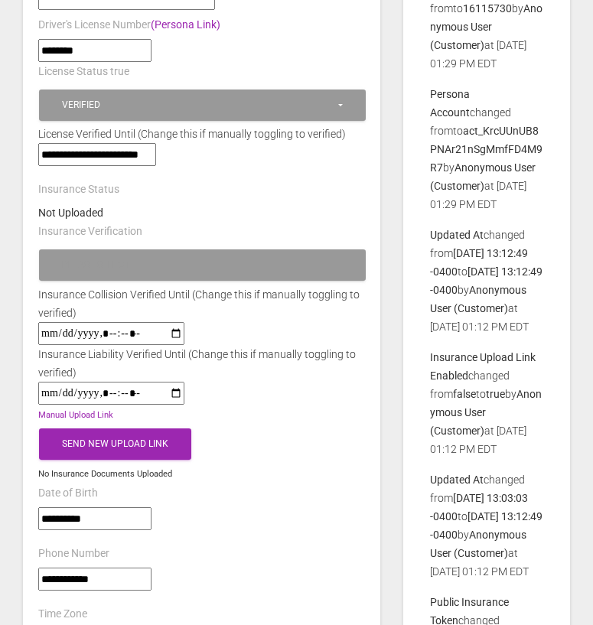
click at [178, 322] on input "datetime-local" at bounding box center [111, 333] width 146 height 23
click at [210, 298] on div "Insurance Collision Verified Until (Change this if manually toggling to verifie…" at bounding box center [202, 303] width 350 height 37
click at [184, 382] on input "datetime-local" at bounding box center [111, 393] width 146 height 23
click at [240, 322] on div at bounding box center [202, 333] width 350 height 23
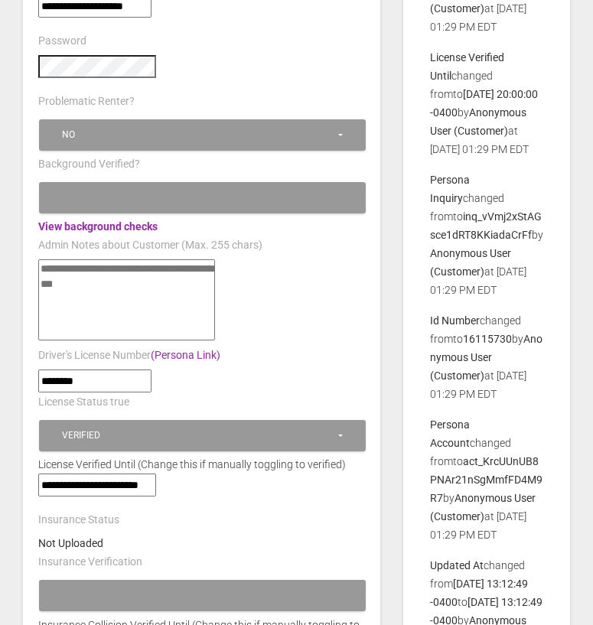
scroll to position [123, 0]
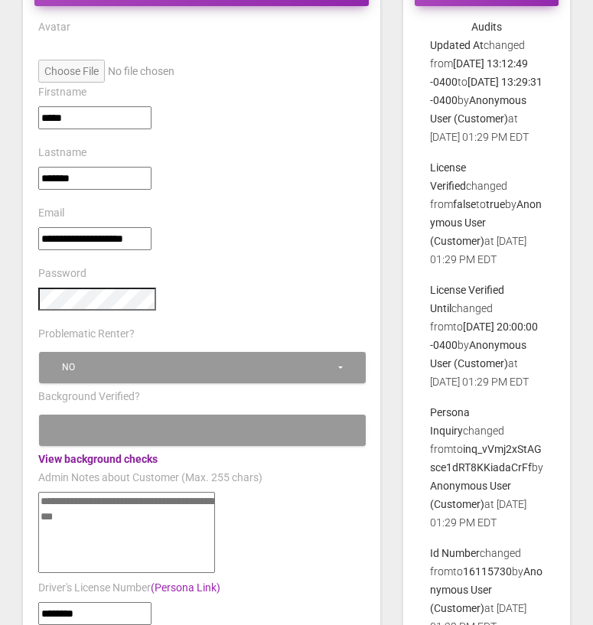
click at [150, 453] on link "View background checks" at bounding box center [97, 459] width 119 height 12
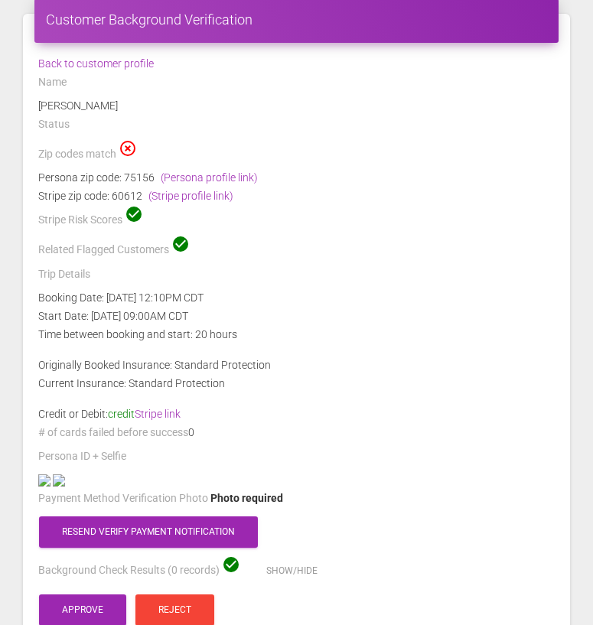
scroll to position [109, 0]
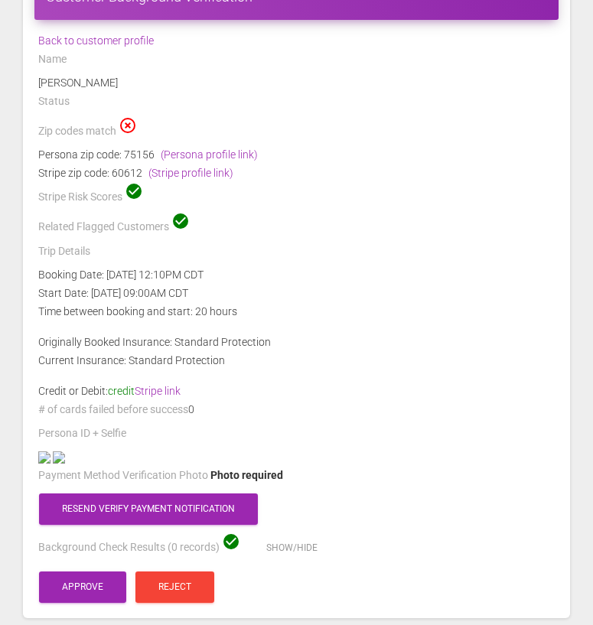
drag, startPoint x: 32, startPoint y: 153, endPoint x: 145, endPoint y: 170, distance: 113.8
click at [145, 170] on div "Persona zip code: 75156 (Persona profile link) Stripe zip code: 60612 (Stripe p…" at bounding box center [297, 163] width 540 height 37
click at [145, 170] on div "Stripe zip code: 60612 (Stripe profile link)" at bounding box center [296, 173] width 517 height 18
drag, startPoint x: 143, startPoint y: 176, endPoint x: 129, endPoint y: 150, distance: 29.8
click at [129, 150] on div "Persona zip code: 75156 (Persona profile link) Stripe zip code: 60612 (Stripe p…" at bounding box center [297, 163] width 540 height 37
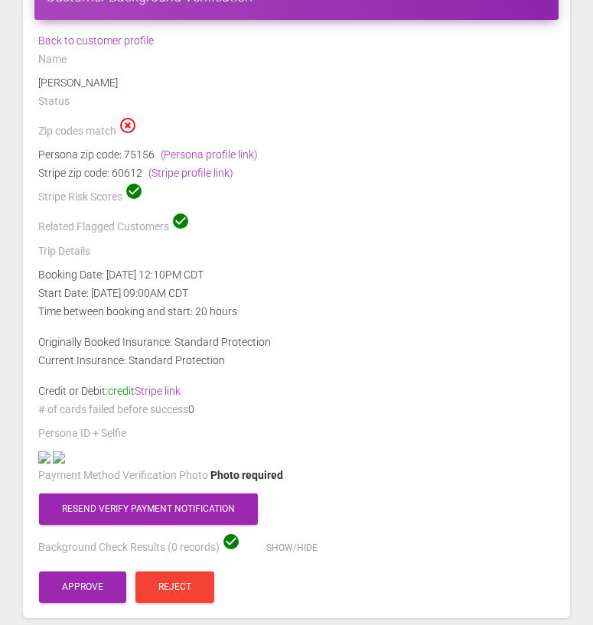
click at [129, 150] on div "Persona zip code: 75156 (Persona profile link)" at bounding box center [296, 154] width 517 height 18
click at [125, 157] on div "Persona zip code: 75156 (Persona profile link)" at bounding box center [296, 154] width 517 height 18
click at [139, 155] on div "Persona zip code: 75156 (Persona profile link)" at bounding box center [296, 154] width 517 height 18
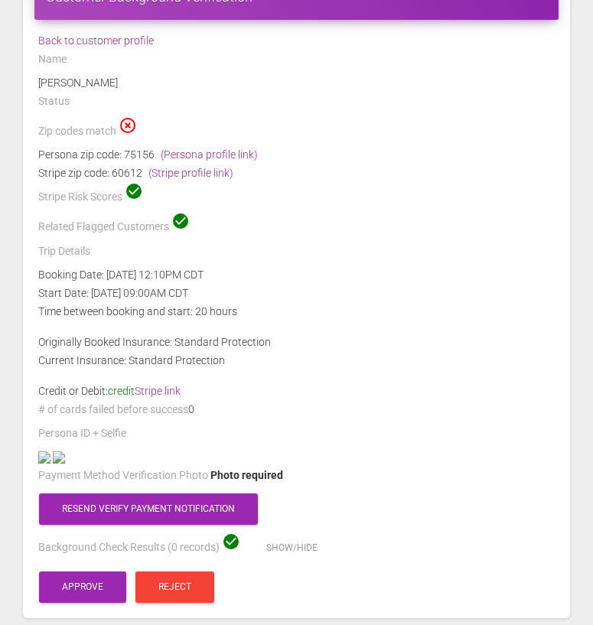
click at [139, 155] on div "Persona zip code: 75156 (Persona profile link)" at bounding box center [296, 154] width 517 height 18
click at [119, 172] on div "Stripe zip code: 60612 (Stripe profile link)" at bounding box center [296, 173] width 517 height 18
click at [122, 172] on div "Stripe zip code: 60612 (Stripe profile link)" at bounding box center [296, 173] width 517 height 18
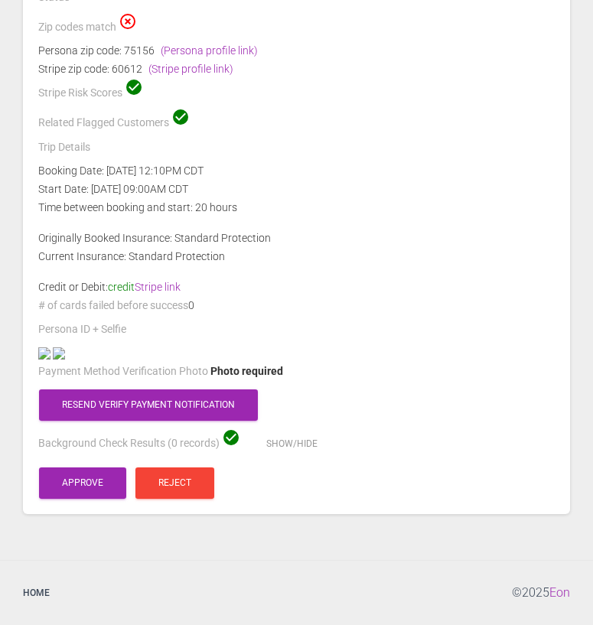
scroll to position [409, 0]
click at [41, 380] on label "Payment Method Verification Photo" at bounding box center [123, 371] width 170 height 15
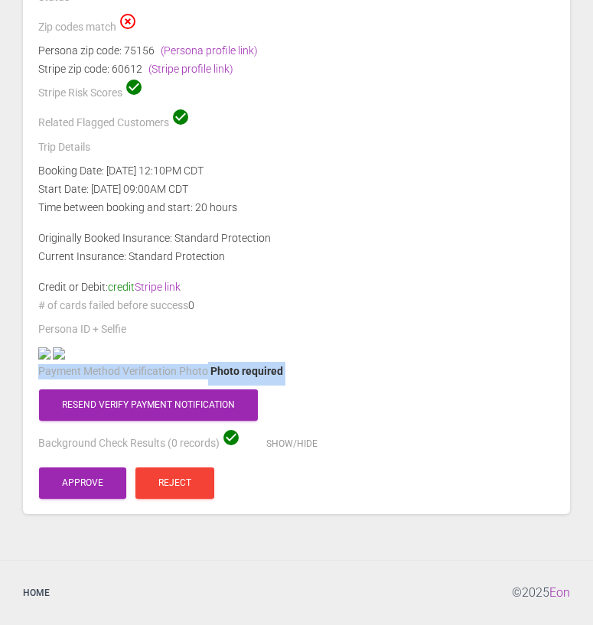
click at [41, 380] on label "Payment Method Verification Photo" at bounding box center [123, 371] width 170 height 15
click at [273, 377] on span "Photo required" at bounding box center [246, 371] width 73 height 12
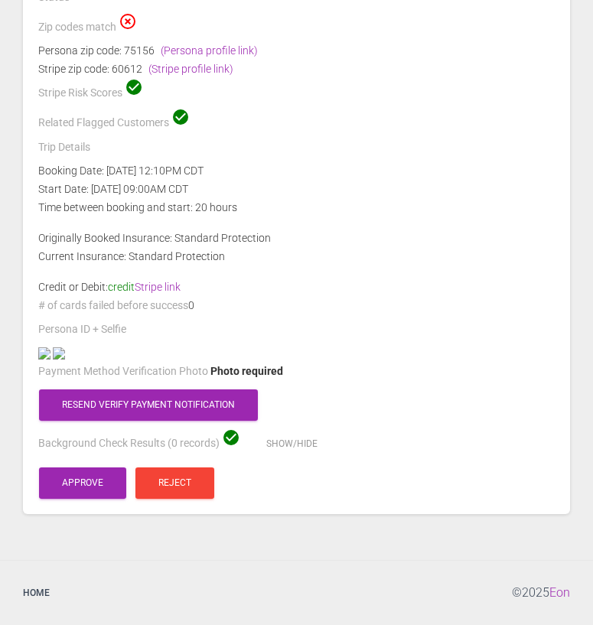
click at [225, 377] on span "Photo required" at bounding box center [246, 371] width 73 height 12
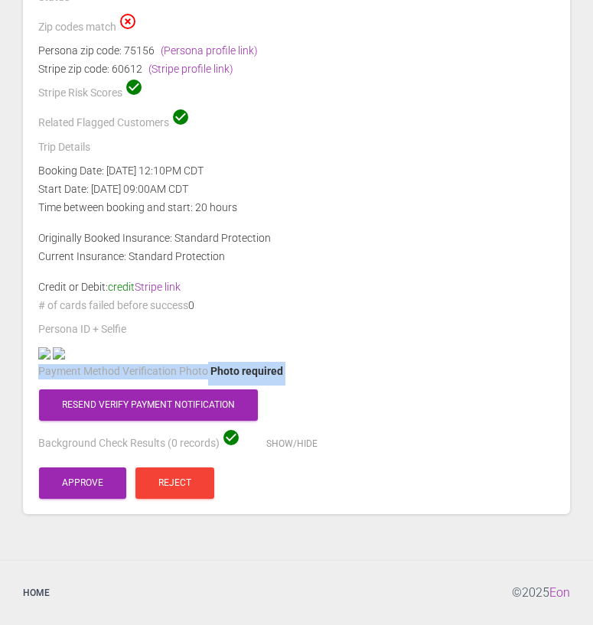
click at [225, 377] on span "Photo required" at bounding box center [246, 371] width 73 height 12
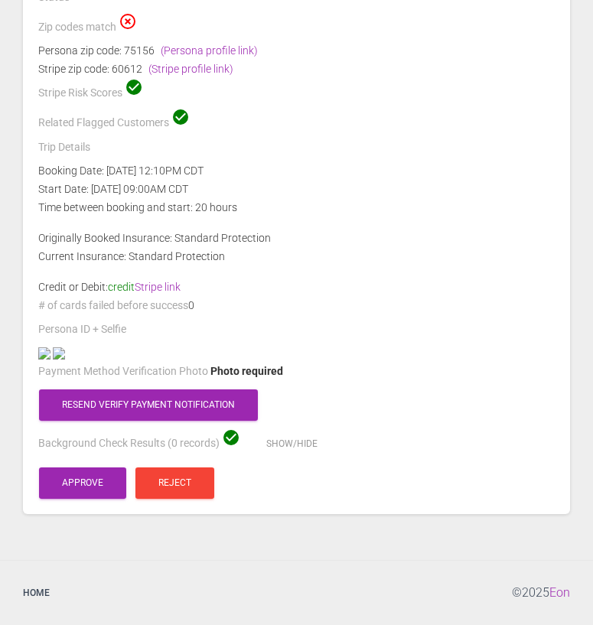
click at [214, 377] on span "Photo required" at bounding box center [246, 371] width 73 height 12
drag, startPoint x: 214, startPoint y: 462, endPoint x: 278, endPoint y: 462, distance: 64.3
click at [278, 377] on span "Photo required" at bounding box center [246, 371] width 73 height 12
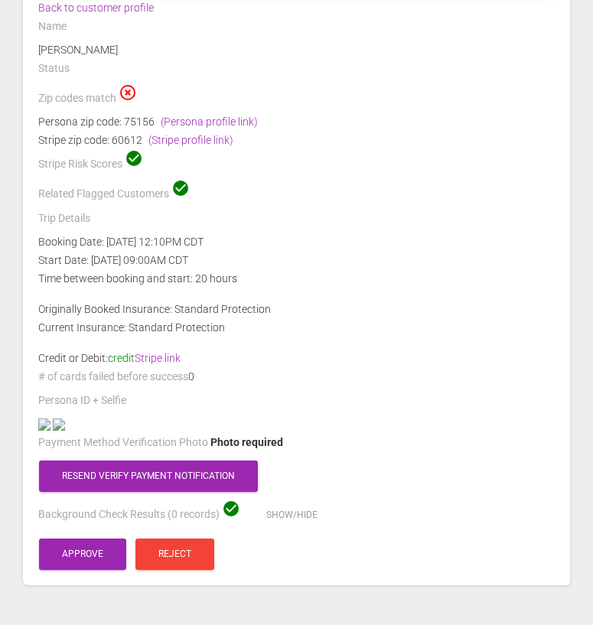
scroll to position [132, 0]
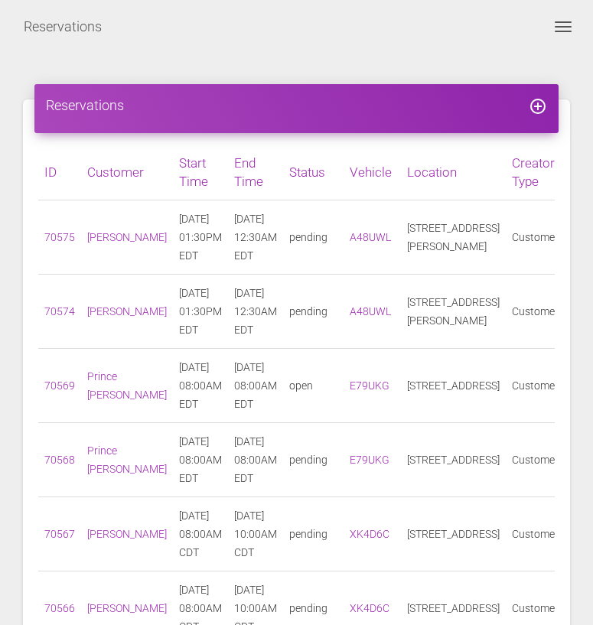
click at [556, 26] on span "Toggle navigation" at bounding box center [563, 27] width 17 height 2
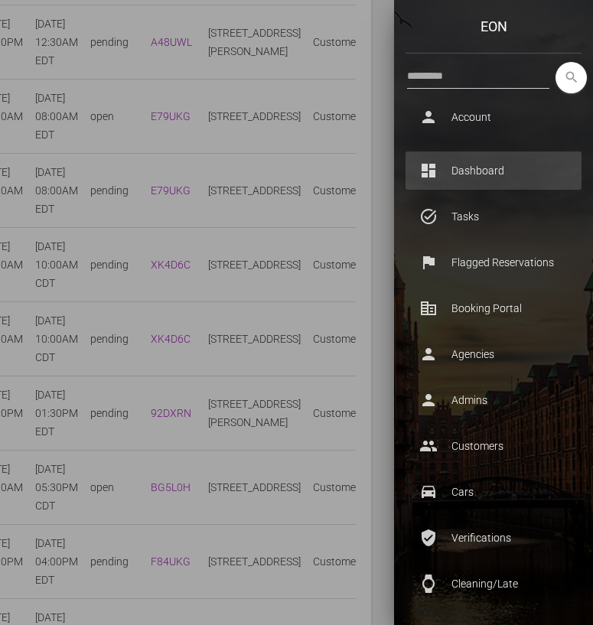
click at [473, 184] on link "dashboard Dashboard" at bounding box center [494, 171] width 176 height 38
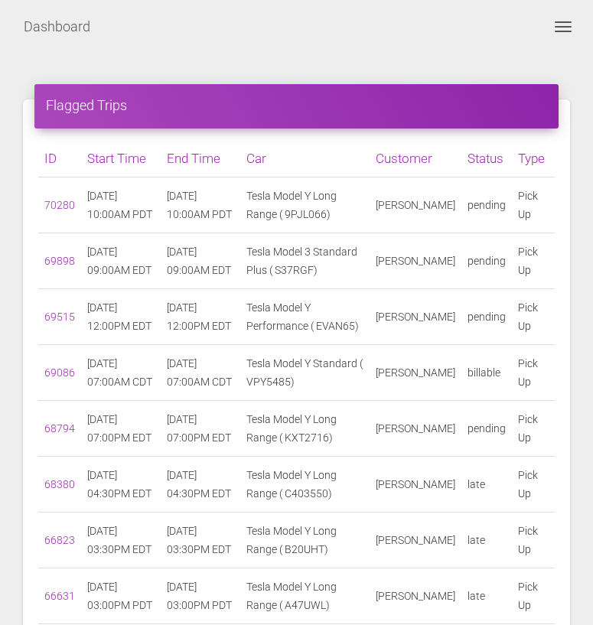
click at [475, 179] on td "pending" at bounding box center [486, 206] width 51 height 56
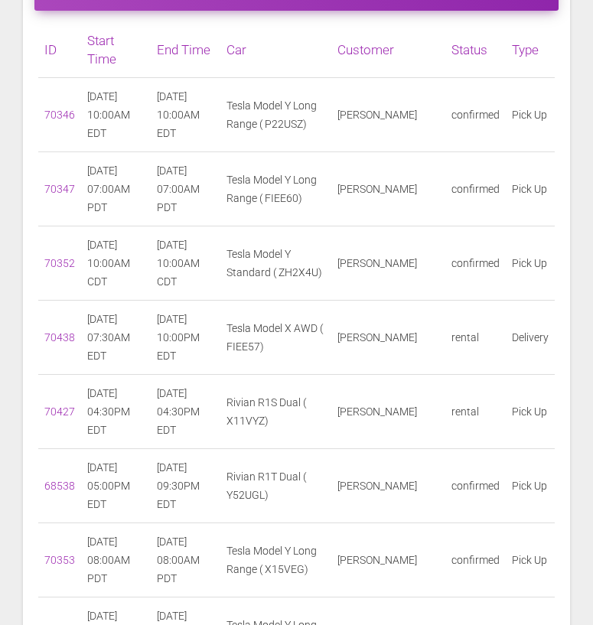
scroll to position [1544, 0]
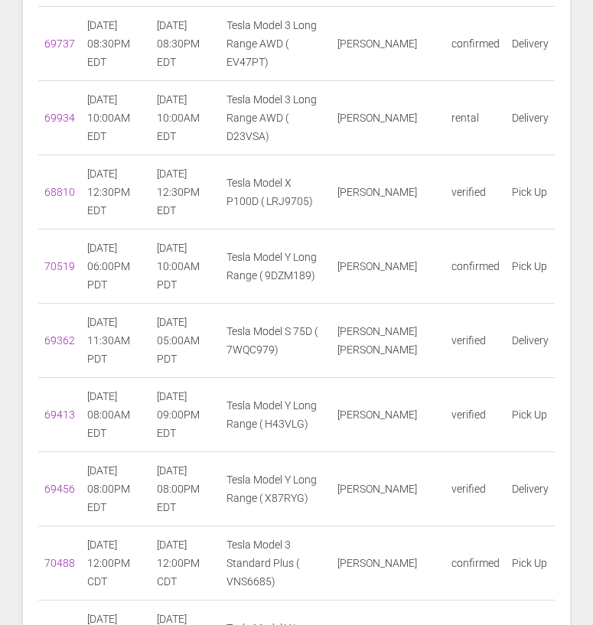
scroll to position [2730, 0]
drag, startPoint x: 481, startPoint y: 367, endPoint x: 451, endPoint y: 370, distance: 30.7
drag, startPoint x: 80, startPoint y: 357, endPoint x: 153, endPoint y: 378, distance: 75.6
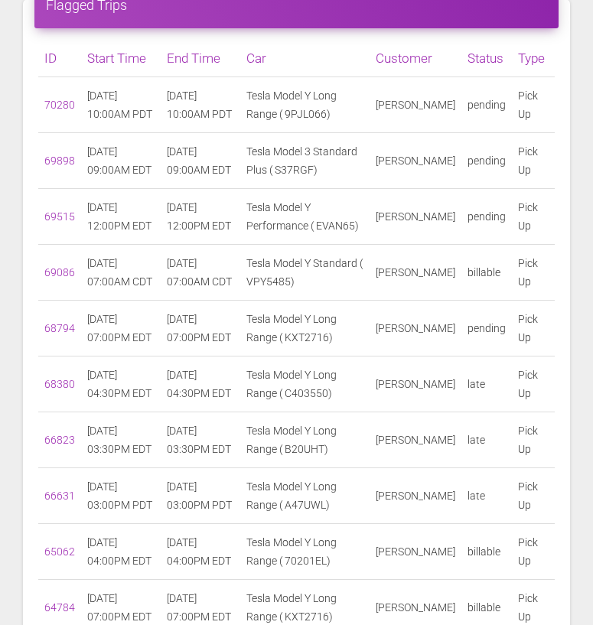
scroll to position [0, 0]
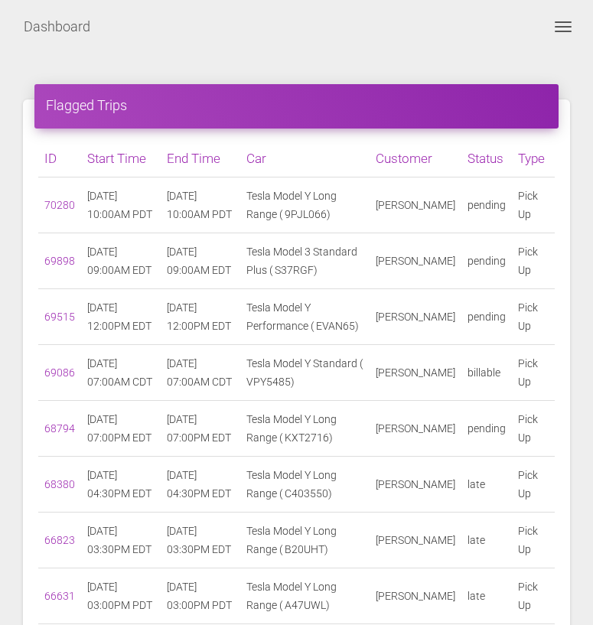
click at [559, 42] on div "Dashboard Toggle navigation search person Account Profile Settings Host Rights …" at bounding box center [296, 27] width 593 height 38
click at [559, 26] on span "Toggle navigation" at bounding box center [563, 27] width 17 height 2
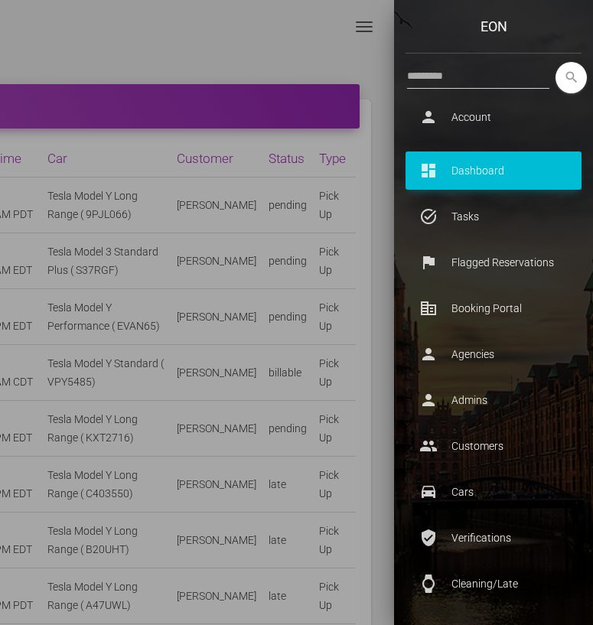
scroll to position [579, 0]
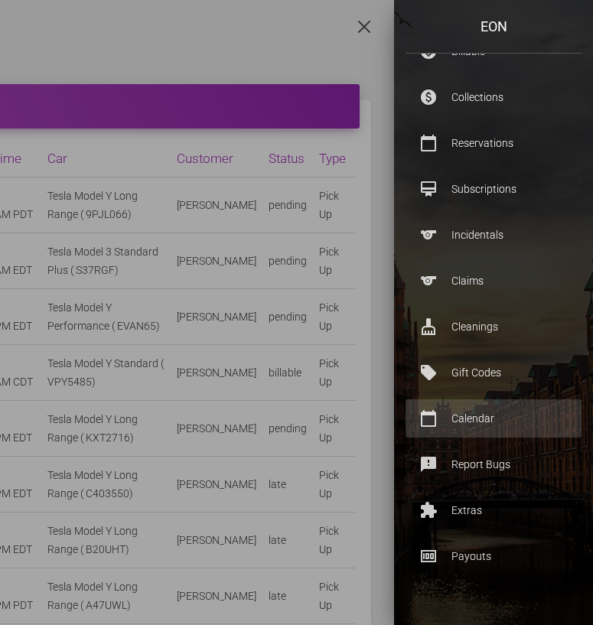
click at [484, 413] on p "Calendar" at bounding box center [493, 418] width 153 height 23
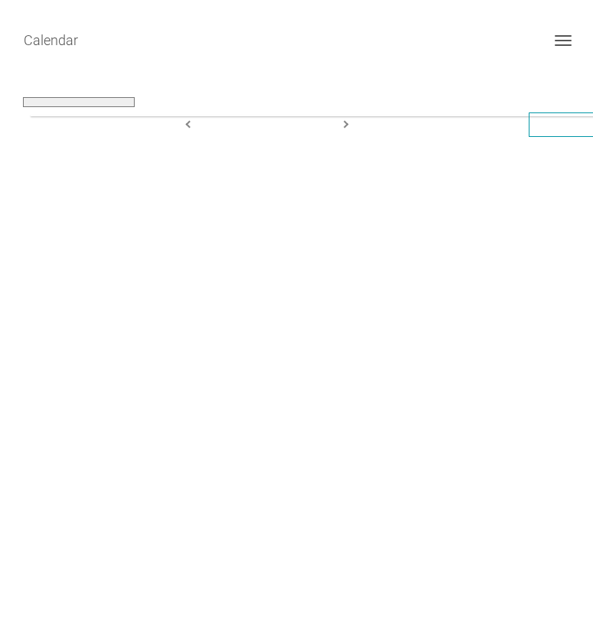
select select
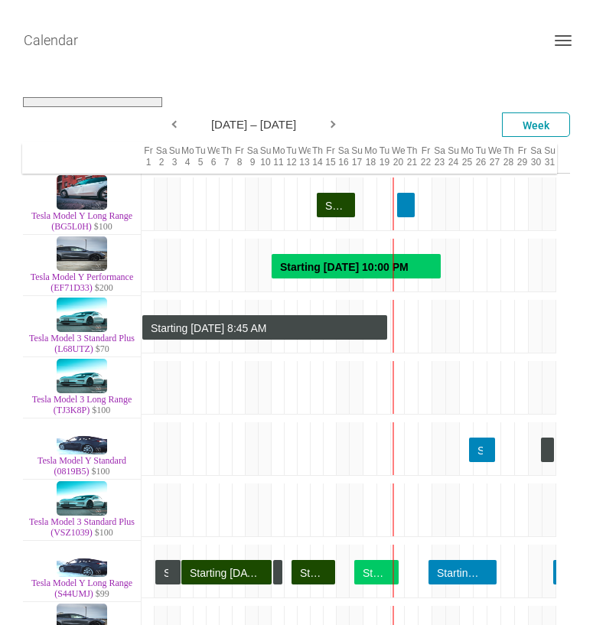
click at [102, 70] on div "**********" at bounding box center [296, 332] width 593 height 531
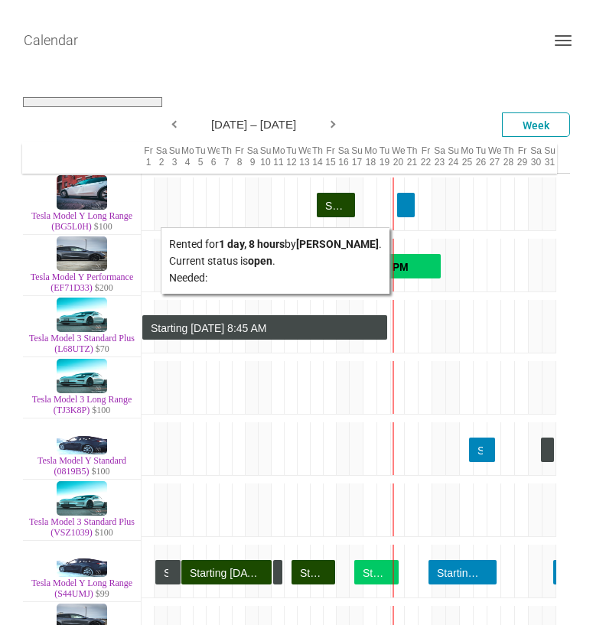
click at [401, 208] on div "Starting Aug 20 at 10:00 AM" at bounding box center [406, 205] width 18 height 24
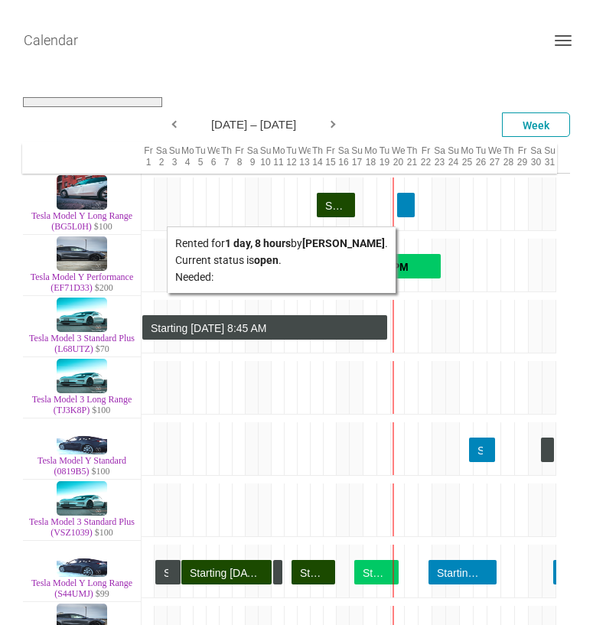
click at [407, 207] on div "Starting Aug 20 at 10:00 AM" at bounding box center [406, 205] width 18 height 24
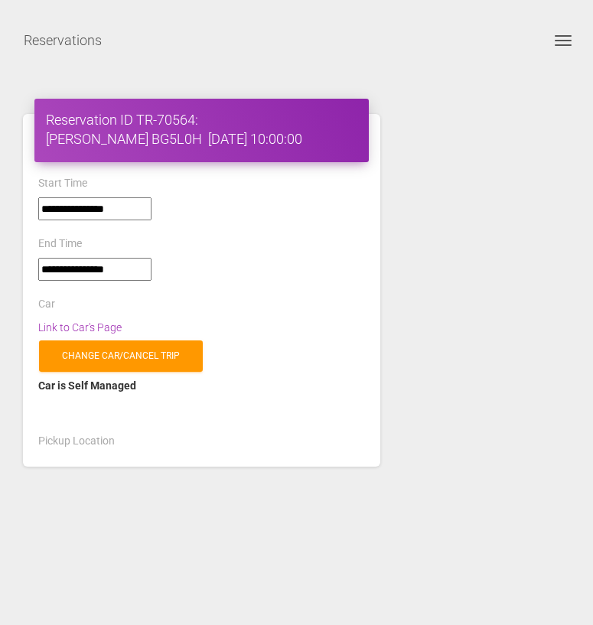
select select "*****"
select select
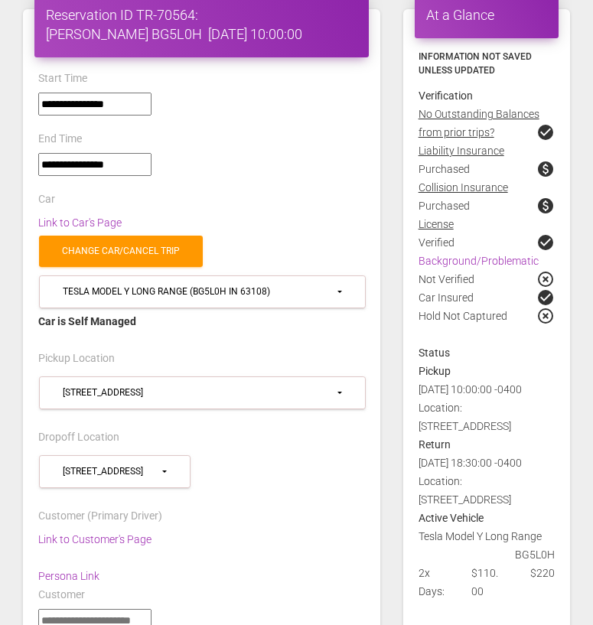
scroll to position [104, 0]
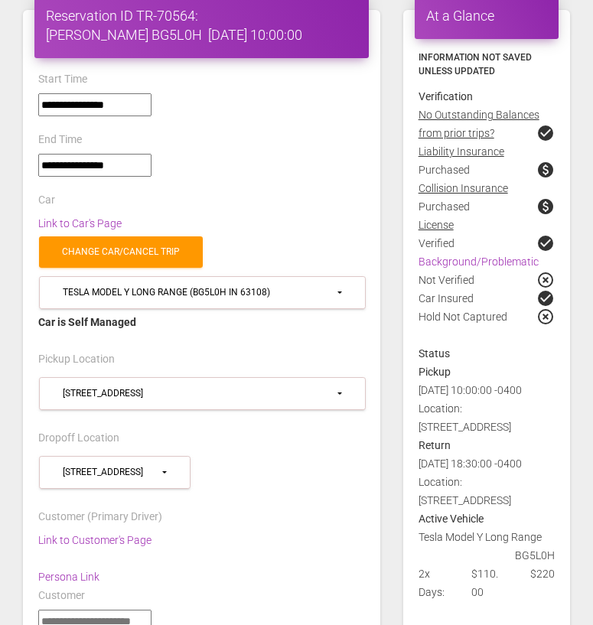
drag, startPoint x: 545, startPoint y: 139, endPoint x: 525, endPoint y: 311, distance: 173.3
click at [525, 311] on div "Hold Not Captured highlight_off" at bounding box center [486, 326] width 159 height 37
drag, startPoint x: 416, startPoint y: 286, endPoint x: 566, endPoint y: 288, distance: 149.2
click at [566, 288] on div "Not Verified highlight_off" at bounding box center [486, 280] width 159 height 18
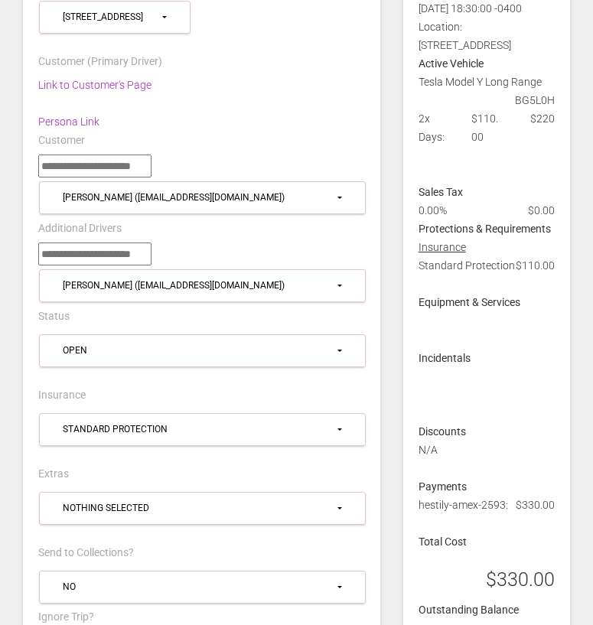
scroll to position [558, 0]
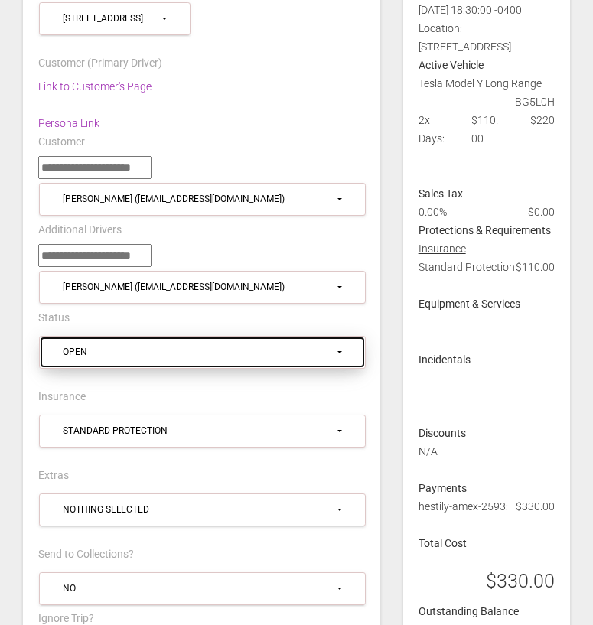
click at [96, 346] on div "Open" at bounding box center [199, 352] width 272 height 13
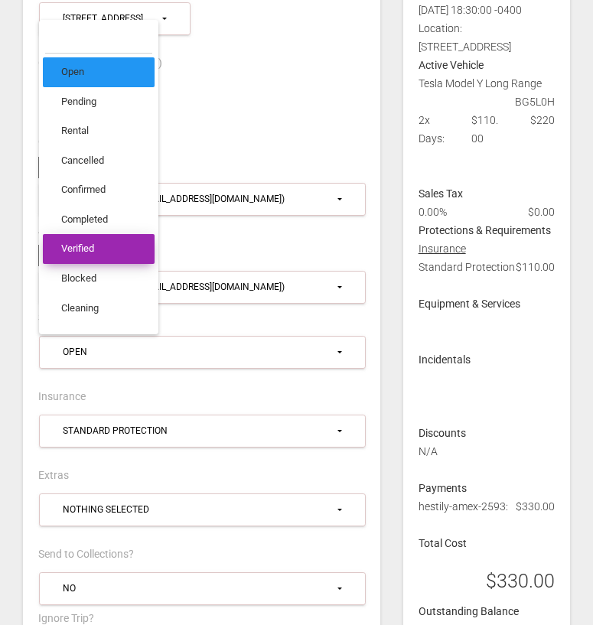
click at [109, 236] on link "Verified" at bounding box center [99, 249] width 112 height 30
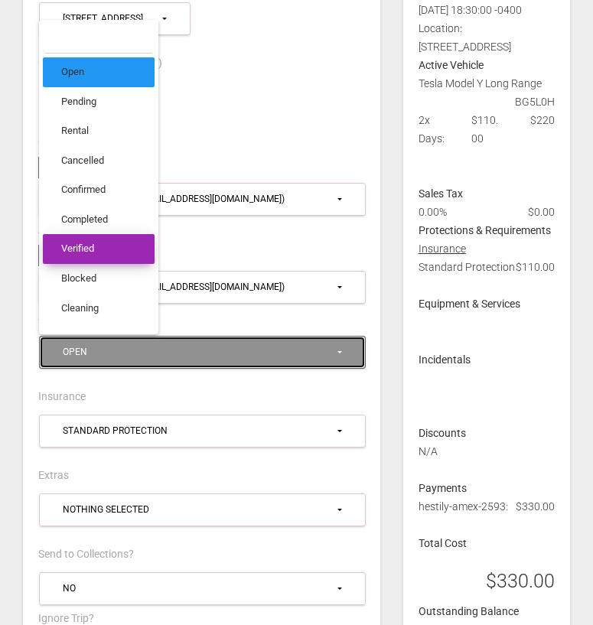
select select "********"
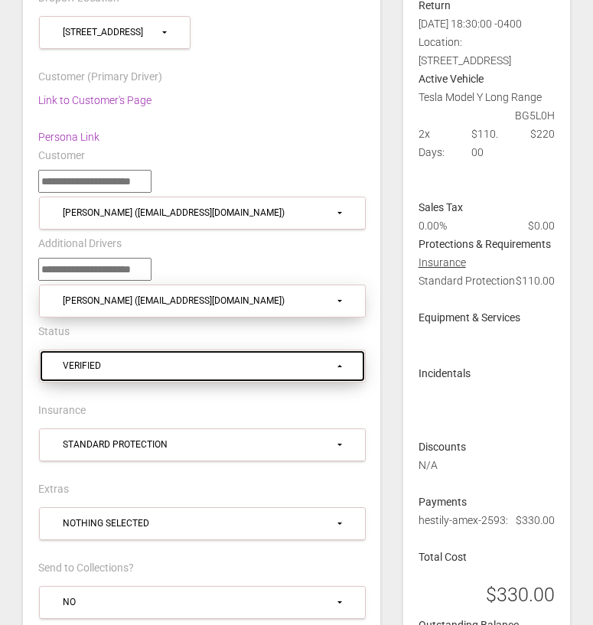
scroll to position [523, 0]
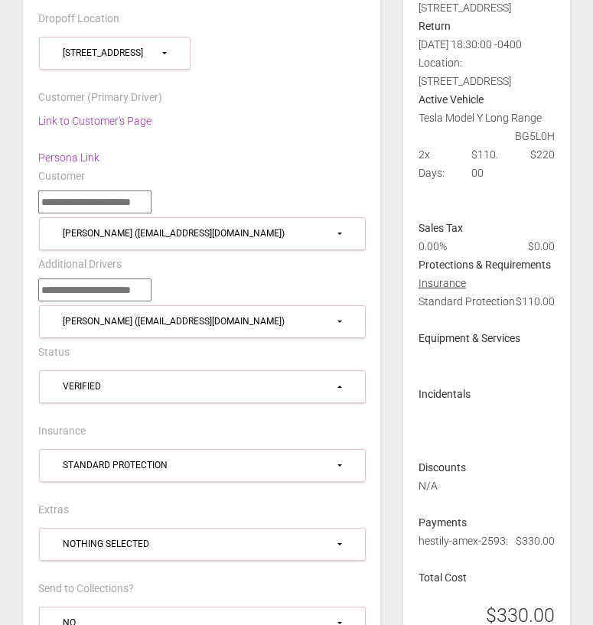
click at [256, 281] on div at bounding box center [201, 290] width 327 height 23
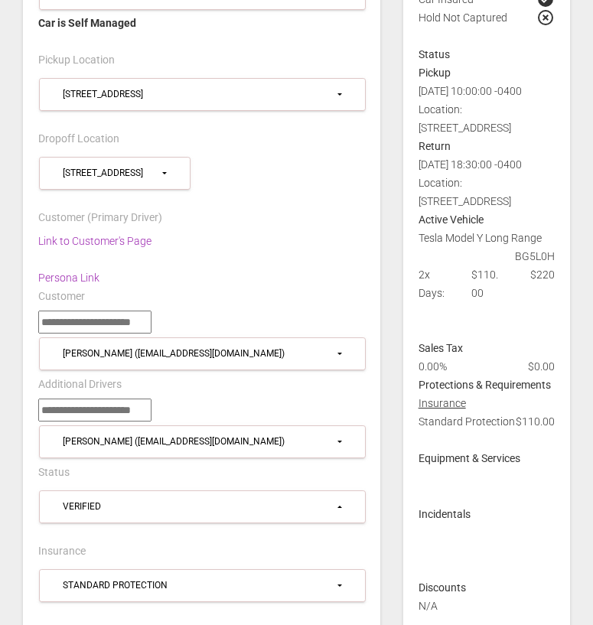
scroll to position [406, 0]
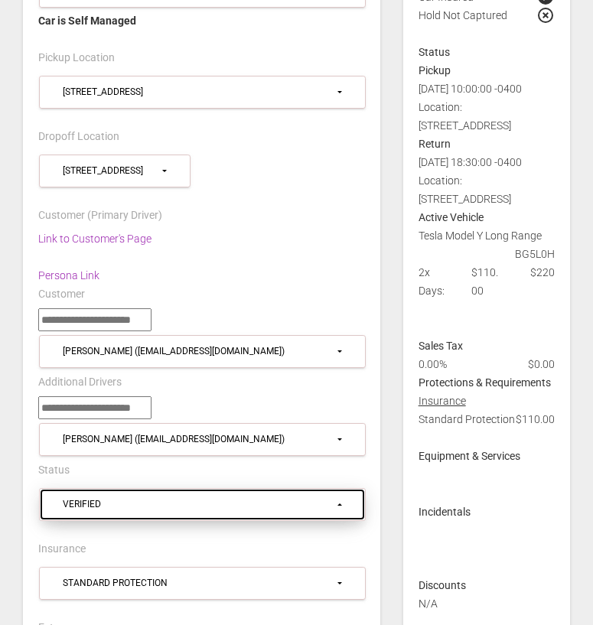
click at [77, 498] on div "Verified" at bounding box center [199, 504] width 272 height 13
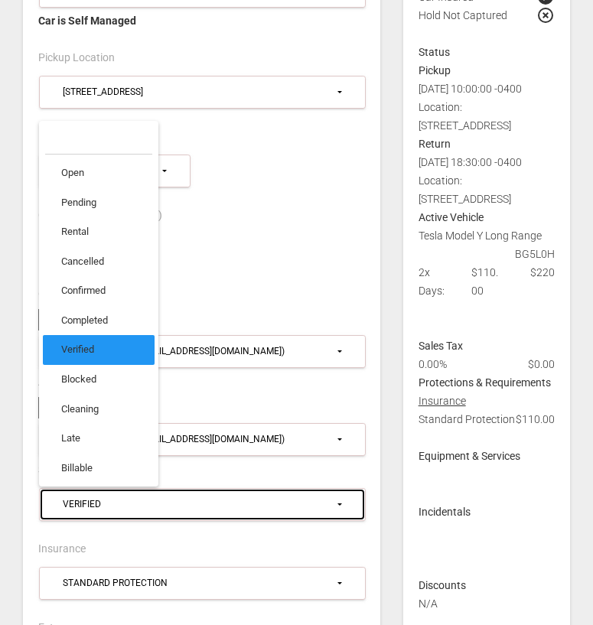
click at [77, 498] on div "Verified" at bounding box center [199, 504] width 272 height 13
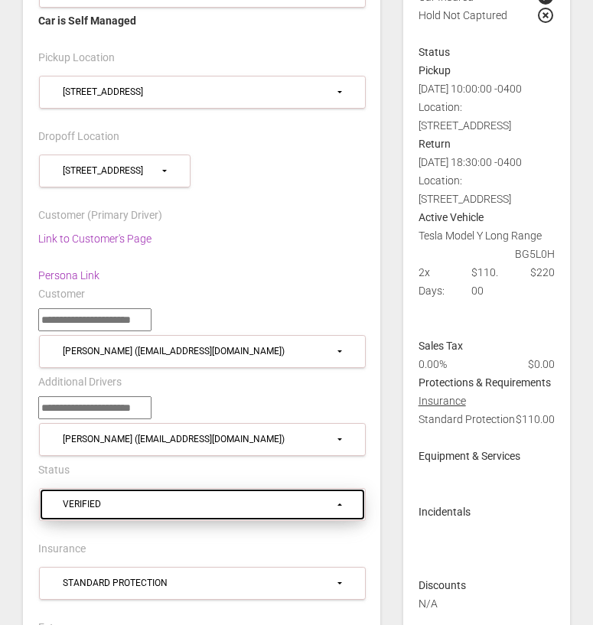
click at [77, 498] on div "Verified" at bounding box center [199, 504] width 272 height 13
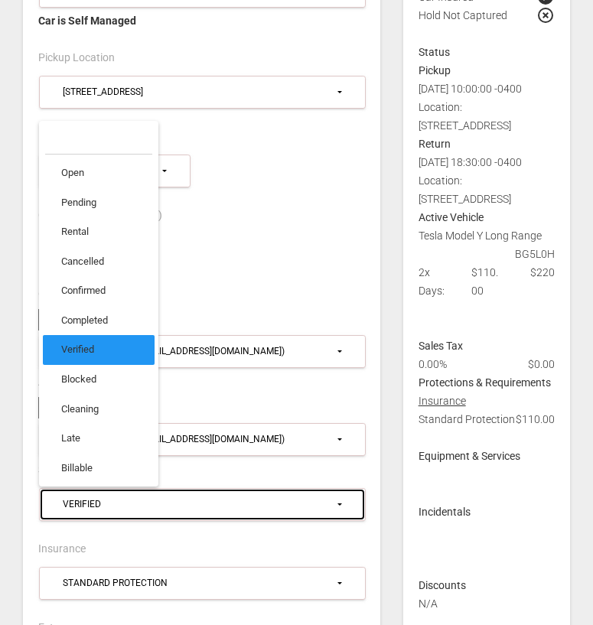
click at [187, 498] on div "Verified" at bounding box center [199, 504] width 272 height 13
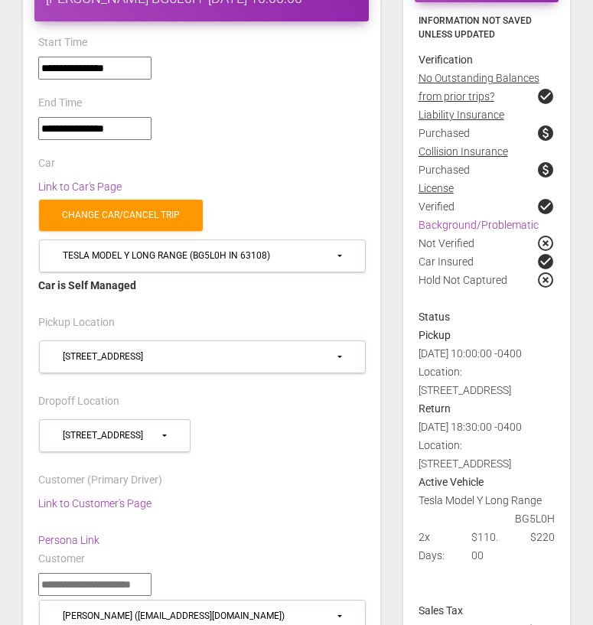
scroll to position [31, 0]
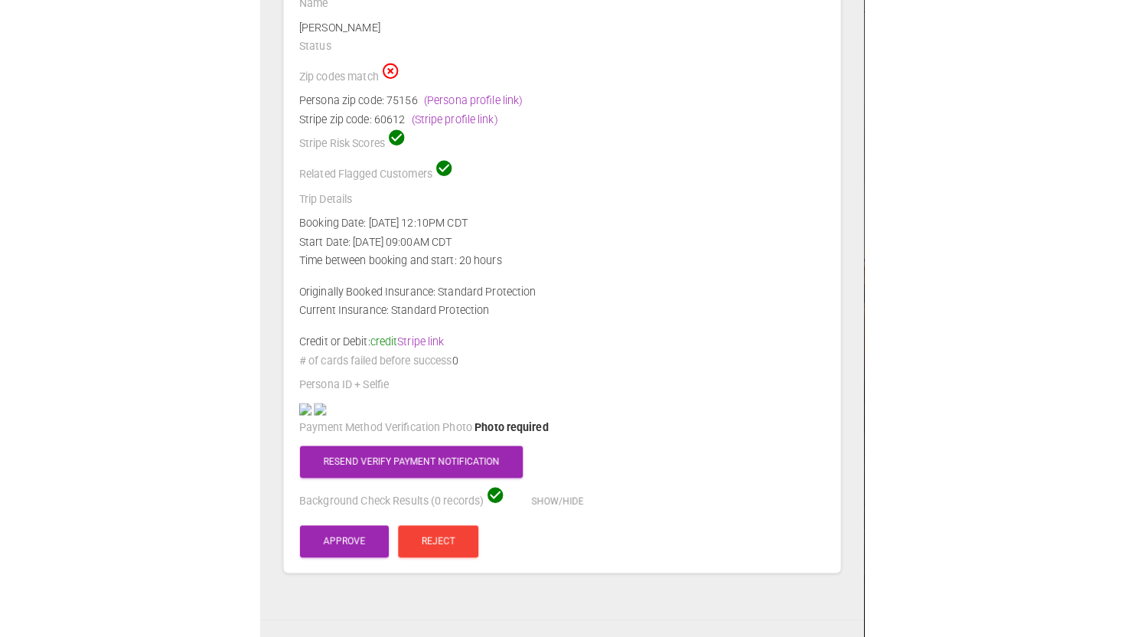
scroll to position [135, 0]
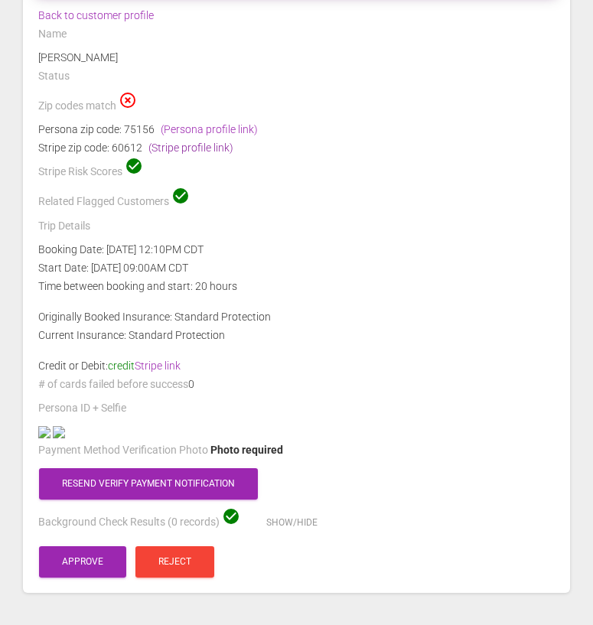
click at [195, 150] on link "(Stripe profile link)" at bounding box center [190, 148] width 85 height 12
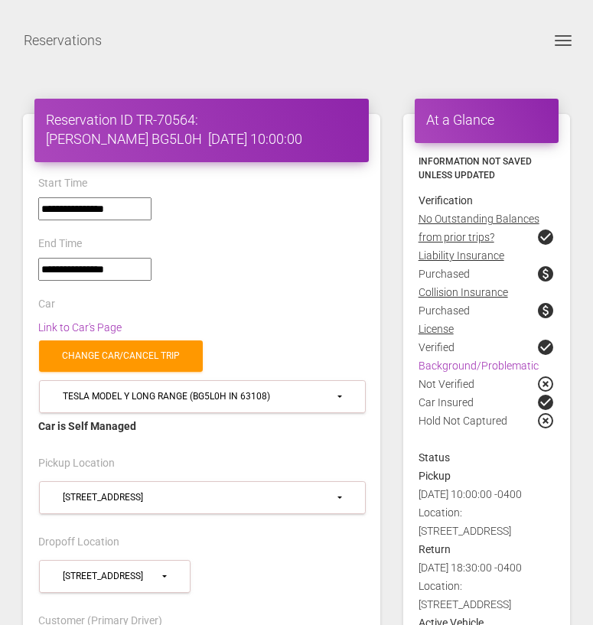
select select "*****"
select select "********"
select select
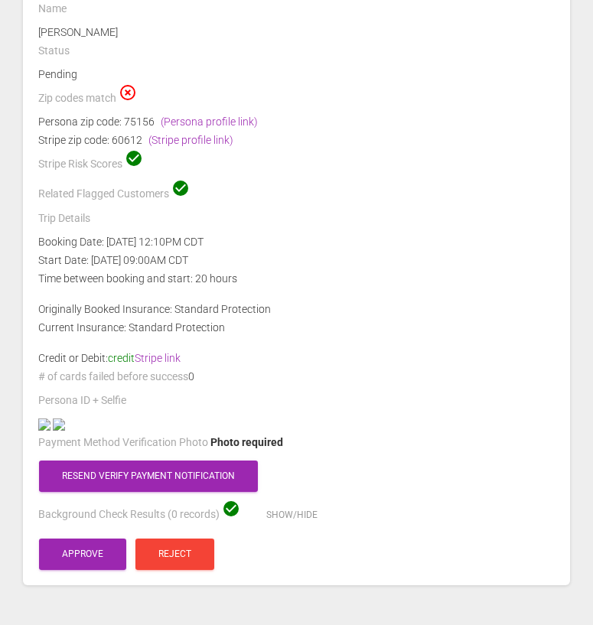
scroll to position [165, 0]
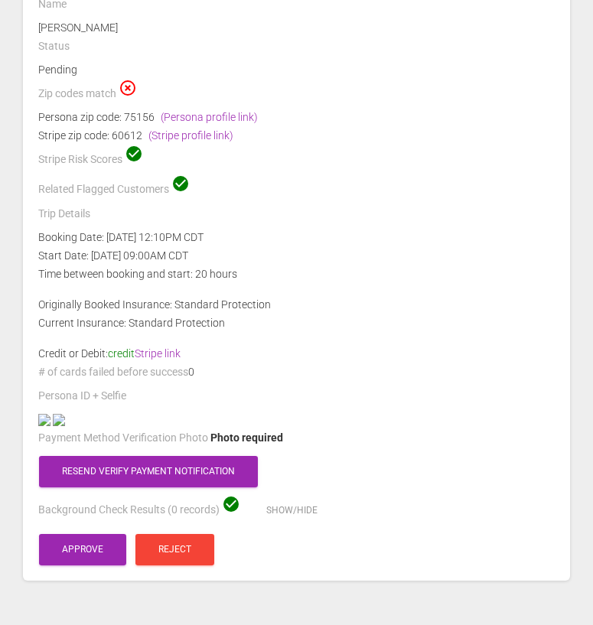
drag, startPoint x: 38, startPoint y: 116, endPoint x: 145, endPoint y: 132, distance: 108.3
click at [145, 132] on div "Persona zip code: 75156 (Persona profile link) Stripe zip code: 60612 (Stripe p…" at bounding box center [297, 126] width 540 height 37
click at [59, 114] on div "Persona zip code: 75156 (Persona profile link)" at bounding box center [296, 117] width 517 height 18
click at [135, 109] on div "Persona zip code: 75156 (Persona profile link)" at bounding box center [296, 117] width 517 height 18
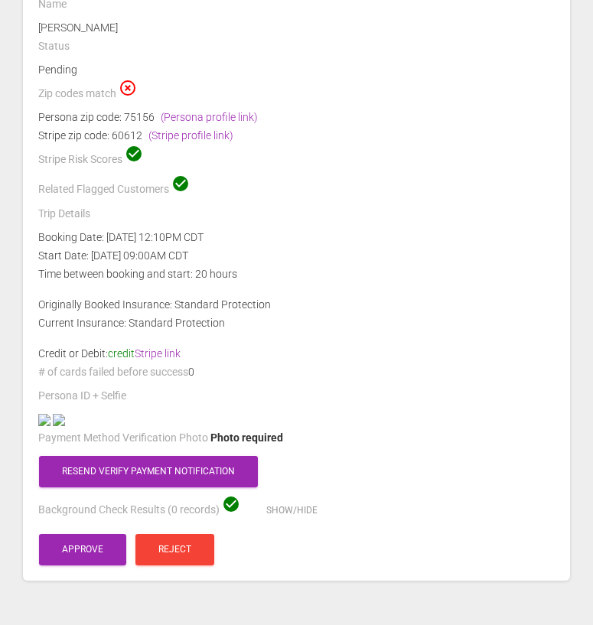
click at [135, 109] on div "Persona zip code: 75156 (Persona profile link)" at bounding box center [296, 117] width 517 height 18
click at [46, 129] on div "Stripe zip code: 60612 (Stripe profile link)" at bounding box center [296, 135] width 517 height 18
click at [130, 126] on div "Stripe zip code: 60612 (Stripe profile link)" at bounding box center [296, 135] width 517 height 18
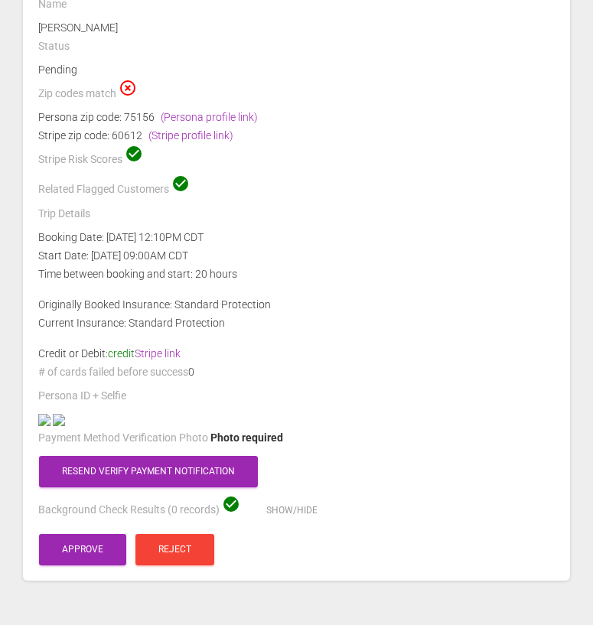
click at [146, 109] on div "Persona zip code: 75156 (Persona profile link)" at bounding box center [296, 117] width 517 height 18
click at [139, 131] on div "Stripe zip code: 60612 (Stripe profile link)" at bounding box center [296, 135] width 517 height 18
click at [142, 113] on div "Persona zip code: 75156 (Persona profile link)" at bounding box center [296, 117] width 517 height 18
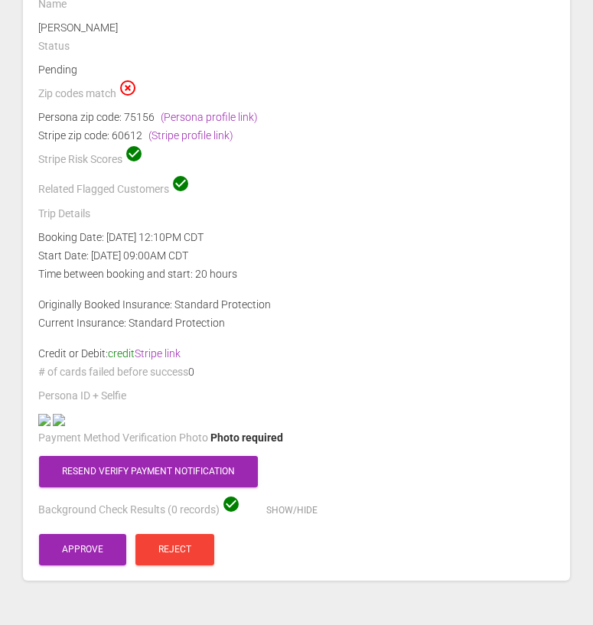
click at [142, 113] on div "Persona zip code: 75156 (Persona profile link)" at bounding box center [296, 117] width 517 height 18
click at [132, 129] on div "Stripe zip code: 60612 (Stripe profile link)" at bounding box center [296, 135] width 517 height 18
click at [146, 108] on div "Persona zip code: 75156 (Persona profile link)" at bounding box center [296, 117] width 517 height 18
click at [144, 113] on div "Persona zip code: 75156 (Persona profile link)" at bounding box center [296, 117] width 517 height 18
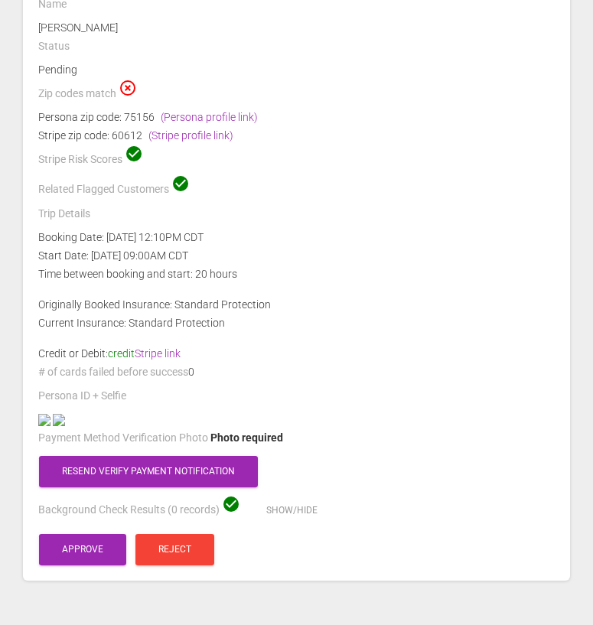
click at [144, 113] on div "Persona zip code: 75156 (Persona profile link)" at bounding box center [296, 117] width 517 height 18
click at [126, 132] on div "Stripe zip code: 60612 (Stripe profile link)" at bounding box center [296, 135] width 517 height 18
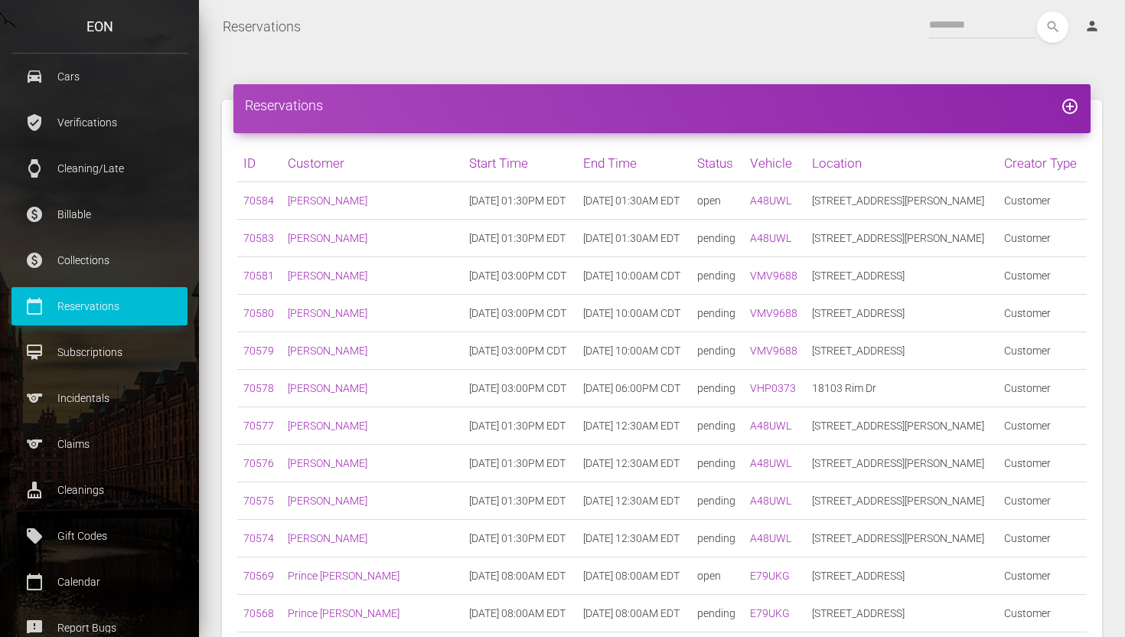
scroll to position [333, 0]
click at [87, 403] on p "Incidentals" at bounding box center [99, 397] width 153 height 23
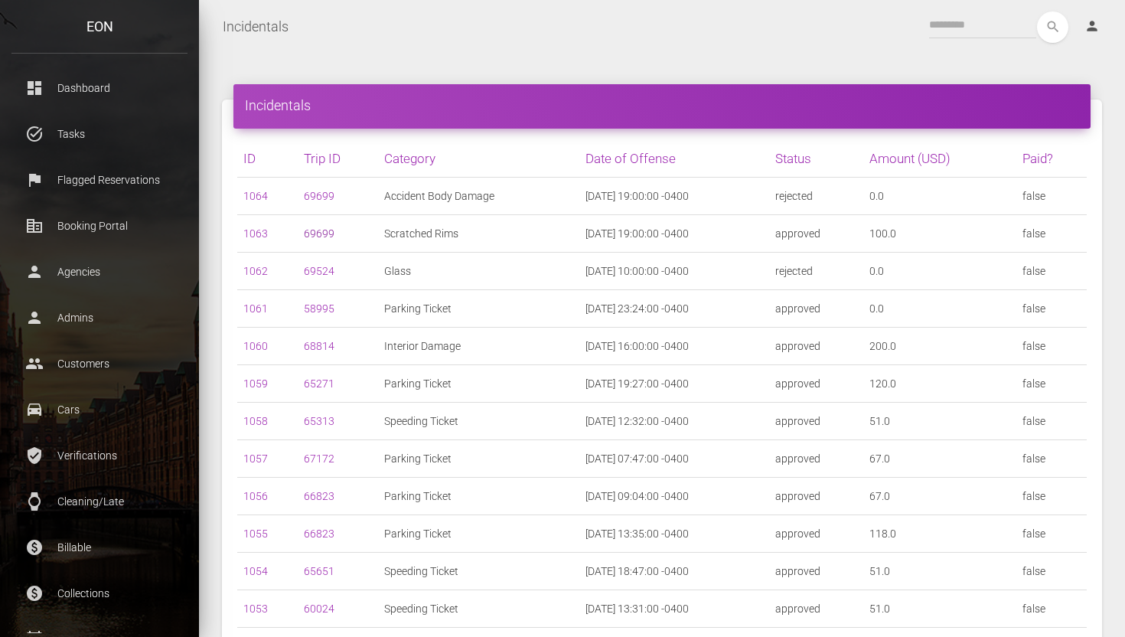
click at [308, 235] on link "69699" at bounding box center [319, 233] width 31 height 12
click at [893, 233] on td "100.0" at bounding box center [939, 234] width 153 height 38
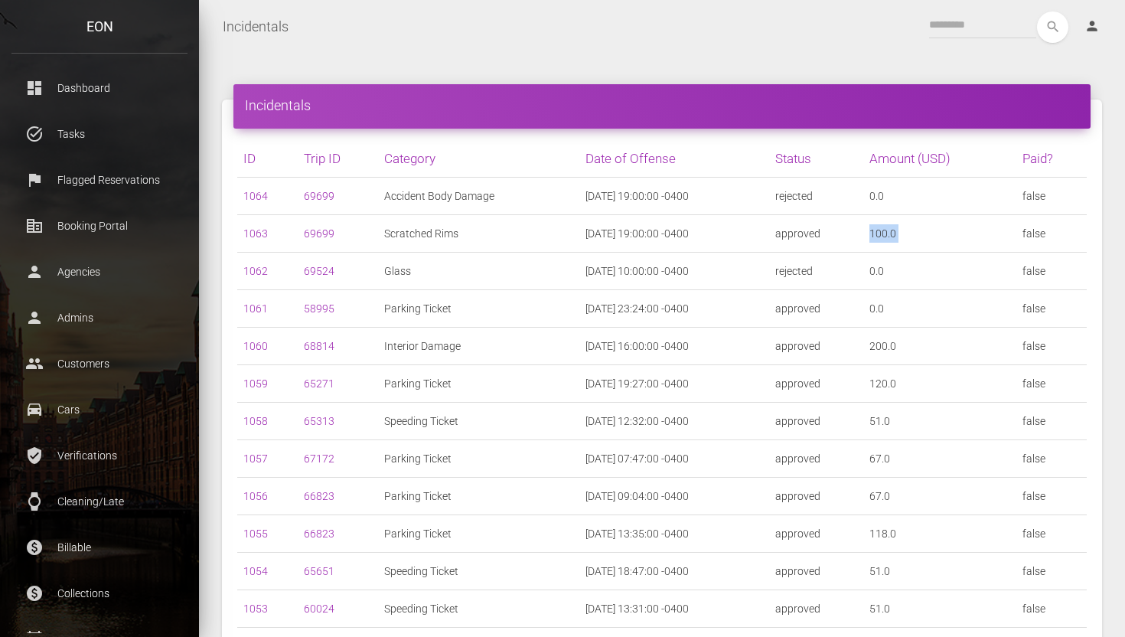
click at [893, 233] on td "100.0" at bounding box center [939, 234] width 153 height 38
click at [324, 197] on link "69699" at bounding box center [319, 196] width 31 height 12
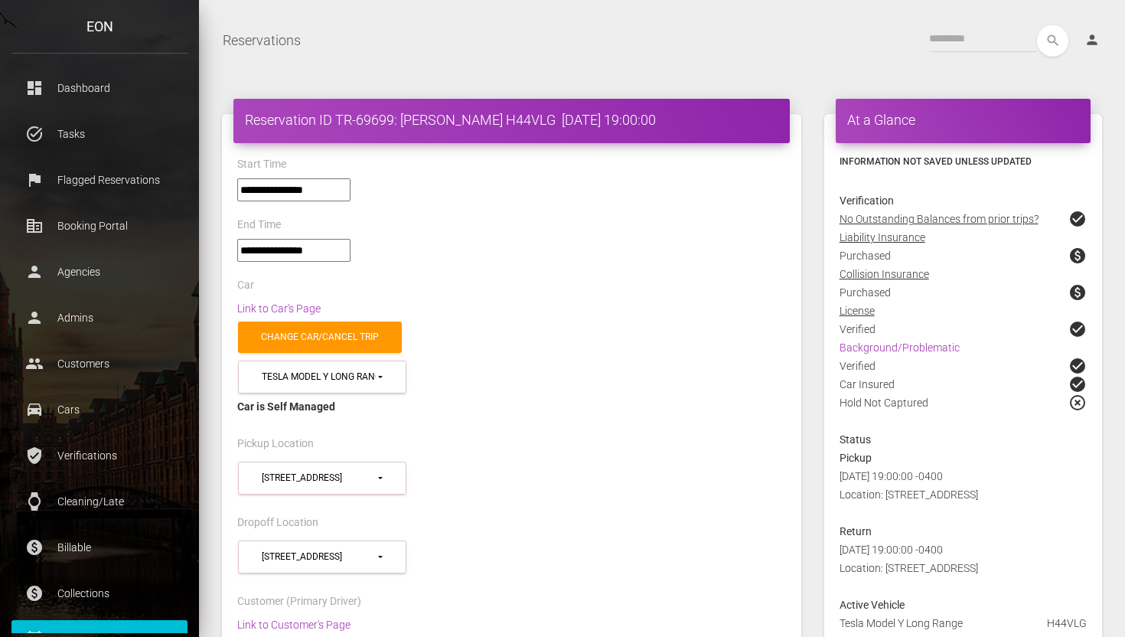
select select "*****"
select select
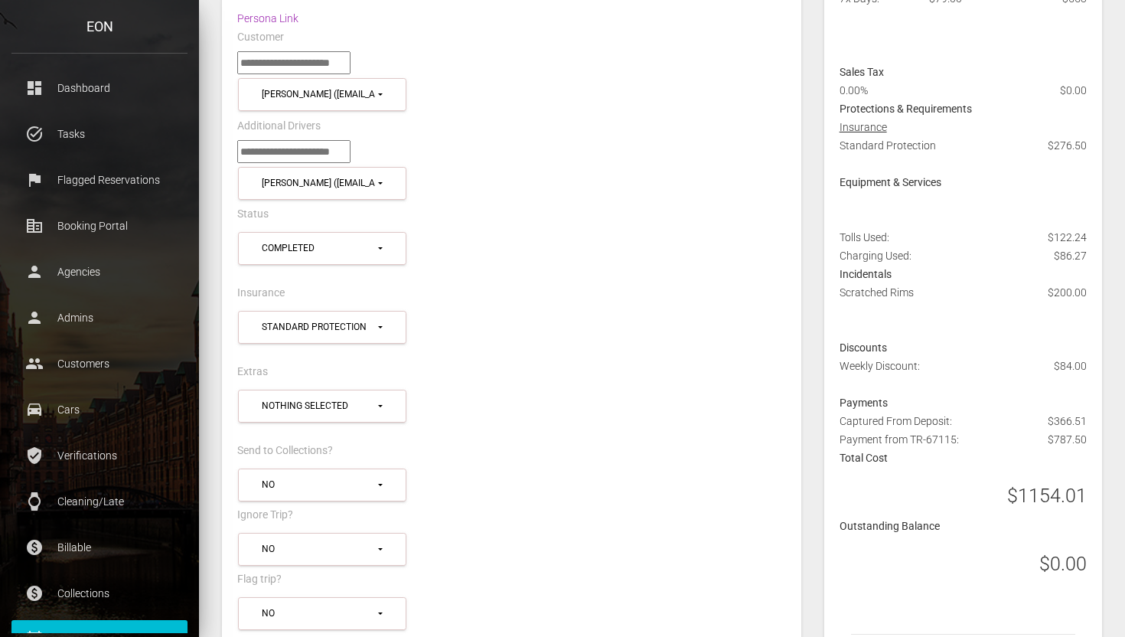
scroll to position [642, 0]
click at [863, 294] on div "Scratched Rims" at bounding box center [877, 293] width 74 height 18
click at [850, 293] on div "Scratched Rims" at bounding box center [877, 293] width 74 height 18
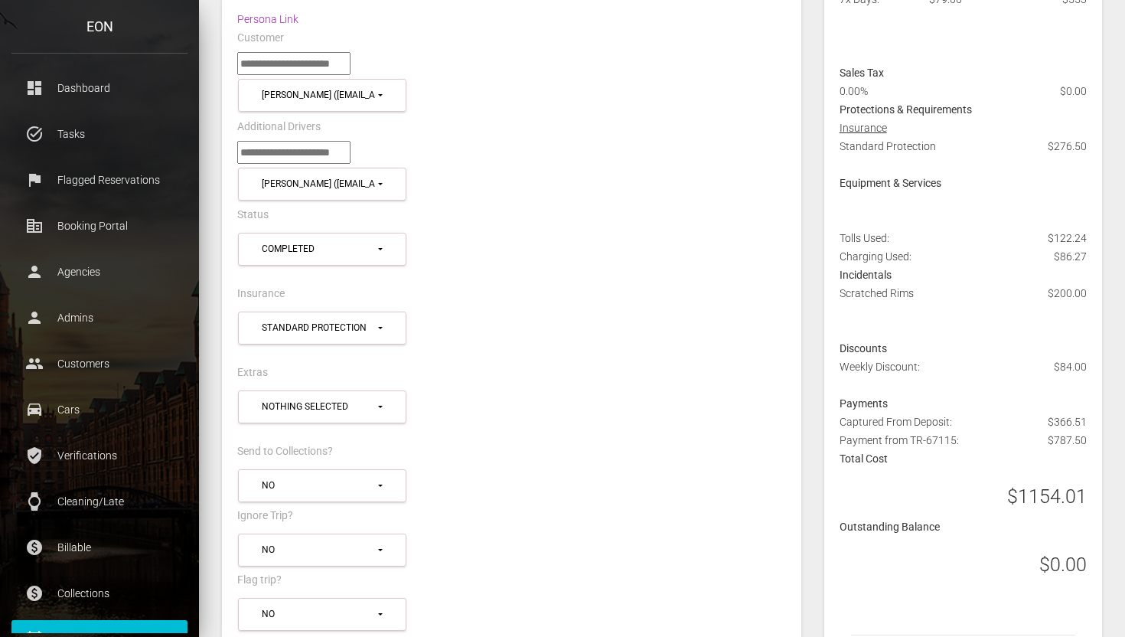
drag, startPoint x: 840, startPoint y: 293, endPoint x: 1093, endPoint y: 296, distance: 252.6
click at [1093, 296] on div "Scratched Rims $200.00" at bounding box center [963, 311] width 270 height 55
click at [1075, 293] on div "$200.00" at bounding box center [1067, 293] width 39 height 18
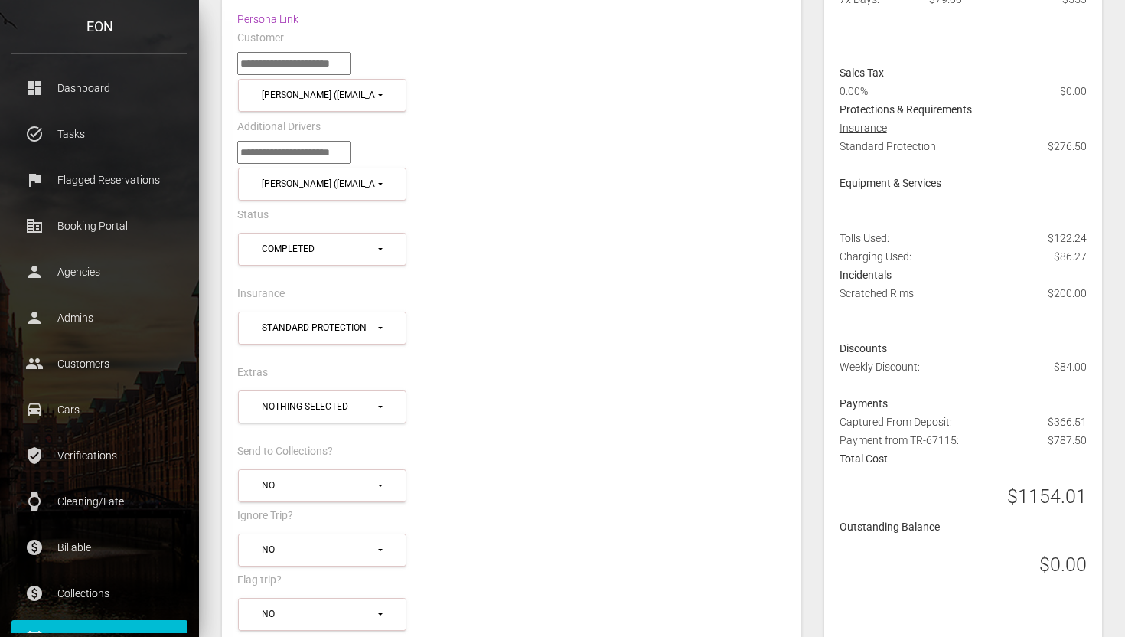
click at [1075, 293] on div "$200.00" at bounding box center [1067, 293] width 39 height 18
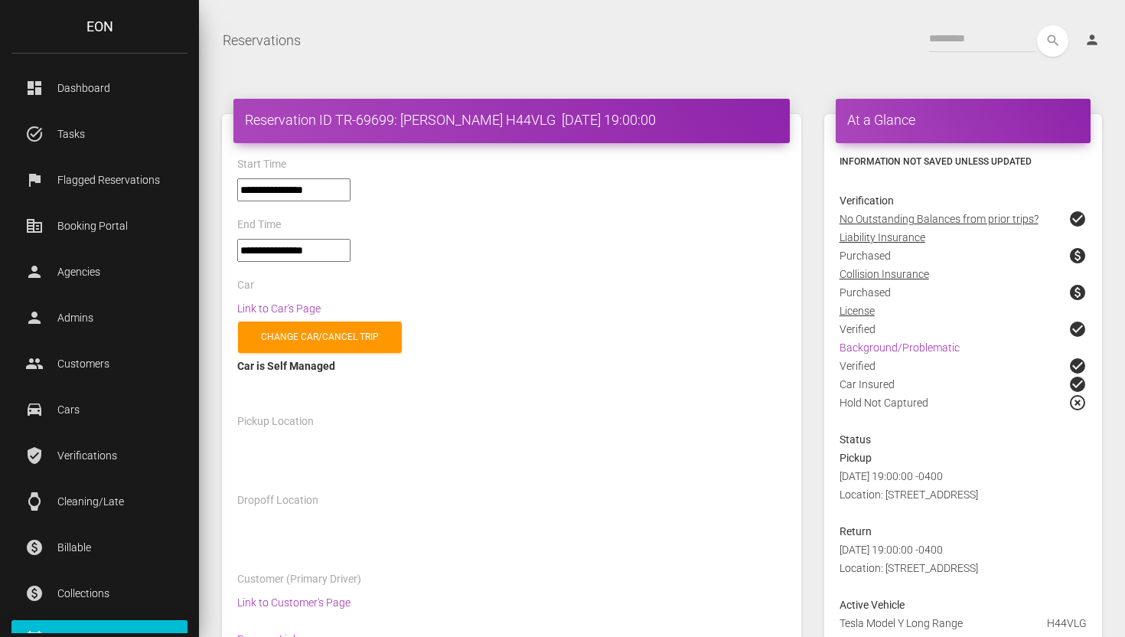
select select "*****"
select select
select select "*****"
select select
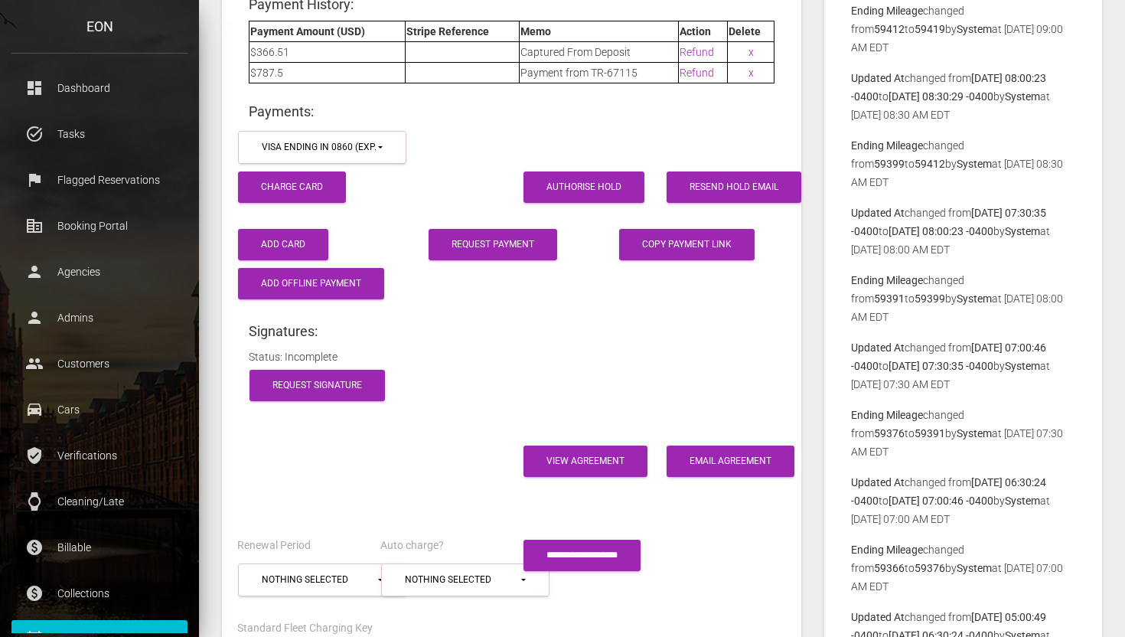
scroll to position [2405, 0]
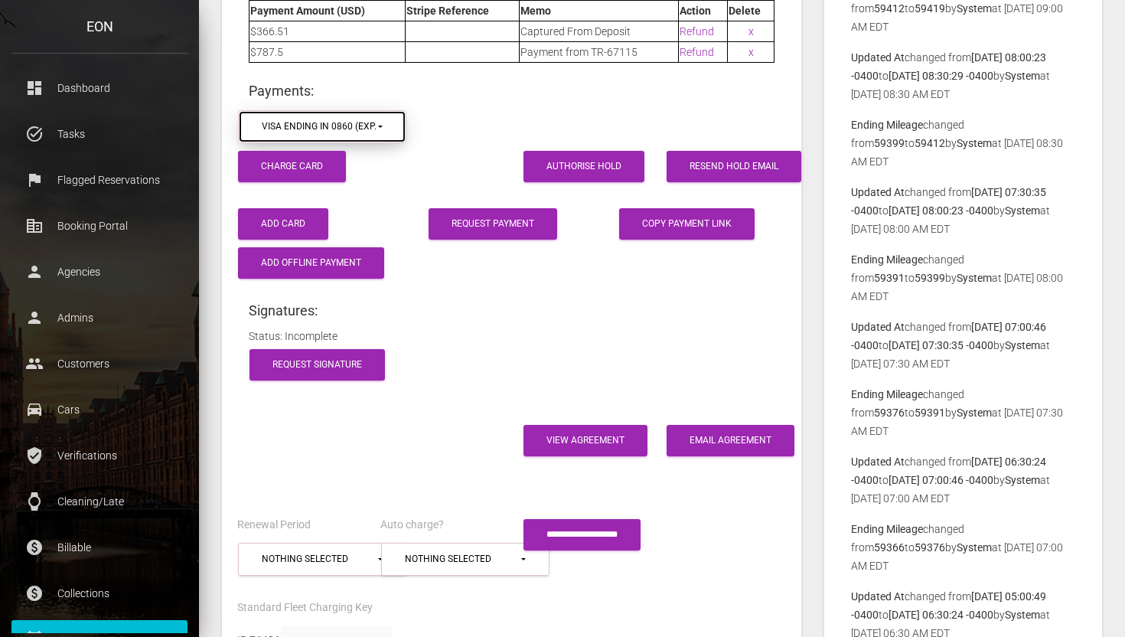
click at [340, 120] on div "visa ending in 0860 (exp. 3/2028)" at bounding box center [319, 126] width 114 height 13
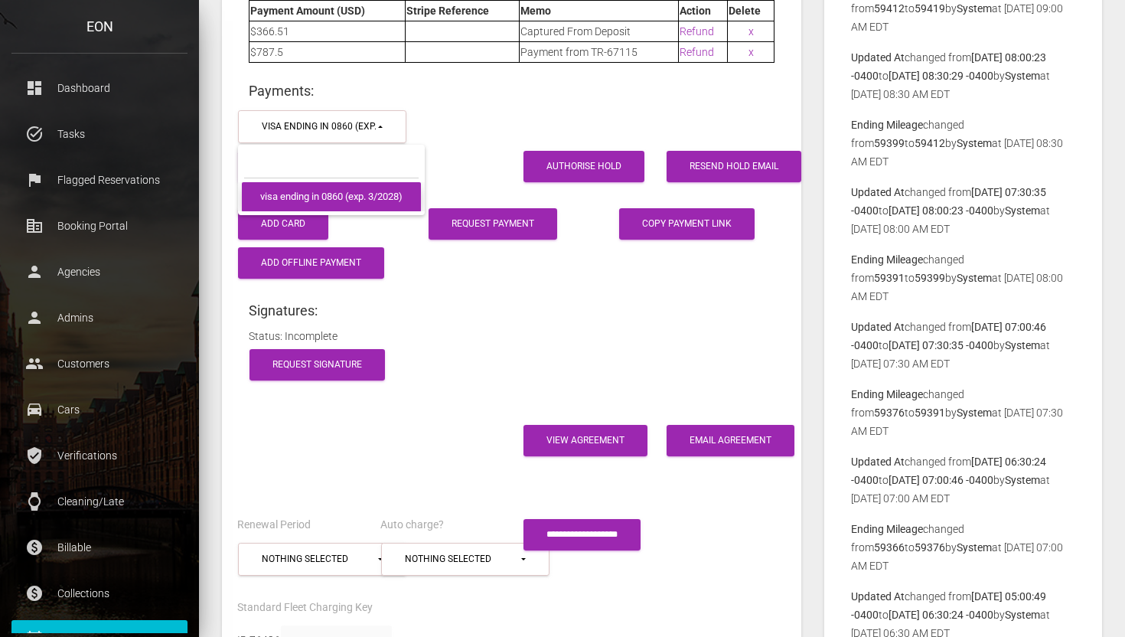
click at [381, 190] on span "visa ending in 0860 (exp. 3/2028)" at bounding box center [331, 197] width 142 height 15
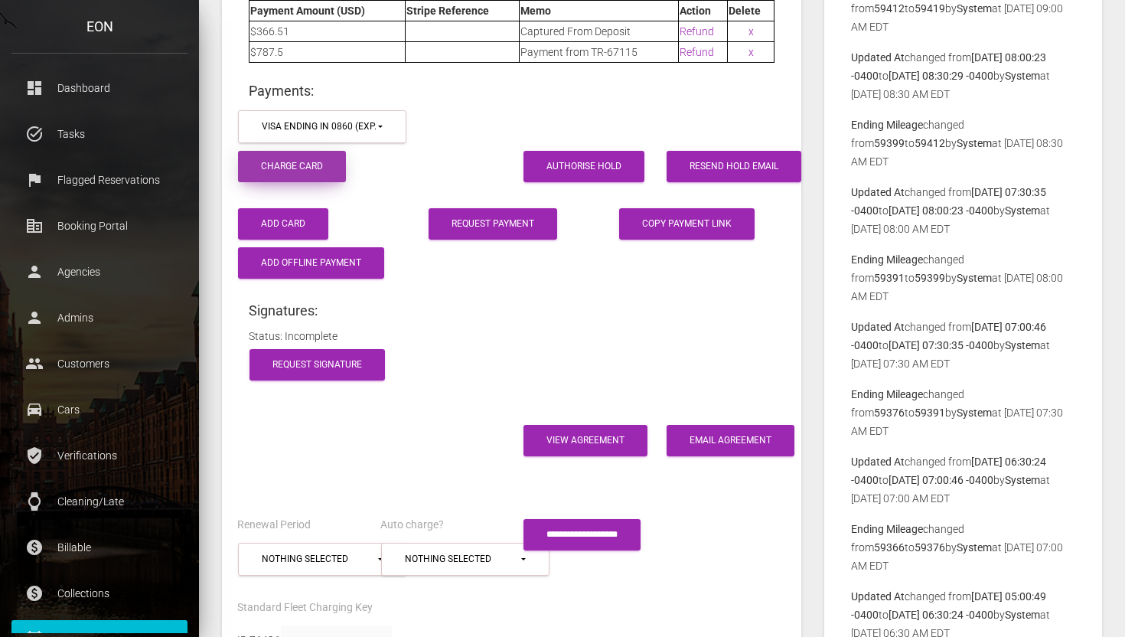
click at [338, 161] on button "Charge Card" at bounding box center [292, 166] width 108 height 31
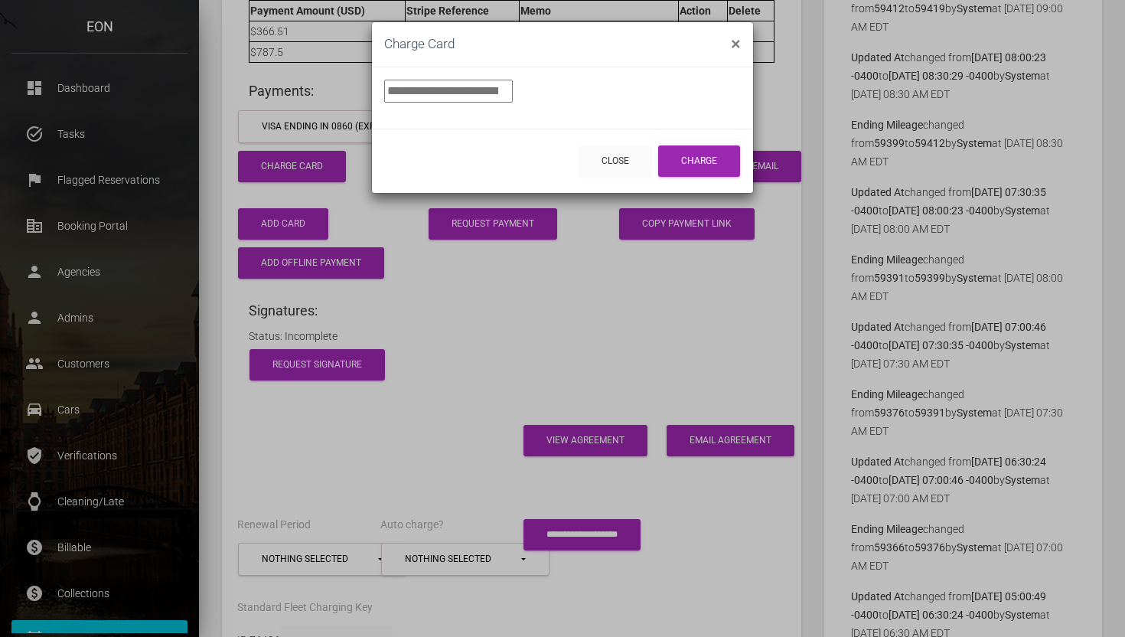
click at [437, 96] on input "***" at bounding box center [448, 91] width 129 height 23
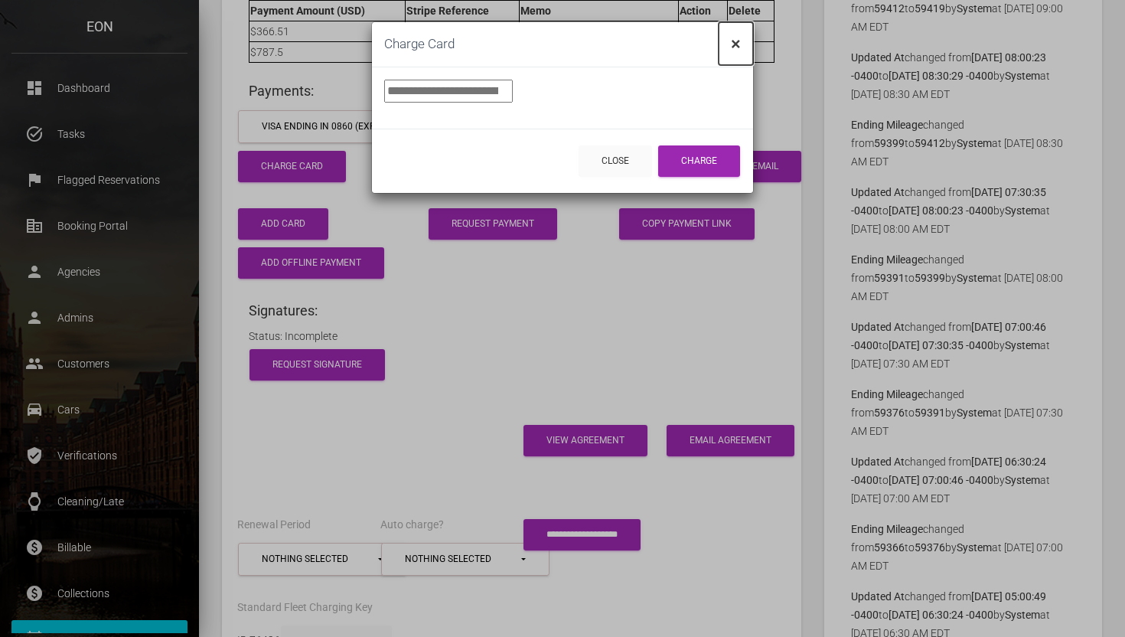
click at [736, 48] on span "×" at bounding box center [736, 43] width 10 height 21
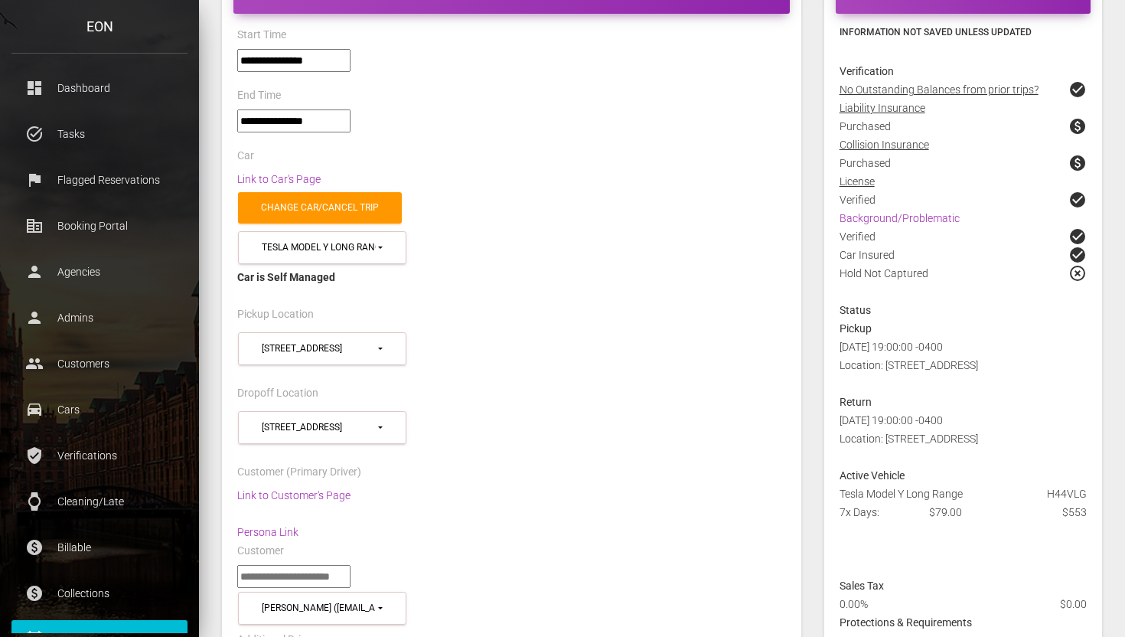
scroll to position [105, 0]
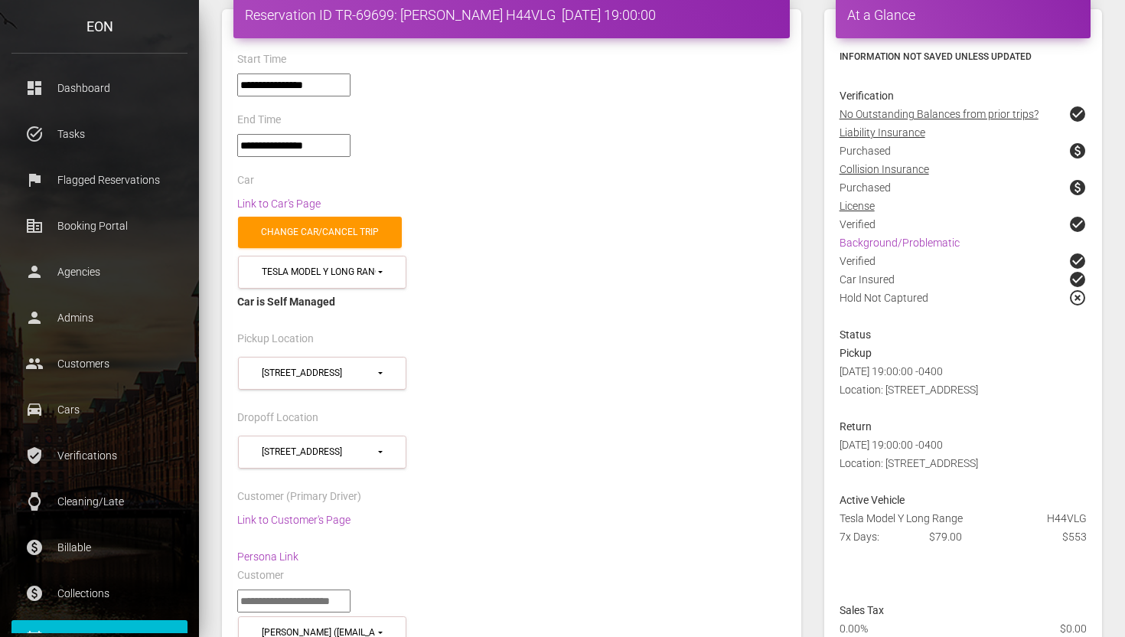
click at [846, 287] on div "Car Insured check_circle" at bounding box center [963, 279] width 270 height 18
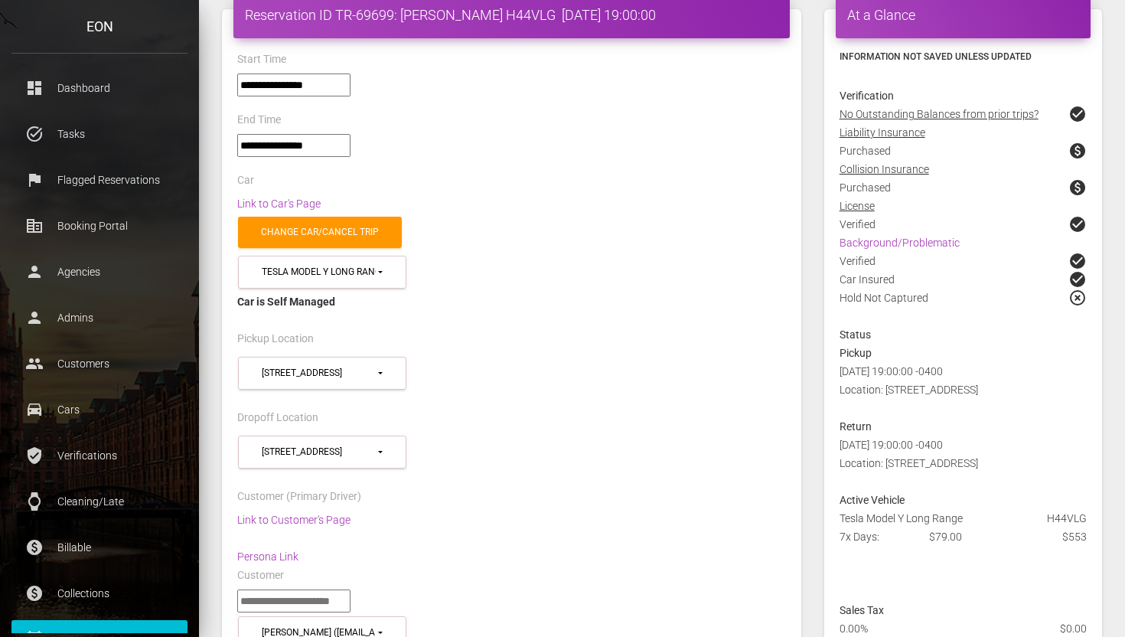
click at [846, 287] on div "Car Insured check_circle" at bounding box center [963, 279] width 270 height 18
click at [275, 197] on link "Link to Car's Page" at bounding box center [278, 203] width 83 height 12
click at [514, 18] on h4 "Reservation ID TR-69699: Andrew Felix H44VLG 2025-08-11 19:00:00" at bounding box center [511, 14] width 533 height 19
copy h4 "H44VLG"
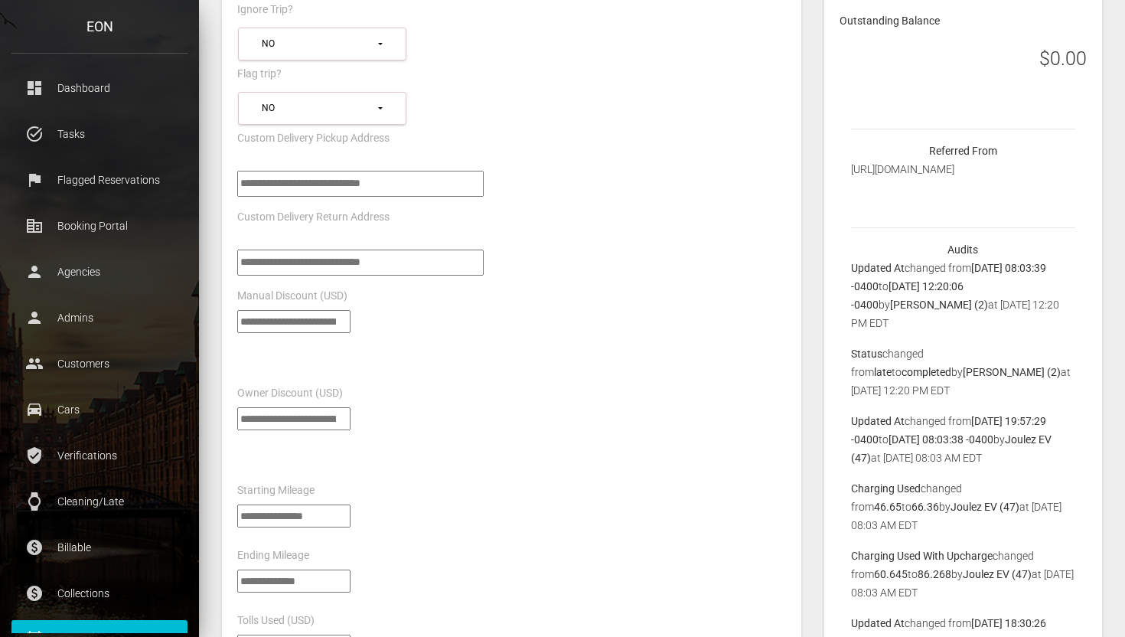
scroll to position [1145, 0]
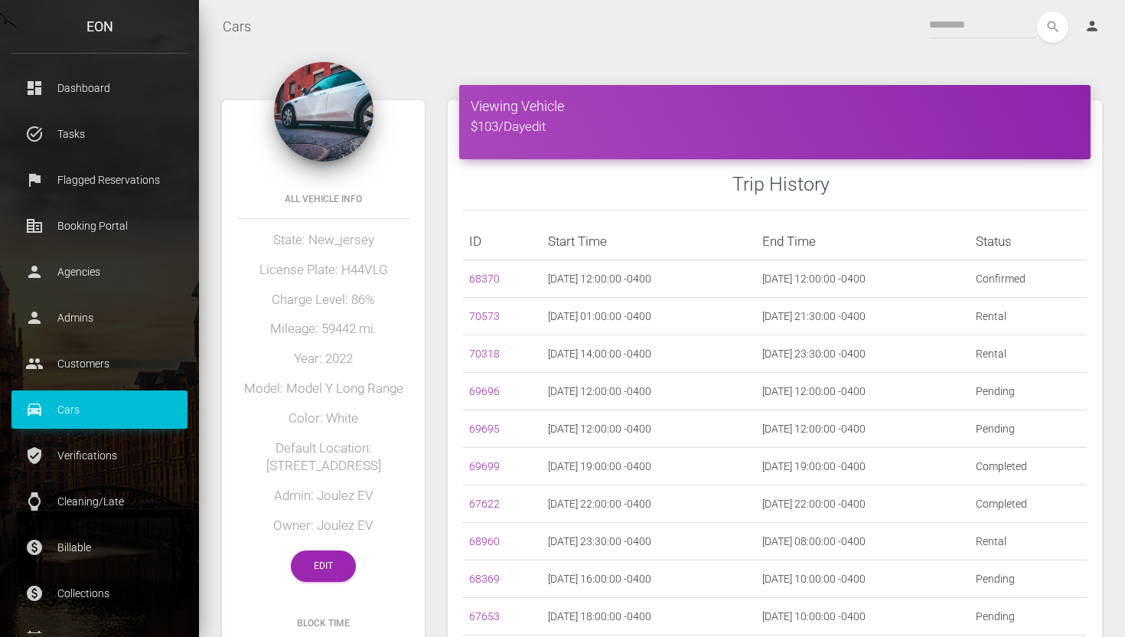
click at [324, 588] on div "All Vehicle Info State: New_jersey License Plate: H44VLG Charge Level: 86% Mile…" at bounding box center [323, 385] width 203 height 424
click at [324, 577] on link "Edit" at bounding box center [323, 565] width 65 height 31
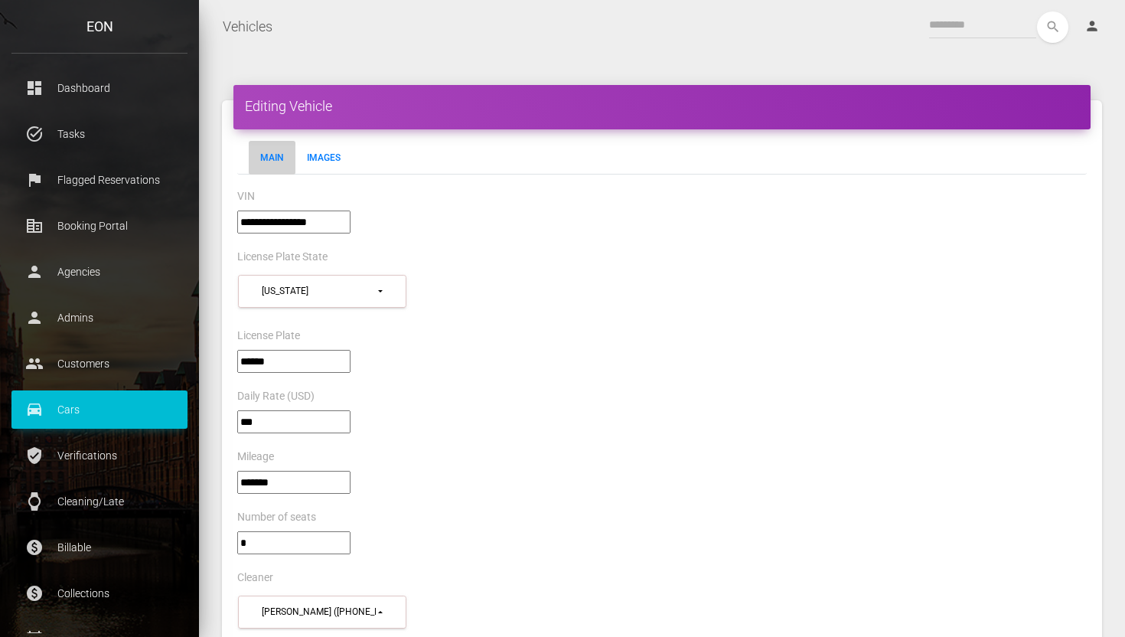
select select "*"
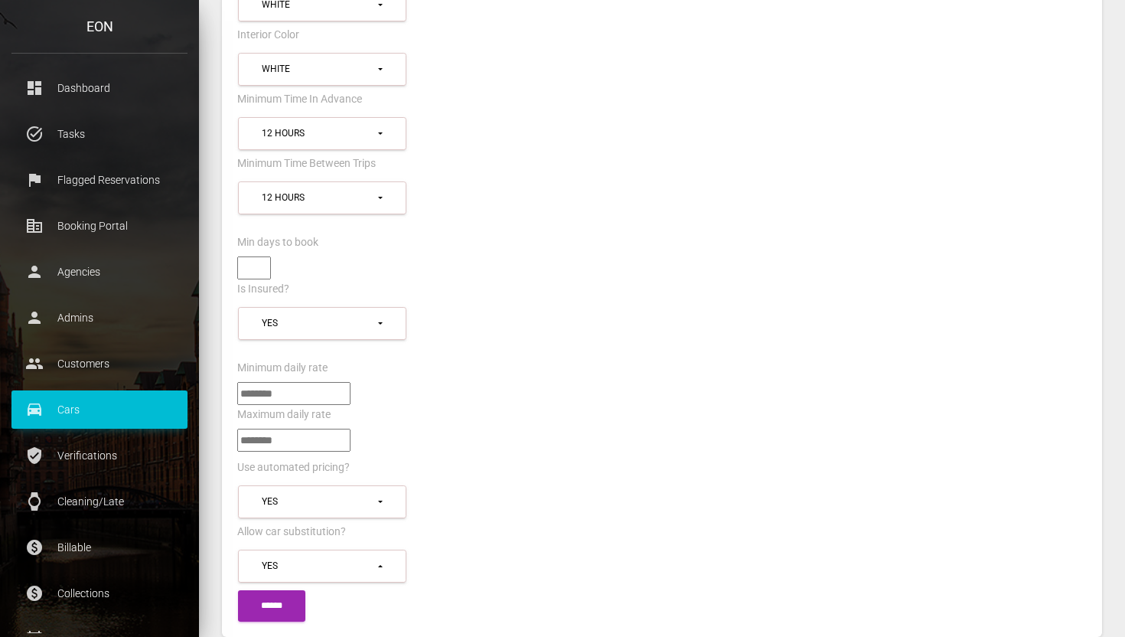
scroll to position [1438, 0]
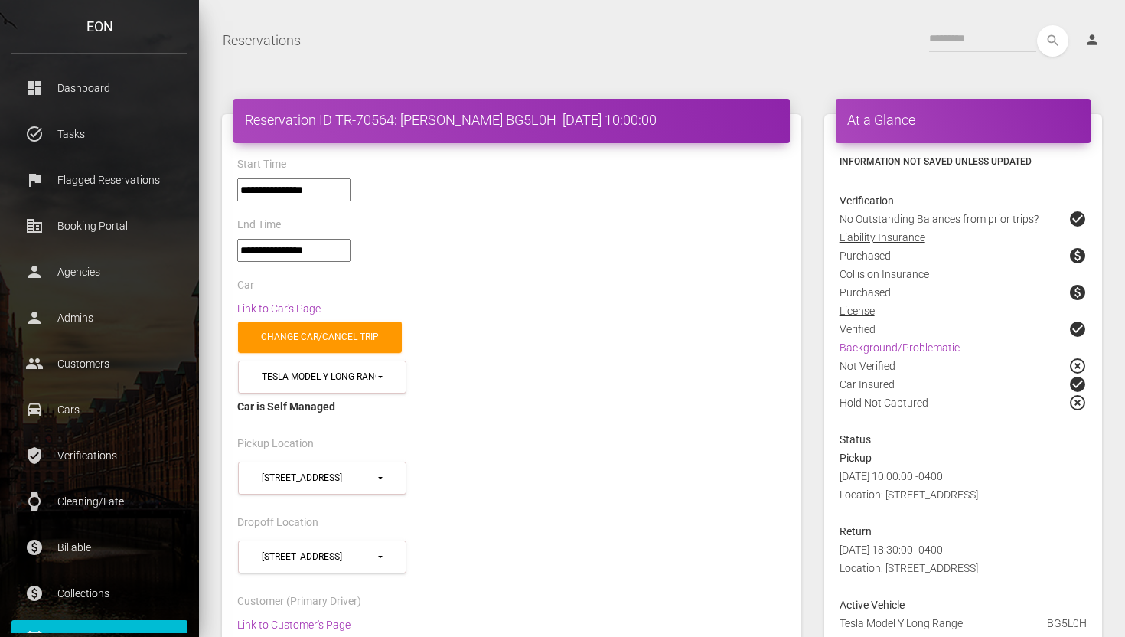
select select "*****"
select select
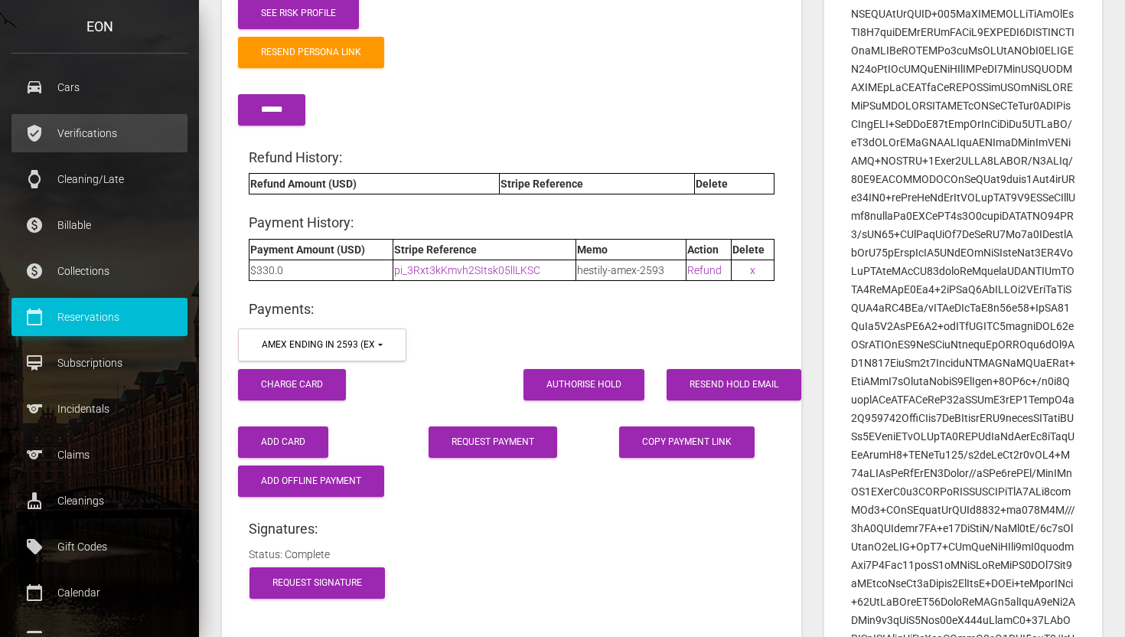
scroll to position [323, 0]
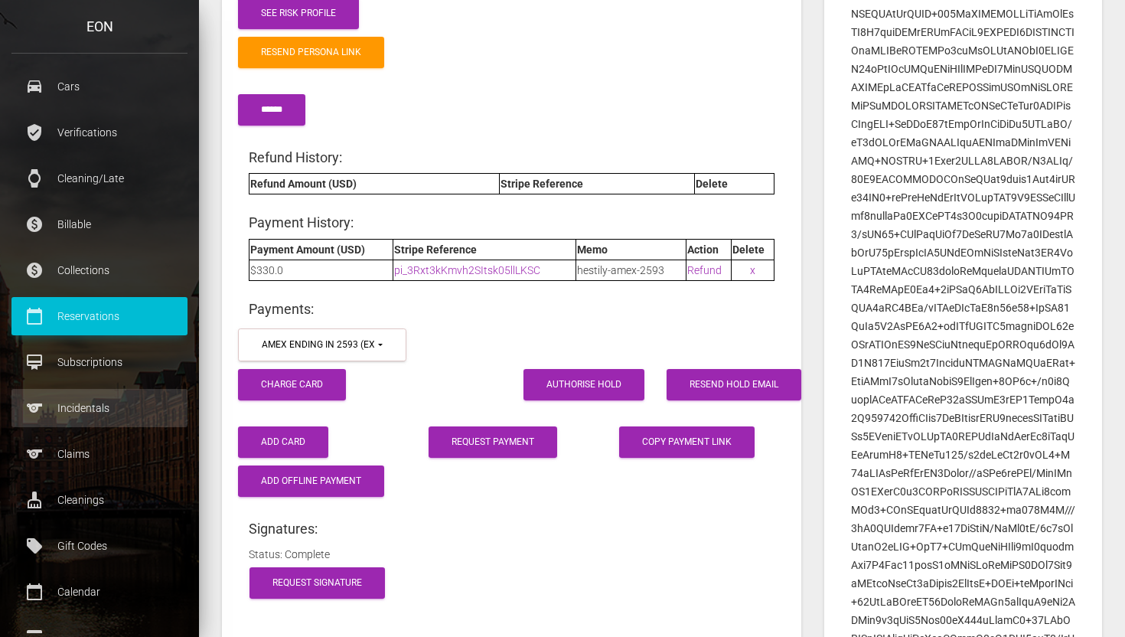
click at [130, 400] on p "Incidentals" at bounding box center [99, 407] width 153 height 23
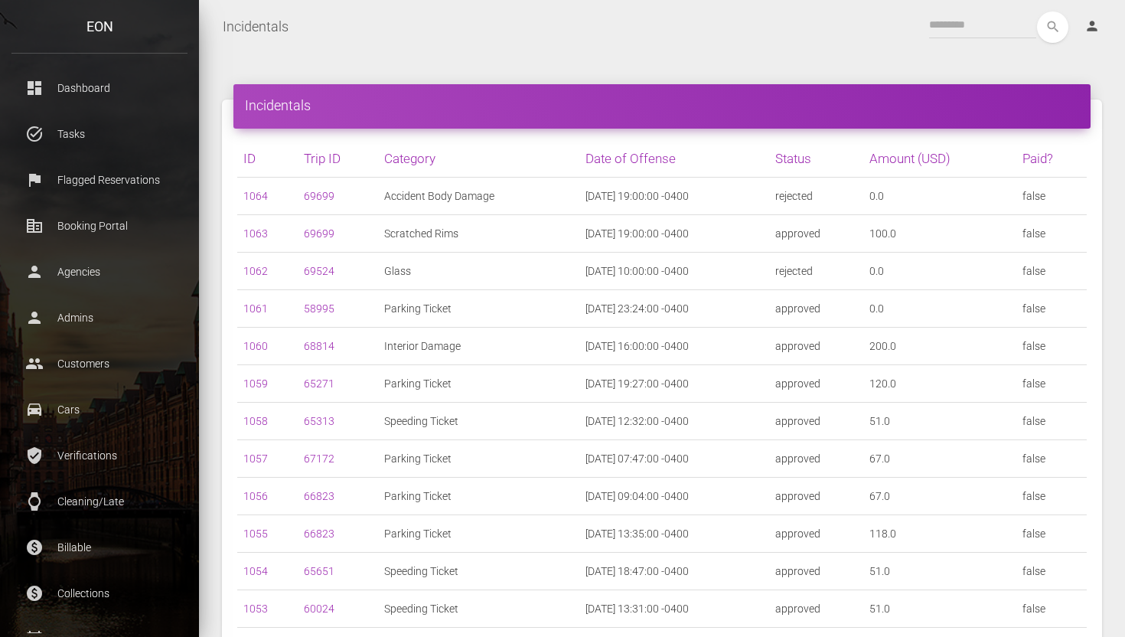
drag, startPoint x: 789, startPoint y: 196, endPoint x: 804, endPoint y: 198, distance: 15.5
click at [804, 198] on td "rejected" at bounding box center [816, 197] width 94 height 38
drag, startPoint x: 797, startPoint y: 236, endPoint x: 813, endPoint y: 245, distance: 18.5
click at [818, 236] on td "approved" at bounding box center [816, 234] width 94 height 38
click at [810, 259] on td "rejected" at bounding box center [816, 272] width 94 height 38
